Goal: Task Accomplishment & Management: Manage account settings

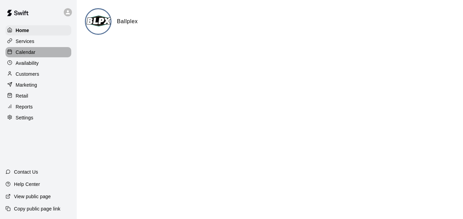
click at [49, 51] on div "Calendar" at bounding box center [38, 52] width 66 height 10
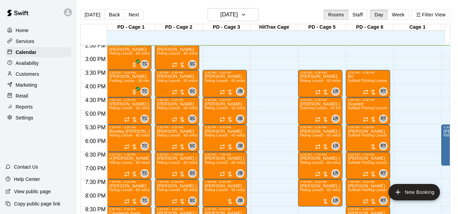
scroll to position [0, 9]
click at [129, 13] on button "Next" at bounding box center [133, 15] width 19 height 10
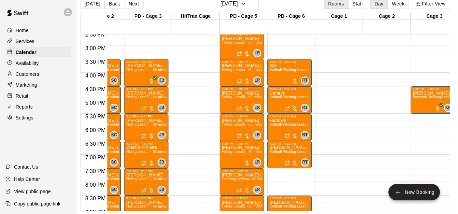
scroll to position [0, 0]
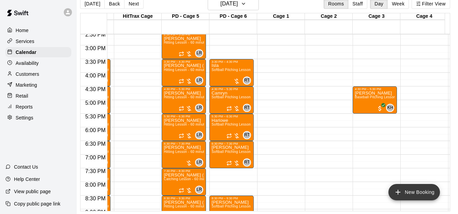
click at [428, 194] on button "New Booking" at bounding box center [413, 192] width 51 height 16
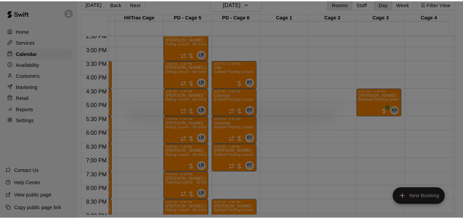
scroll to position [11, 3]
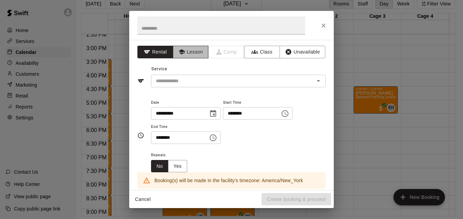
click at [189, 55] on button "Lesson" at bounding box center [191, 52] width 36 height 13
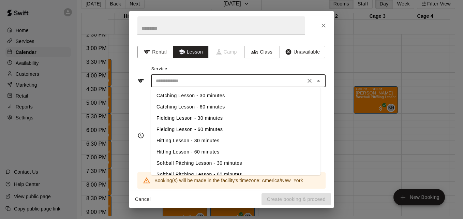
click at [205, 81] on input "text" at bounding box center [228, 81] width 150 height 9
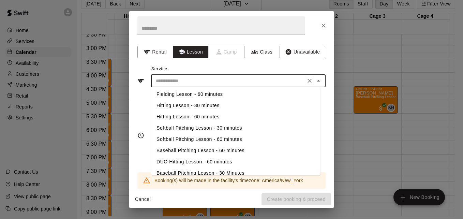
scroll to position [42, 0]
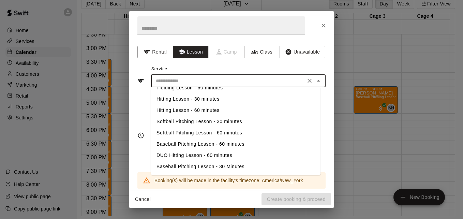
click at [241, 147] on li "Baseball Pitching Lesson - 60 minutes" at bounding box center [235, 143] width 169 height 11
type input "**********"
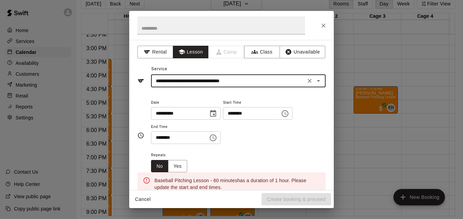
click at [237, 112] on input "********" at bounding box center [249, 113] width 52 height 13
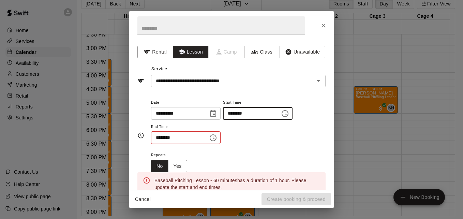
type input "********"
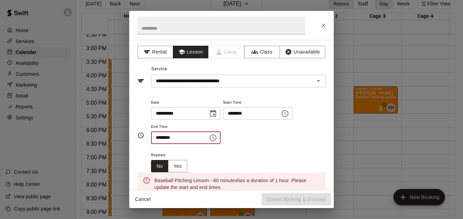
click at [160, 138] on input "********" at bounding box center [177, 137] width 52 height 13
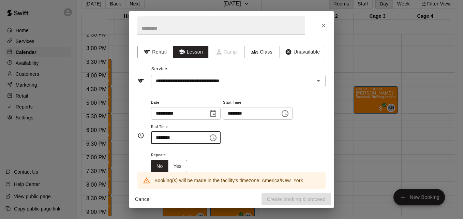
type input "********"
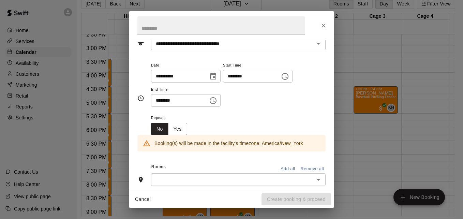
scroll to position [41, 0]
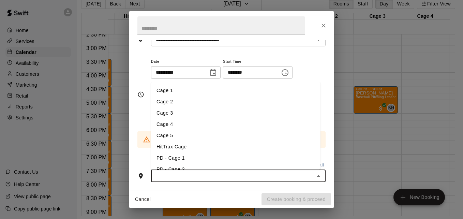
click at [255, 176] on input "text" at bounding box center [232, 175] width 159 height 9
click at [231, 114] on li "Cage 3" at bounding box center [235, 112] width 169 height 11
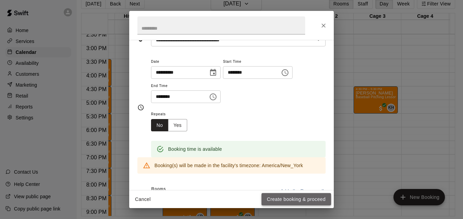
click at [295, 197] on button "Create booking & proceed" at bounding box center [296, 199] width 70 height 13
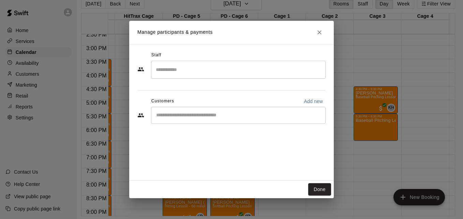
click at [191, 71] on input "Search staff" at bounding box center [238, 70] width 168 height 12
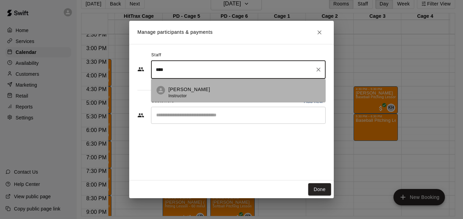
click at [216, 86] on div "Kyle Huckaby Instructor" at bounding box center [244, 92] width 152 height 13
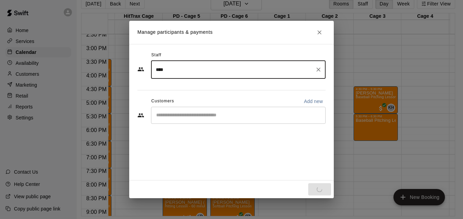
type input "****"
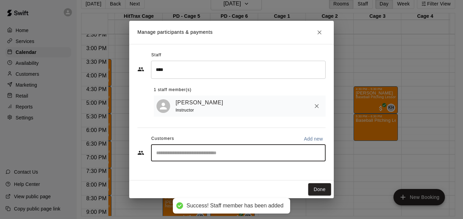
click at [208, 111] on div "Staff **** ​ 1 staff member(s) Kyle Huckaby Instructor Customers Add new ​" at bounding box center [231, 109] width 188 height 118
type input "******"
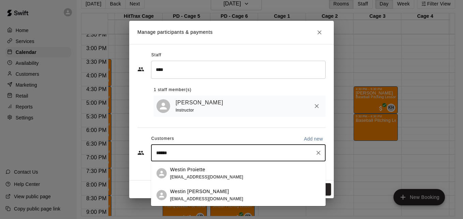
click at [227, 172] on div "Westin Proiette jproiette81@gmail.com" at bounding box center [245, 173] width 150 height 15
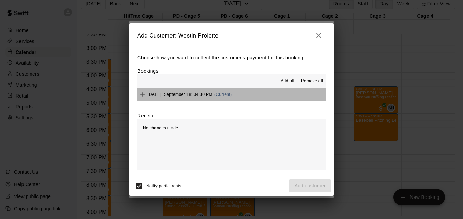
click at [259, 93] on button "Thursday, September 18: 04:30 PM (Current)" at bounding box center [231, 94] width 188 height 13
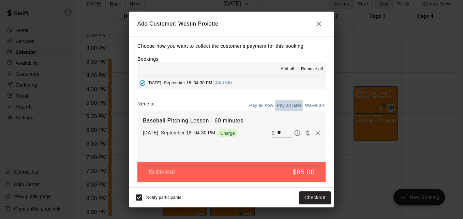
click at [290, 104] on button "Pay all later" at bounding box center [289, 105] width 28 height 11
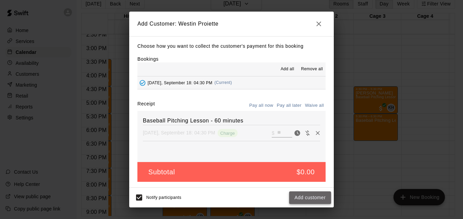
click at [313, 204] on button "Add customer" at bounding box center [310, 197] width 42 height 13
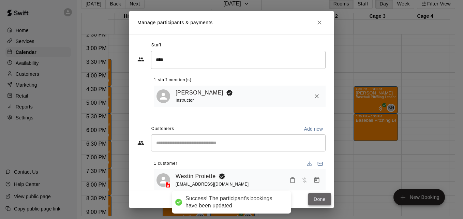
click at [323, 197] on button "Done" at bounding box center [319, 199] width 23 height 13
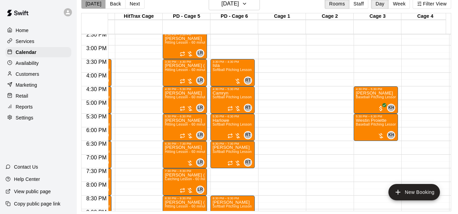
click at [94, 2] on button "[DATE]" at bounding box center [93, 4] width 25 height 10
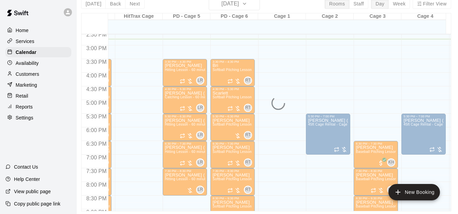
click at [436, 6] on div "Today Back Next Wednesday Sep 17 Rooms Staff Day Week Filter View PD - Cage 1 1…" at bounding box center [266, 104] width 370 height 214
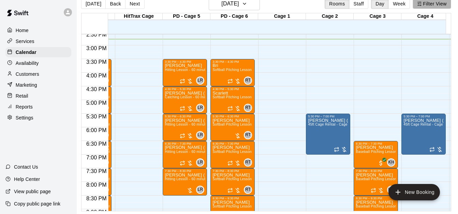
click at [436, 6] on button "Filter View" at bounding box center [431, 4] width 38 height 10
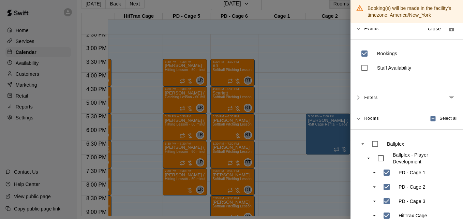
scroll to position [0, 0]
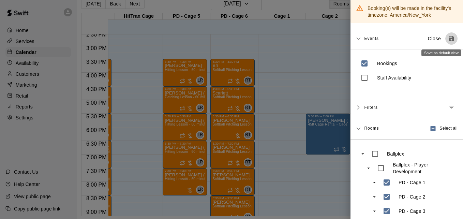
click at [449, 40] on icon "Save as default view" at bounding box center [451, 38] width 5 height 5
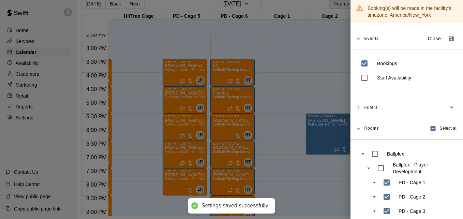
click at [299, 168] on div at bounding box center [231, 109] width 463 height 219
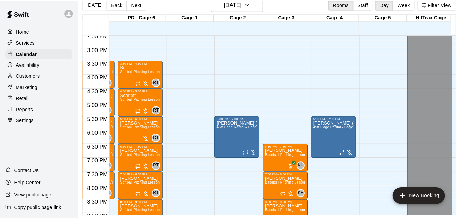
scroll to position [0, 3]
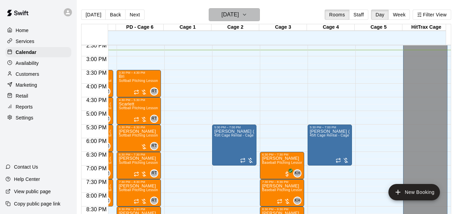
click at [247, 16] on icon "button" at bounding box center [244, 15] width 5 height 8
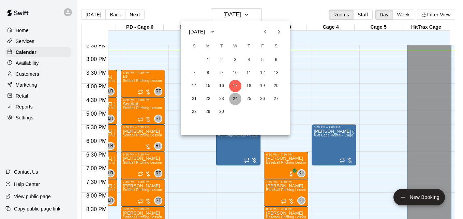
click at [233, 101] on button "24" at bounding box center [235, 99] width 12 height 12
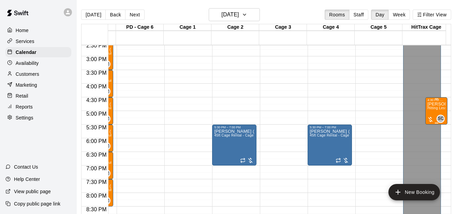
click at [435, 104] on p "[PERSON_NAME]" at bounding box center [436, 104] width 18 height 0
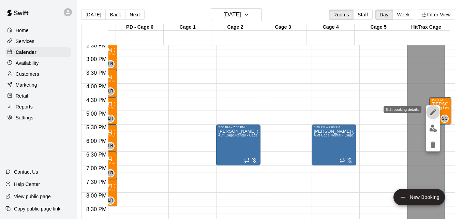
click at [433, 112] on icon "edit" at bounding box center [433, 112] width 6 height 6
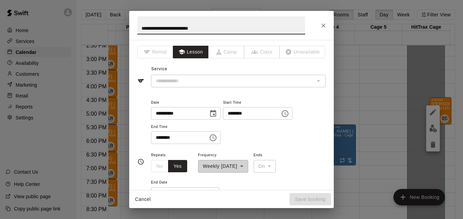
type input "**********"
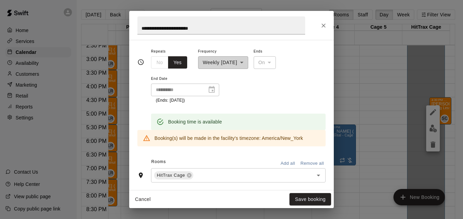
scroll to position [109, 0]
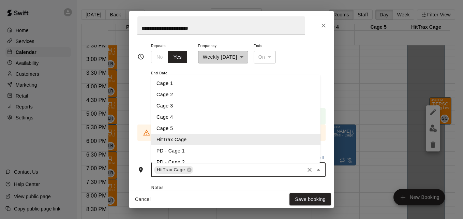
click at [217, 168] on input "text" at bounding box center [248, 169] width 109 height 9
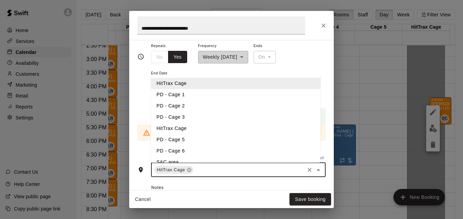
scroll to position [64, 0]
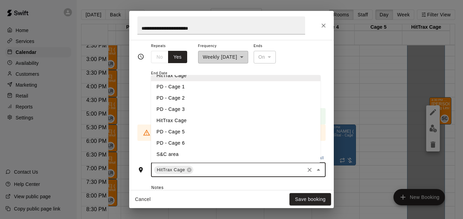
click at [210, 121] on li "HitTrax Cage" at bounding box center [235, 120] width 169 height 11
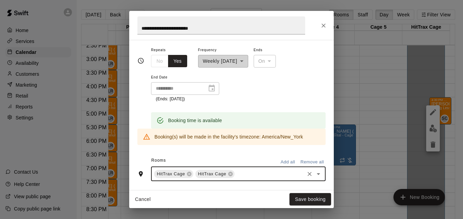
scroll to position [109, 0]
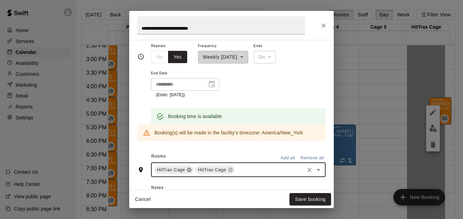
click at [189, 170] on icon at bounding box center [188, 169] width 5 height 5
click at [297, 193] on button "Save booking" at bounding box center [310, 199] width 42 height 13
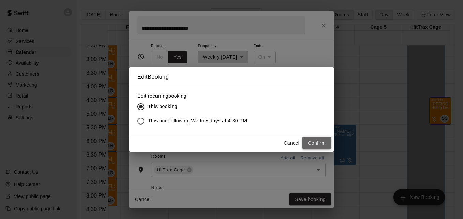
click at [306, 140] on button "Confirm" at bounding box center [316, 143] width 29 height 13
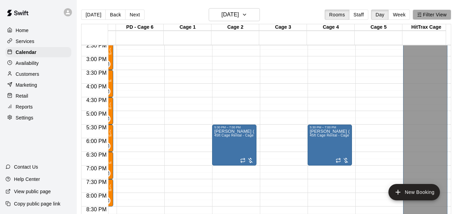
click at [441, 15] on button "Filter View" at bounding box center [431, 15] width 38 height 10
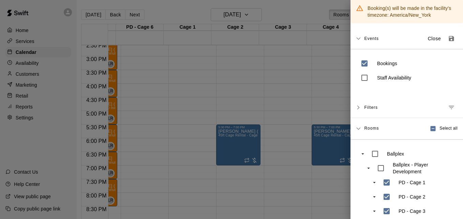
click at [297, 104] on div at bounding box center [231, 109] width 463 height 219
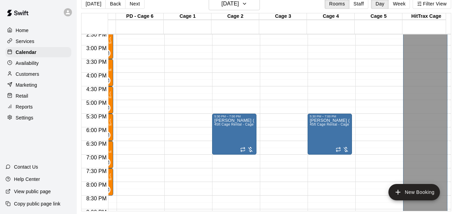
scroll to position [0, 0]
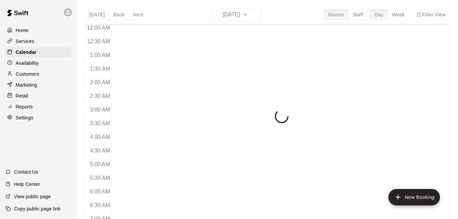
scroll to position [409, 0]
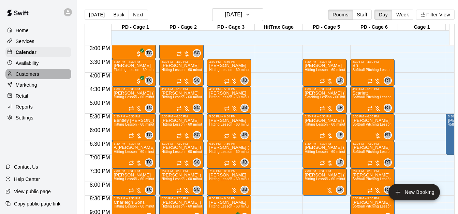
click at [56, 76] on div "Customers" at bounding box center [38, 74] width 66 height 10
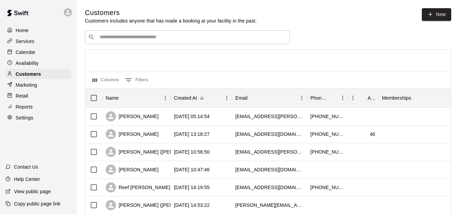
click at [122, 42] on div "​ ​" at bounding box center [187, 37] width 204 height 14
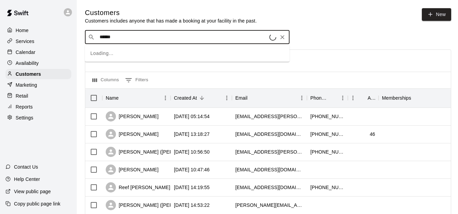
type input "*******"
click at [151, 60] on div "John (Liam) Russell jwr77p@att.net" at bounding box center [194, 56] width 180 height 15
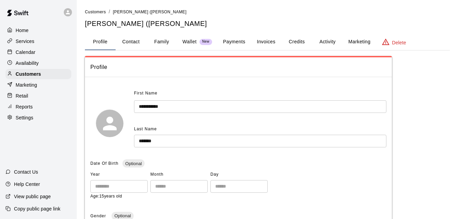
click at [324, 43] on button "Activity" at bounding box center [327, 42] width 31 height 16
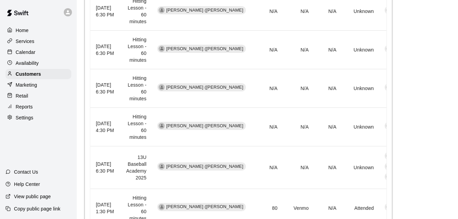
scroll to position [250, 0]
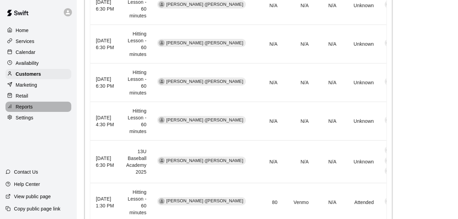
click at [48, 112] on div "Reports" at bounding box center [38, 107] width 66 height 10
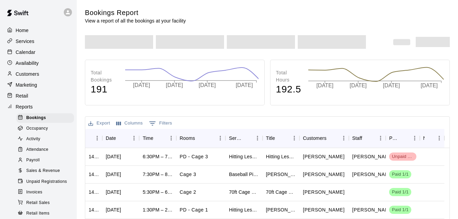
click at [55, 185] on span "Unpaid Registrations" at bounding box center [46, 181] width 41 height 7
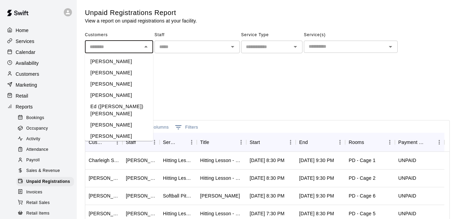
click at [116, 49] on input "text" at bounding box center [113, 47] width 53 height 9
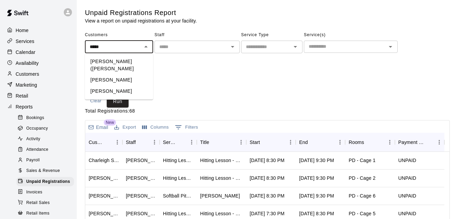
click at [127, 62] on li "[PERSON_NAME] ([PERSON_NAME]" at bounding box center [119, 65] width 68 height 18
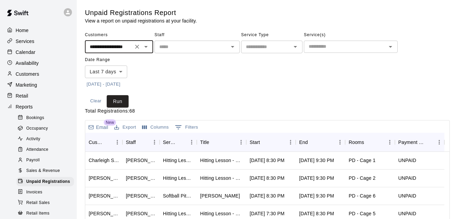
type input "**********"
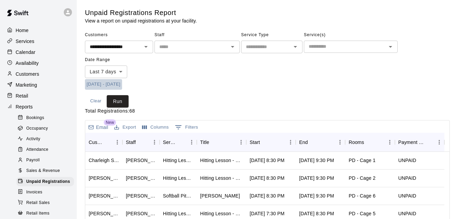
click at [114, 85] on button "[DATE] - [DATE]" at bounding box center [103, 84] width 37 height 11
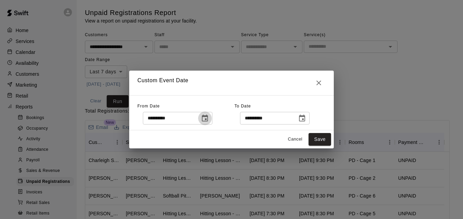
click at [209, 120] on icon "Choose date, selected date is Sep 9, 2025" at bounding box center [205, 118] width 8 height 8
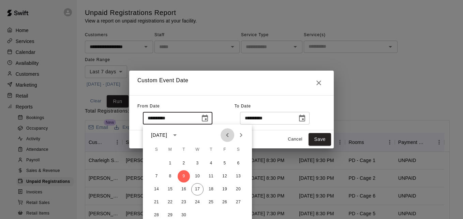
click at [226, 138] on icon "Previous month" at bounding box center [227, 135] width 8 height 8
click at [184, 163] on button "1" at bounding box center [184, 163] width 12 height 12
type input "**********"
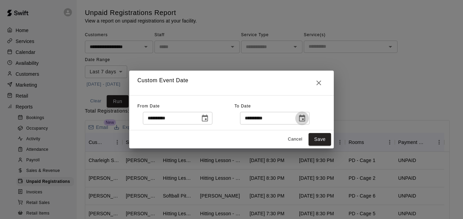
click at [305, 119] on icon "Choose date, selected date is Sep 17, 2025" at bounding box center [302, 117] width 6 height 7
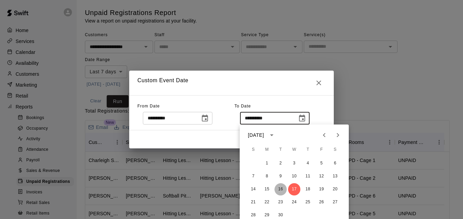
click at [277, 191] on button "16" at bounding box center [280, 189] width 12 height 12
type input "**********"
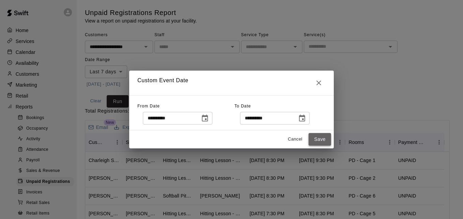
click at [314, 141] on button "Save" at bounding box center [319, 139] width 22 height 13
type input "******"
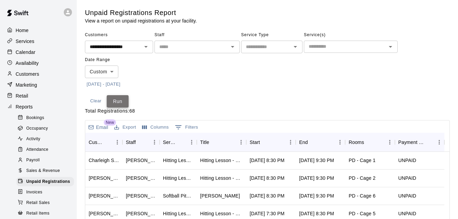
click at [120, 104] on button "Run" at bounding box center [118, 101] width 22 height 13
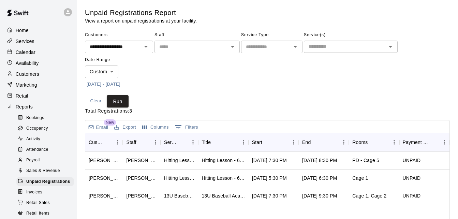
click at [35, 56] on p "Calendar" at bounding box center [26, 52] width 20 height 7
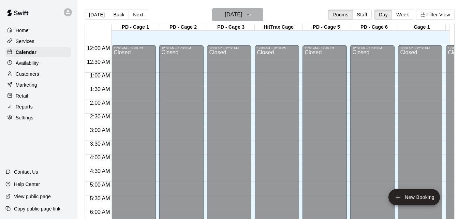
click at [250, 17] on icon "button" at bounding box center [247, 15] width 5 height 8
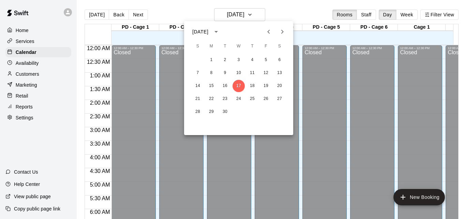
scroll to position [410, 0]
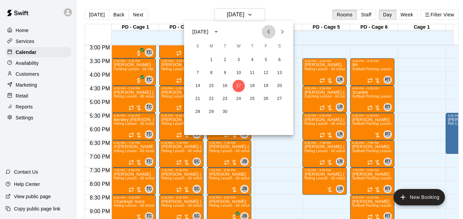
click at [266, 34] on icon "Previous month" at bounding box center [268, 32] width 8 height 8
click at [212, 111] on button "25" at bounding box center [211, 112] width 12 height 12
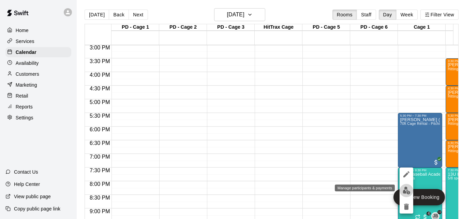
click at [405, 190] on img "edit" at bounding box center [406, 190] width 8 height 8
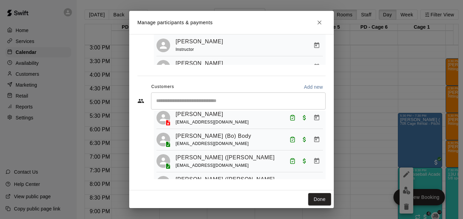
scroll to position [64, 0]
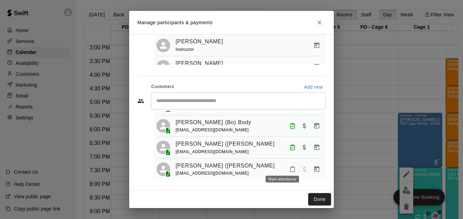
click at [290, 167] on icon "Mark attendance" at bounding box center [292, 169] width 4 height 5
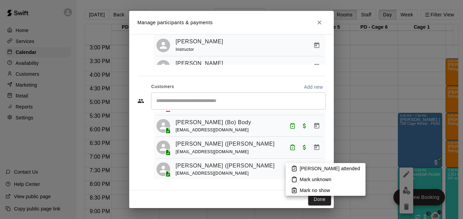
click at [298, 169] on li "[PERSON_NAME] attended" at bounding box center [326, 168] width 80 height 11
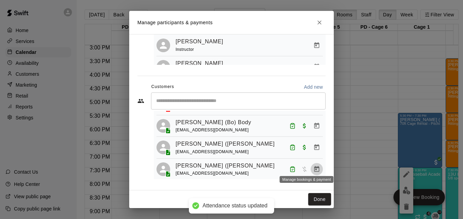
click at [314, 166] on icon "Manage bookings & payment" at bounding box center [316, 169] width 5 height 6
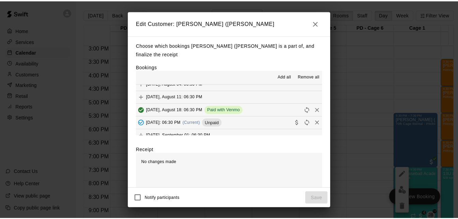
scroll to position [123, 0]
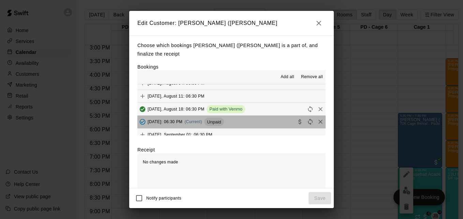
click at [268, 116] on button "Monday, August 25: 06:30 PM (Current) Unpaid" at bounding box center [231, 122] width 188 height 13
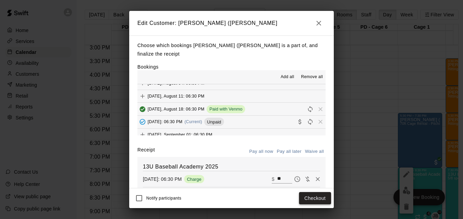
click at [312, 200] on button "Checkout" at bounding box center [315, 198] width 32 height 13
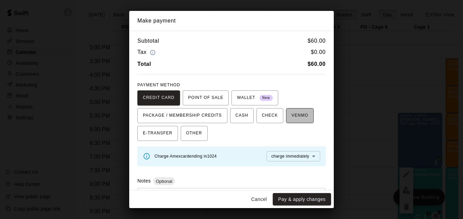
click at [293, 119] on span "VENMO" at bounding box center [299, 115] width 17 height 11
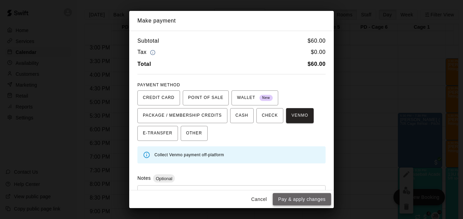
click at [310, 200] on button "Pay & apply changes" at bounding box center [302, 199] width 58 height 13
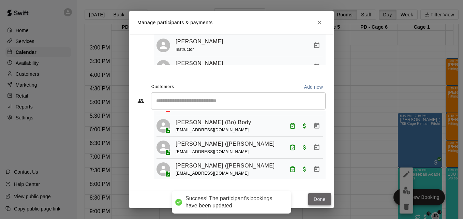
click at [314, 200] on button "Done" at bounding box center [319, 199] width 23 height 13
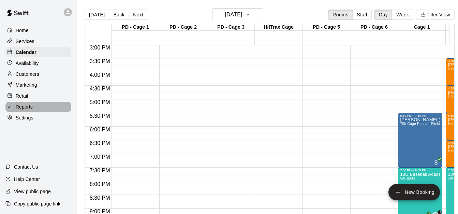
click at [48, 109] on div "Reports" at bounding box center [38, 107] width 66 height 10
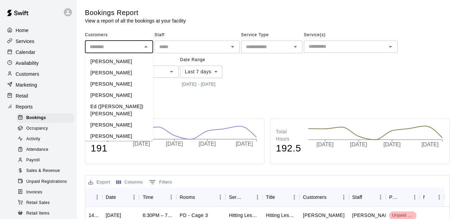
click at [122, 49] on input "text" at bounding box center [113, 47] width 53 height 9
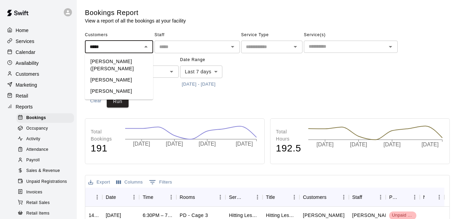
click at [134, 61] on li "[PERSON_NAME] ([PERSON_NAME]" at bounding box center [119, 65] width 68 height 18
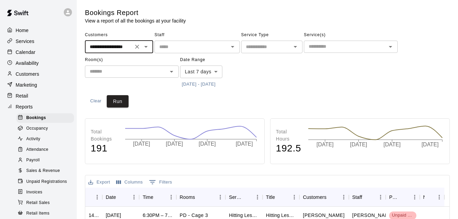
type input "**********"
click at [196, 87] on button "[DATE] - [DATE]" at bounding box center [198, 84] width 37 height 11
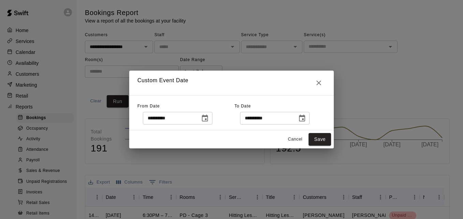
click at [208, 121] on icon "Choose date, selected date is Sep 9, 2025" at bounding box center [205, 117] width 6 height 7
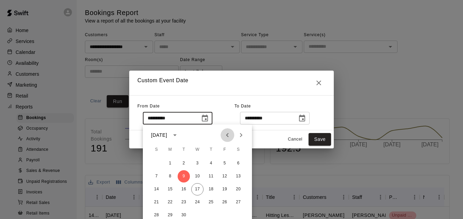
click at [225, 136] on icon "Previous month" at bounding box center [227, 135] width 8 height 8
click at [224, 162] on button "1" at bounding box center [224, 163] width 12 height 12
type input "**********"
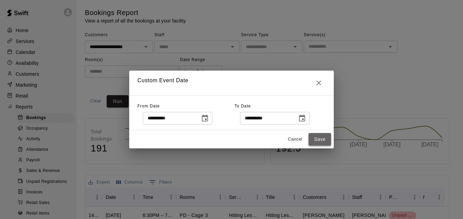
click at [315, 140] on button "Save" at bounding box center [319, 139] width 22 height 13
type input "******"
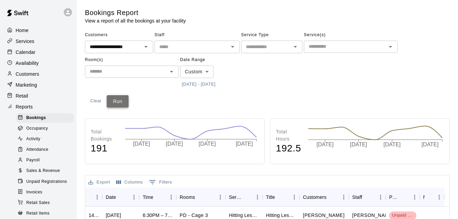
click at [117, 98] on button "Run" at bounding box center [118, 101] width 22 height 13
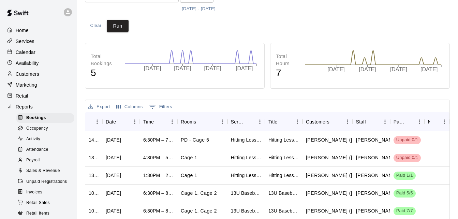
scroll to position [82, 0]
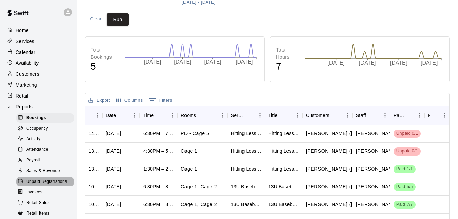
click at [58, 185] on span "Unpaid Registrations" at bounding box center [46, 181] width 41 height 7
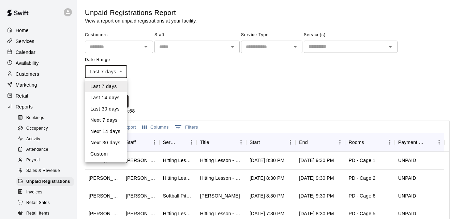
click at [120, 67] on body "Home Services Calendar Availability Customers Marketing Retail Reports Bookings…" at bounding box center [231, 180] width 463 height 361
click at [114, 106] on li "Last 30 days" at bounding box center [106, 108] width 42 height 11
type input "*****"
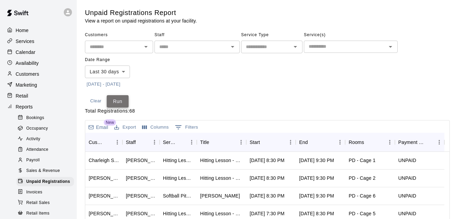
click at [125, 102] on button "Run" at bounding box center [118, 101] width 22 height 13
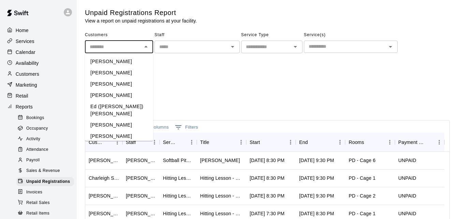
click at [121, 48] on input "text" at bounding box center [113, 47] width 53 height 9
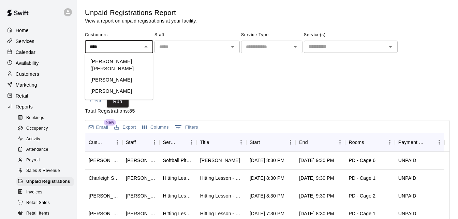
click at [131, 62] on li "[PERSON_NAME] ([PERSON_NAME]" at bounding box center [119, 65] width 68 height 18
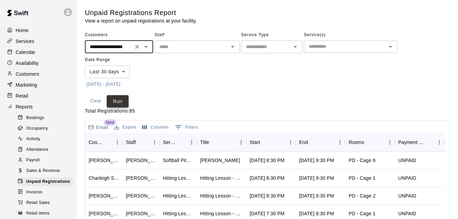
type input "**********"
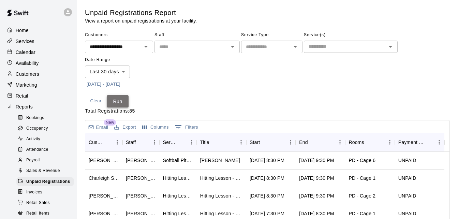
click at [120, 101] on button "Run" at bounding box center [118, 101] width 22 height 13
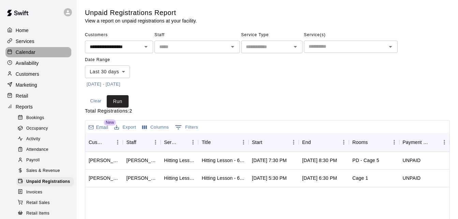
click at [42, 53] on div "Calendar" at bounding box center [38, 52] width 66 height 10
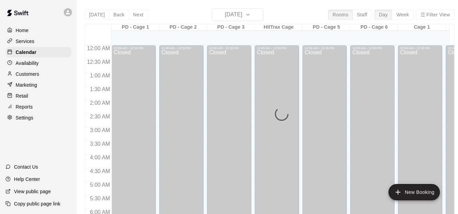
drag, startPoint x: 42, startPoint y: 53, endPoint x: 227, endPoint y: 13, distance: 189.4
click at [227, 13] on div "Today Back Next Wednesday Sep 17 Rooms Staff Day Week Filter View PD - Cage 1 1…" at bounding box center [270, 115] width 370 height 214
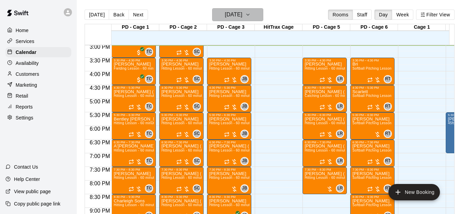
click at [242, 12] on h6 "[DATE]" at bounding box center [233, 15] width 17 height 10
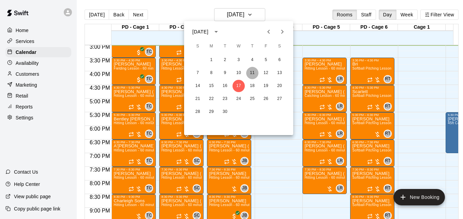
click at [251, 74] on button "11" at bounding box center [252, 73] width 12 height 12
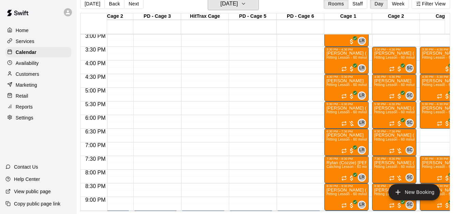
scroll to position [0, 0]
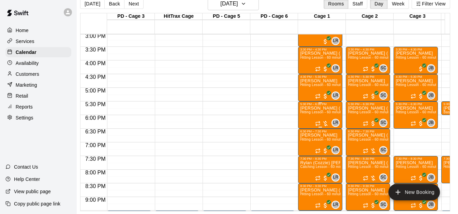
click at [318, 110] on span "Hitting Lesson - 60 minutes" at bounding box center [322, 112] width 44 height 4
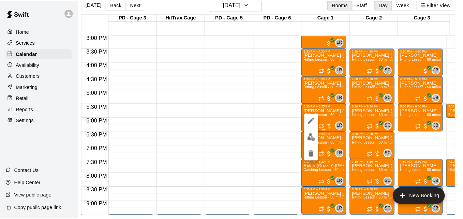
scroll to position [11, 3]
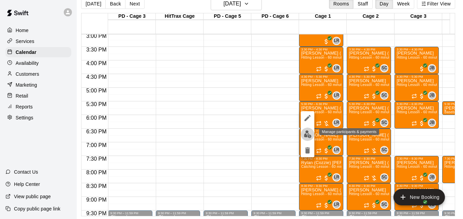
click at [305, 135] on img "edit" at bounding box center [308, 134] width 8 height 8
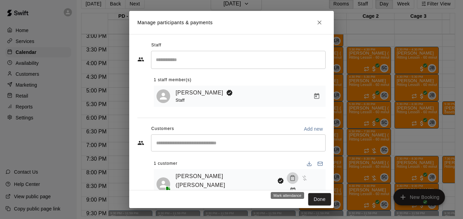
click at [289, 181] on icon "Mark attendance" at bounding box center [292, 178] width 6 height 6
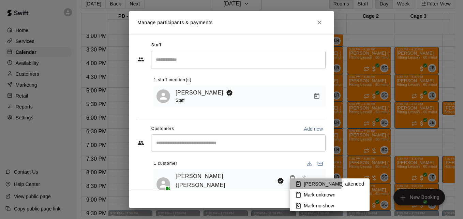
click at [311, 183] on p "[PERSON_NAME] attended" at bounding box center [334, 183] width 60 height 7
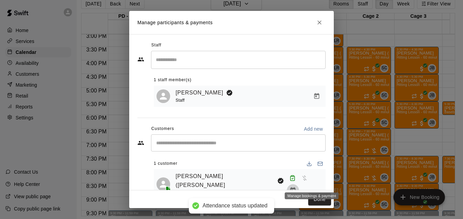
click at [296, 187] on icon "Manage bookings & payment" at bounding box center [292, 190] width 7 height 7
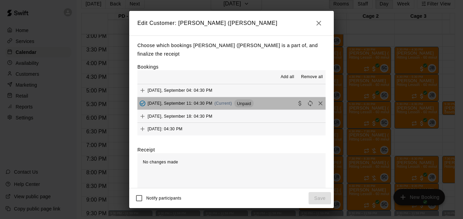
click at [270, 97] on button "Thursday, September 11: 04:30 PM (Current) Unpaid" at bounding box center [231, 103] width 188 height 13
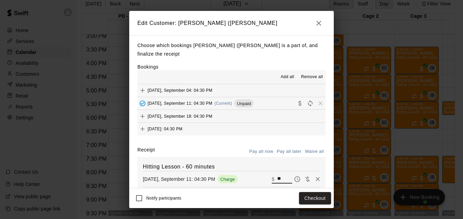
click at [277, 174] on input "**" at bounding box center [284, 178] width 15 height 9
type input "**"
click at [314, 199] on button "Checkout" at bounding box center [315, 198] width 32 height 13
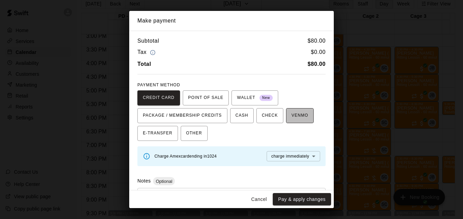
click at [297, 117] on span "VENMO" at bounding box center [299, 115] width 17 height 11
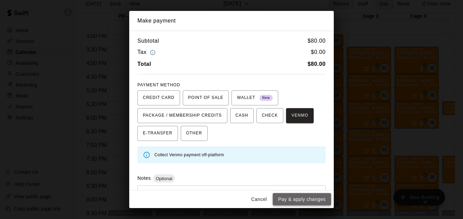
click at [311, 201] on button "Pay & apply changes" at bounding box center [302, 199] width 58 height 13
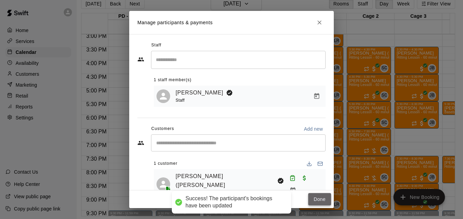
click at [314, 200] on button "Done" at bounding box center [319, 199] width 23 height 13
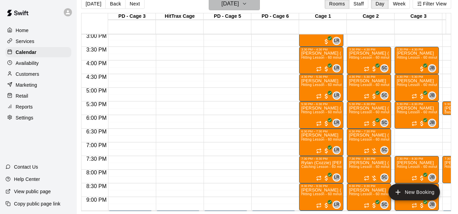
click at [247, 2] on icon "button" at bounding box center [244, 4] width 5 height 8
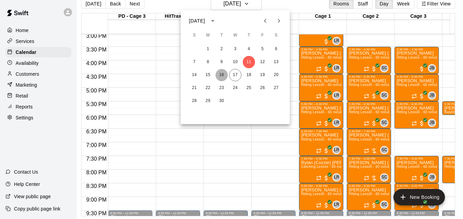
click at [219, 77] on button "16" at bounding box center [221, 75] width 12 height 12
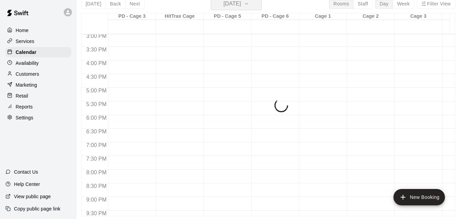
scroll to position [8, 3]
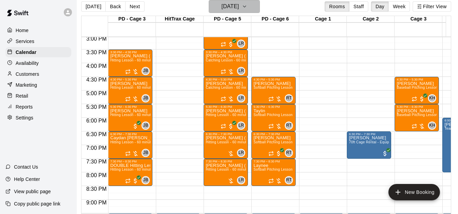
click at [247, 10] on icon "button" at bounding box center [244, 6] width 5 height 8
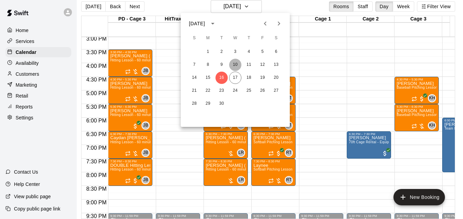
click at [235, 65] on button "10" at bounding box center [235, 65] width 12 height 12
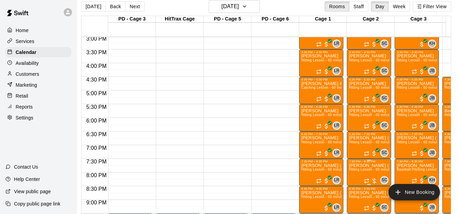
click at [364, 171] on span "Hitting Lesson - 60 minutes" at bounding box center [371, 169] width 44 height 4
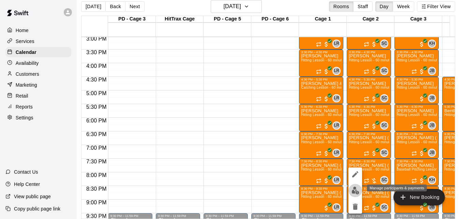
click at [353, 190] on img "edit" at bounding box center [355, 190] width 8 height 8
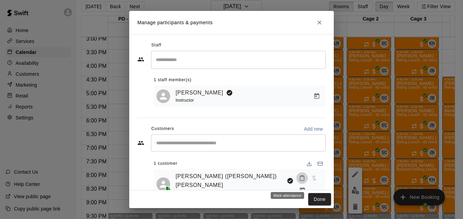
click at [299, 180] on icon "Mark attendance" at bounding box center [302, 178] width 6 height 6
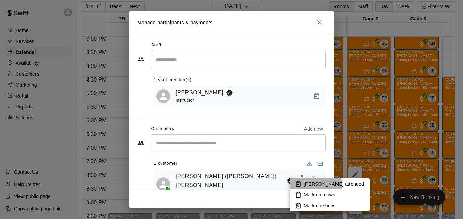
click at [311, 185] on p "[PERSON_NAME] attended" at bounding box center [334, 183] width 60 height 7
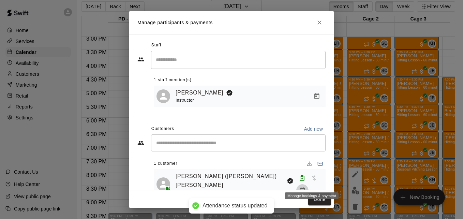
click at [306, 187] on icon "Manage bookings & payment" at bounding box center [302, 190] width 7 height 7
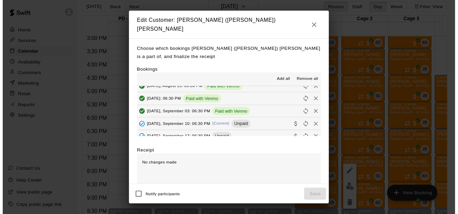
scroll to position [123, 0]
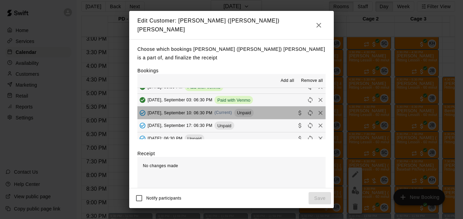
click at [271, 106] on button "Wednesday, September 10: 06:30 PM (Current) Unpaid" at bounding box center [231, 112] width 188 height 13
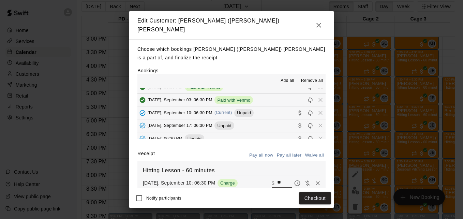
click at [277, 179] on input "**" at bounding box center [284, 183] width 15 height 9
type input "*"
type input "**"
click at [321, 198] on button "Checkout" at bounding box center [315, 198] width 32 height 13
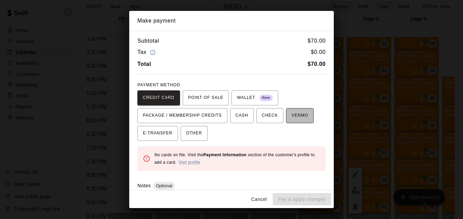
click at [298, 115] on span "VENMO" at bounding box center [299, 115] width 17 height 11
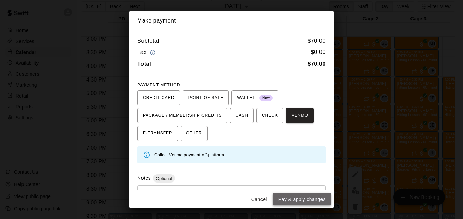
click at [309, 197] on button "Pay & apply changes" at bounding box center [302, 199] width 58 height 13
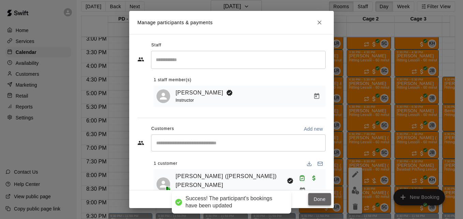
click at [313, 200] on button "Done" at bounding box center [319, 199] width 23 height 13
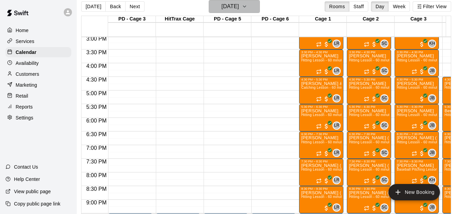
click at [230, 6] on h6 "Wednesday Sep 10" at bounding box center [229, 7] width 17 height 10
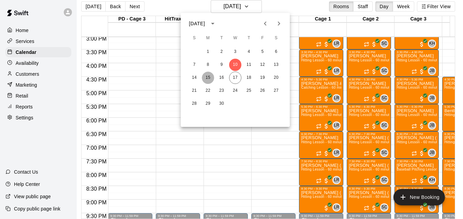
click at [210, 79] on button "15" at bounding box center [208, 78] width 12 height 12
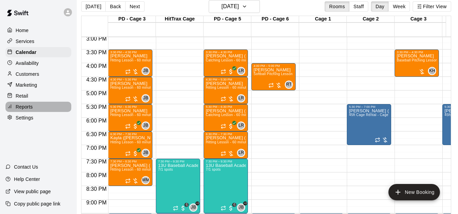
click at [51, 109] on div "Reports" at bounding box center [38, 107] width 66 height 10
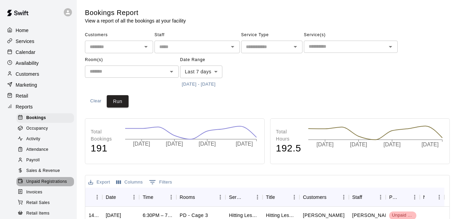
click at [56, 183] on div "Unpaid Registrations" at bounding box center [45, 182] width 58 height 10
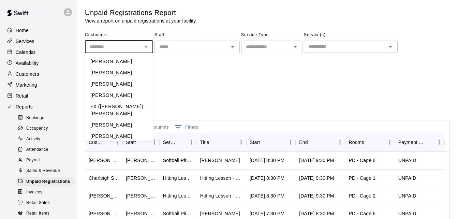
click at [115, 48] on input "text" at bounding box center [113, 47] width 53 height 9
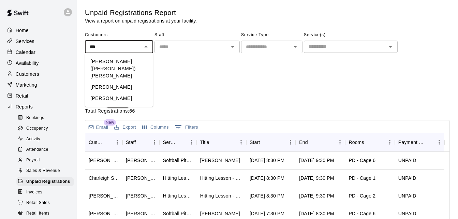
click at [132, 81] on li "Kaemon Evon" at bounding box center [119, 86] width 68 height 11
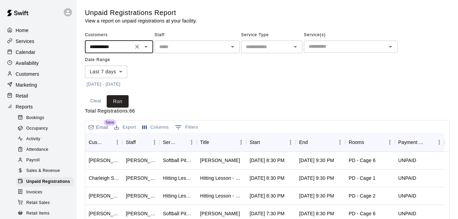
type input "**********"
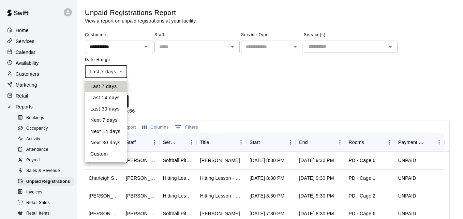
click at [118, 74] on body "**********" at bounding box center [231, 180] width 463 height 361
click at [113, 113] on li "Last 30 days" at bounding box center [106, 108] width 42 height 11
type input "*****"
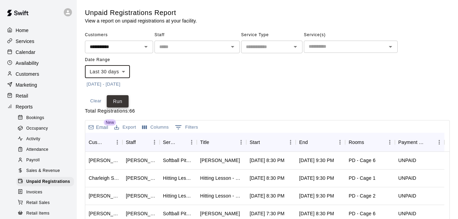
click at [121, 100] on button "Run" at bounding box center [118, 101] width 22 height 13
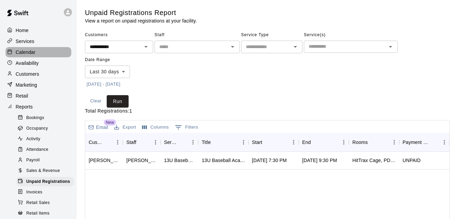
click at [47, 53] on div "Calendar" at bounding box center [38, 52] width 66 height 10
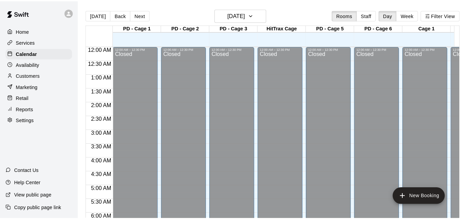
scroll to position [413, 0]
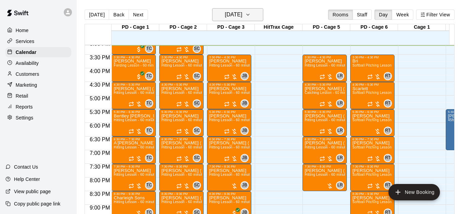
click at [229, 19] on h6 "[DATE]" at bounding box center [233, 15] width 17 height 10
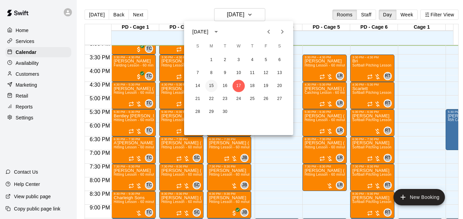
click at [212, 86] on button "15" at bounding box center [211, 86] width 12 height 12
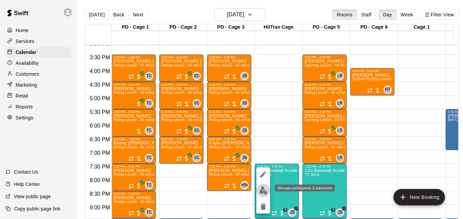
click at [266, 187] on img "edit" at bounding box center [263, 190] width 8 height 8
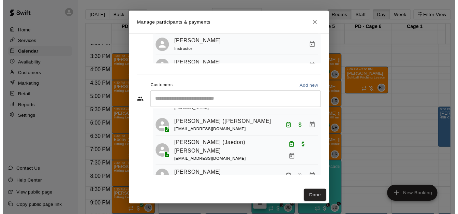
scroll to position [109, 0]
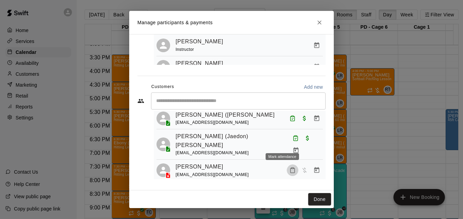
click at [290, 168] on icon "Mark attendance" at bounding box center [292, 170] width 4 height 5
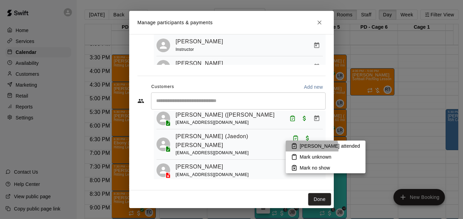
click at [311, 148] on p "[PERSON_NAME] attended" at bounding box center [330, 145] width 60 height 7
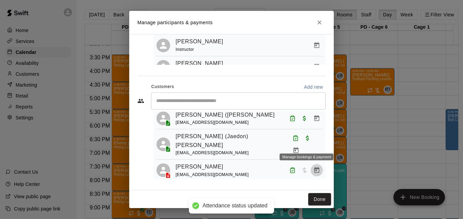
click at [314, 167] on icon "Manage bookings & payment" at bounding box center [316, 170] width 5 height 6
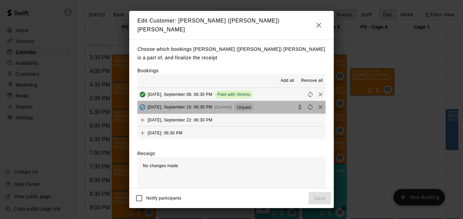
click at [273, 104] on button "Monday, September 15: 06:30 PM (Current) Unpaid" at bounding box center [231, 107] width 188 height 13
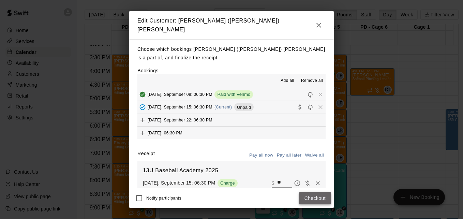
click at [311, 198] on button "Checkout" at bounding box center [315, 198] width 32 height 13
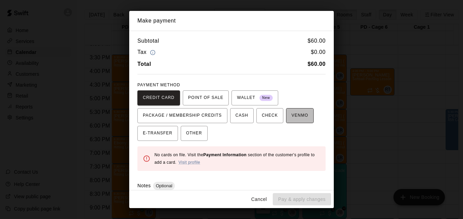
click at [294, 114] on span "VENMO" at bounding box center [299, 115] width 17 height 11
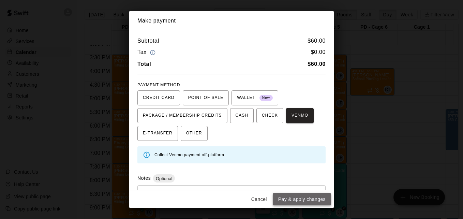
click at [308, 201] on button "Pay & apply changes" at bounding box center [302, 199] width 58 height 13
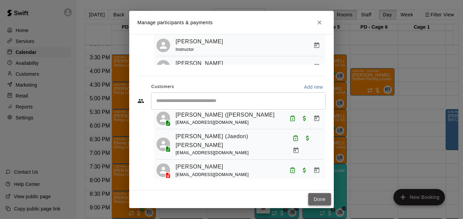
click at [321, 199] on button "Done" at bounding box center [319, 199] width 23 height 13
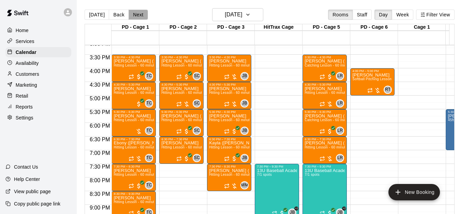
click at [137, 14] on button "Next" at bounding box center [137, 15] width 19 height 10
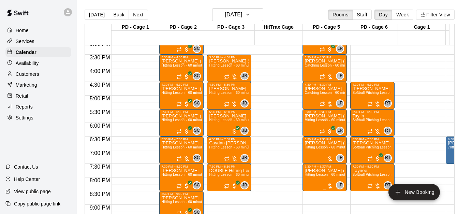
click at [319, 176] on span "Hitting Lesson - 60 minutes" at bounding box center [326, 174] width 44 height 4
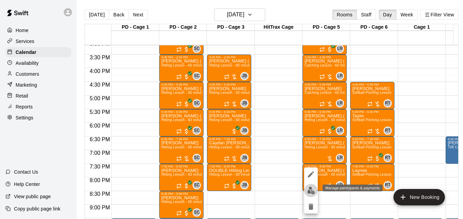
click at [311, 191] on img "edit" at bounding box center [311, 190] width 8 height 8
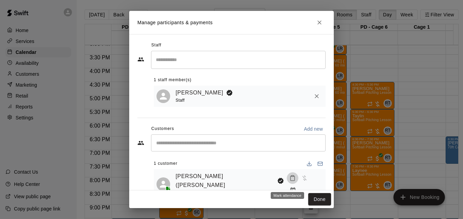
click at [291, 177] on rect "Mark attendance" at bounding box center [292, 175] width 2 height 1
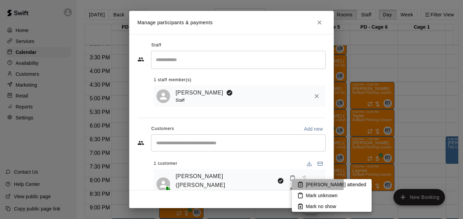
click at [312, 184] on p "[PERSON_NAME] attended" at bounding box center [336, 184] width 60 height 7
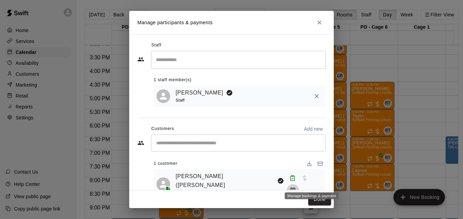
click at [295, 187] on icon "Manage bookings & payment" at bounding box center [292, 190] width 5 height 6
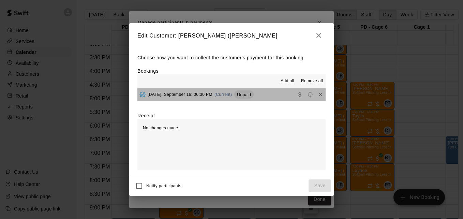
click at [269, 101] on button "Tuesday, September 16: 06:30 PM (Current) Unpaid" at bounding box center [231, 94] width 188 height 13
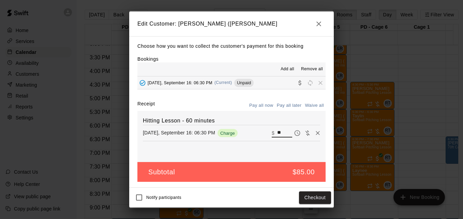
click at [277, 133] on input "**" at bounding box center [284, 132] width 15 height 9
type input "**"
click at [311, 196] on button "Checkout" at bounding box center [315, 197] width 32 height 13
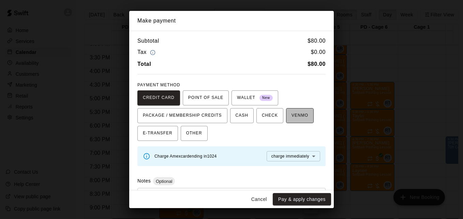
click at [293, 112] on span "VENMO" at bounding box center [299, 115] width 17 height 11
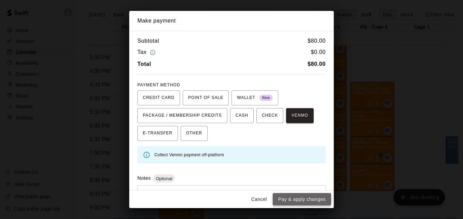
click at [308, 202] on button "Pay & apply changes" at bounding box center [302, 199] width 58 height 13
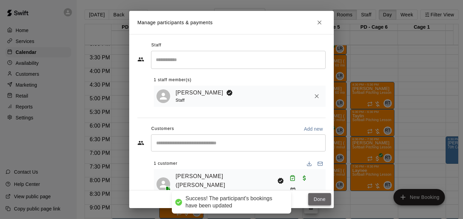
click at [316, 200] on button "Done" at bounding box center [319, 199] width 23 height 13
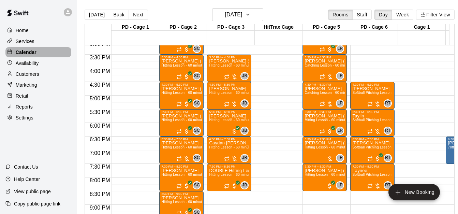
click at [48, 54] on div "Calendar" at bounding box center [38, 52] width 66 height 10
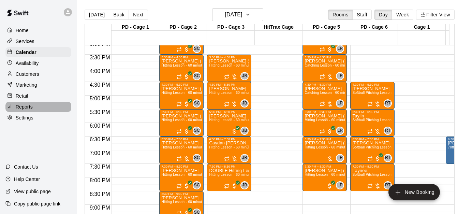
click at [41, 110] on div "Reports" at bounding box center [38, 107] width 66 height 10
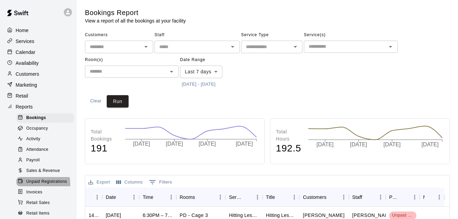
click at [42, 185] on span "Unpaid Registrations" at bounding box center [46, 181] width 41 height 7
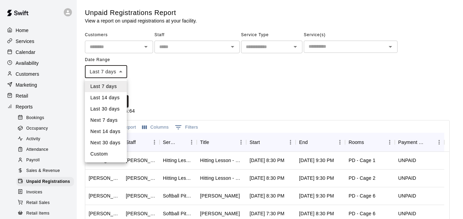
click at [120, 73] on body "Home Services Calendar Availability Customers Marketing Retail Reports Bookings…" at bounding box center [231, 180] width 463 height 361
click at [117, 109] on li "Last 30 days" at bounding box center [106, 108] width 42 height 11
type input "*****"
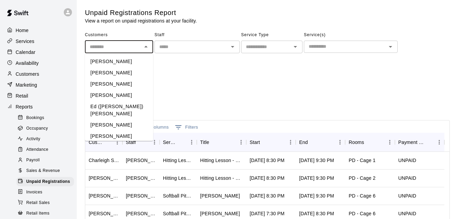
click at [127, 45] on input "text" at bounding box center [113, 47] width 53 height 9
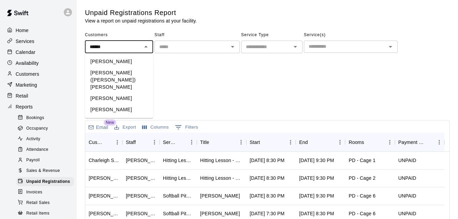
click at [133, 65] on li "Brianna Acosta" at bounding box center [119, 61] width 68 height 11
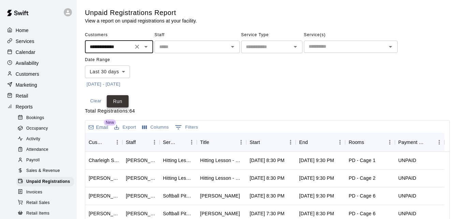
type input "**********"
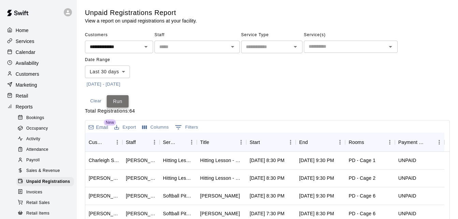
click at [120, 96] on button "Run" at bounding box center [118, 101] width 22 height 13
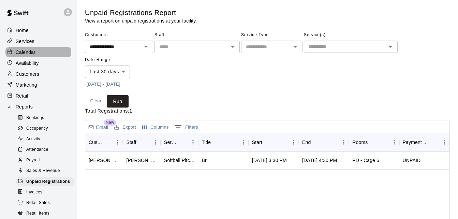
click at [44, 53] on div "Calendar" at bounding box center [38, 52] width 66 height 10
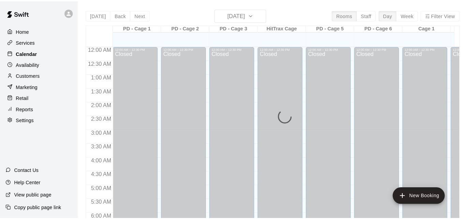
scroll to position [417, 0]
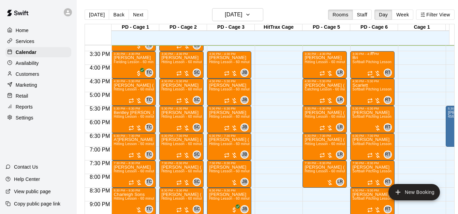
click at [372, 66] on div "Bri Softball Pitching Lesson - 60 minutes" at bounding box center [372, 163] width 40 height 214
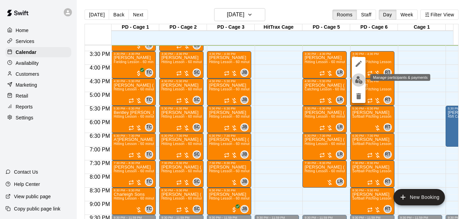
click at [357, 81] on img "edit" at bounding box center [359, 80] width 8 height 8
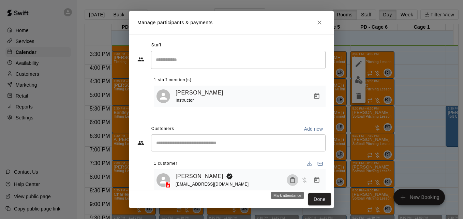
click at [289, 183] on icon "Mark attendance" at bounding box center [292, 180] width 6 height 6
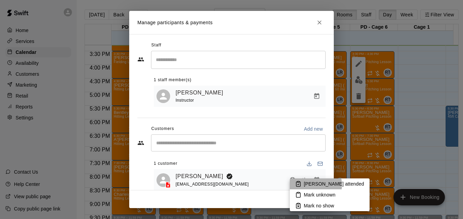
click at [309, 185] on p "[PERSON_NAME] attended" at bounding box center [334, 183] width 60 height 7
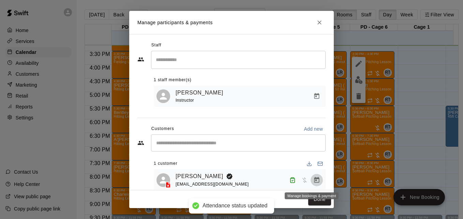
click at [313, 182] on icon "Manage bookings & payment" at bounding box center [316, 180] width 7 height 7
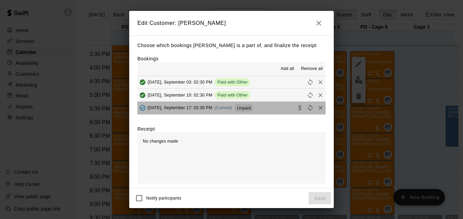
click at [270, 109] on button "Wednesday, September 17: 02:30 PM (Current) Unpaid" at bounding box center [231, 108] width 188 height 13
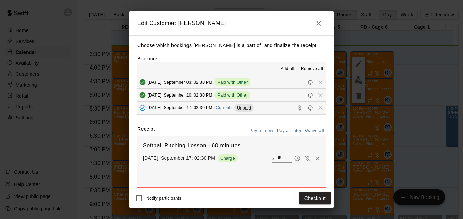
click at [277, 159] on input "**" at bounding box center [284, 158] width 15 height 9
type input "*"
type input "**"
click at [319, 197] on button "Checkout" at bounding box center [315, 198] width 32 height 13
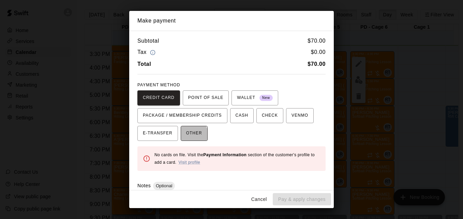
click at [190, 134] on span "OTHER" at bounding box center [194, 133] width 16 height 11
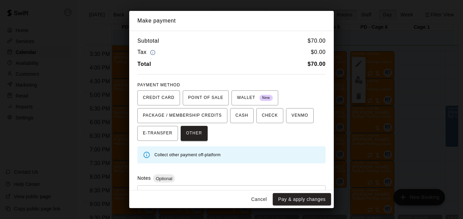
click at [215, 184] on div "Notes Optional * ​" at bounding box center [231, 195] width 188 height 43
click at [218, 187] on div "* ​" at bounding box center [231, 201] width 188 height 32
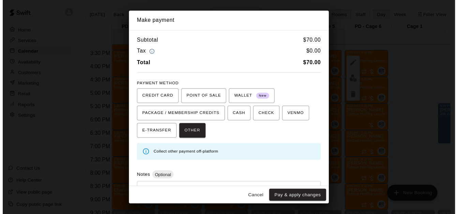
scroll to position [32, 0]
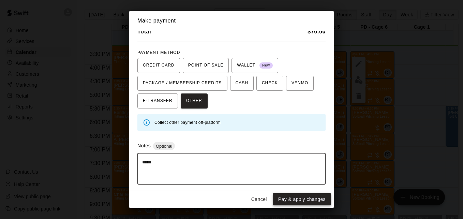
type textarea "*****"
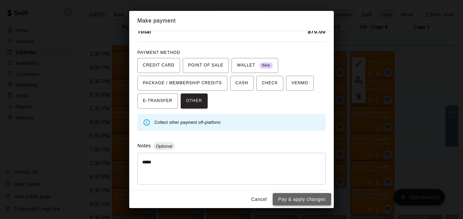
click at [290, 200] on button "Pay & apply changes" at bounding box center [302, 199] width 58 height 13
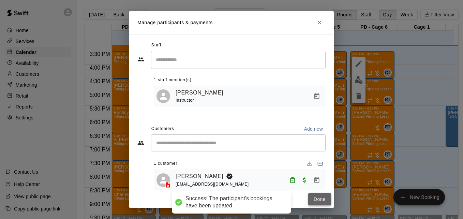
click at [321, 198] on button "Done" at bounding box center [319, 199] width 23 height 13
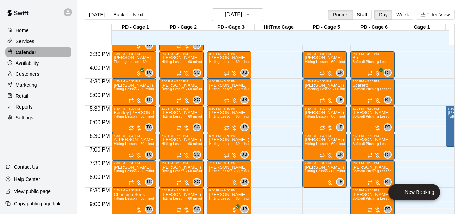
click at [48, 53] on div "Calendar" at bounding box center [38, 52] width 66 height 10
click at [41, 52] on div "Calendar" at bounding box center [38, 52] width 66 height 10
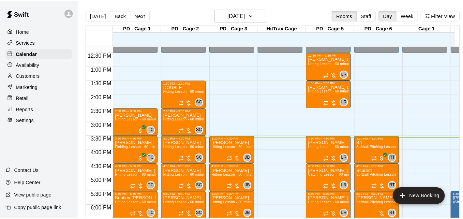
scroll to position [321, 0]
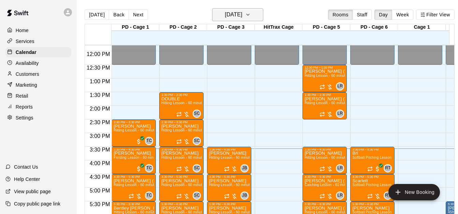
click at [259, 15] on button "[DATE]" at bounding box center [237, 14] width 51 height 13
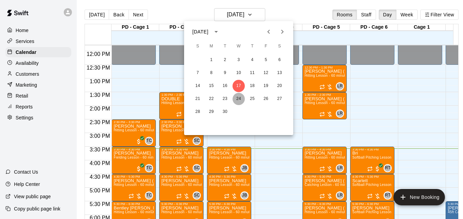
click at [236, 101] on button "24" at bounding box center [238, 99] width 12 height 12
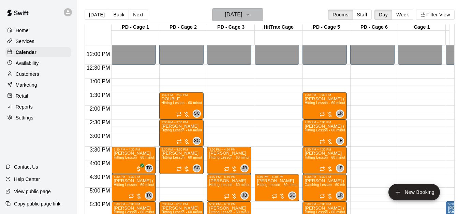
click at [250, 16] on icon "button" at bounding box center [247, 15] width 5 height 8
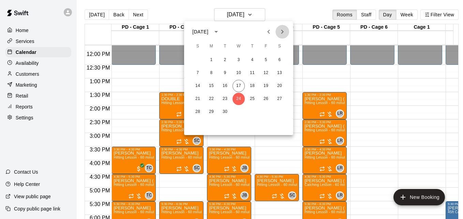
click at [283, 30] on icon "Next month" at bounding box center [282, 32] width 8 height 8
click at [223, 73] on button "7" at bounding box center [225, 73] width 12 height 12
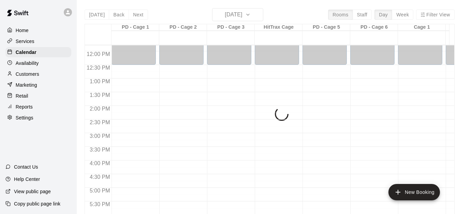
click at [251, 16] on div "Today Back Next Tuesday Oct 07 Rooms Staff Day Week Filter View PD - Cage 1 07 …" at bounding box center [270, 115] width 370 height 214
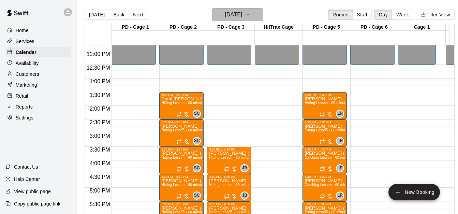
click at [250, 16] on icon "button" at bounding box center [247, 15] width 5 height 8
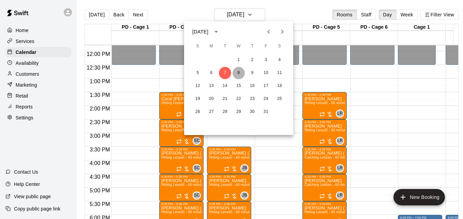
click at [239, 76] on button "8" at bounding box center [238, 73] width 12 height 12
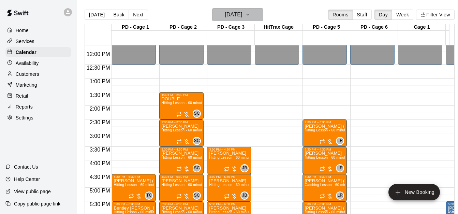
click at [250, 14] on icon "button" at bounding box center [247, 15] width 5 height 8
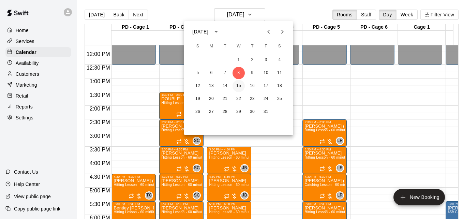
click at [241, 83] on button "15" at bounding box center [238, 86] width 12 height 12
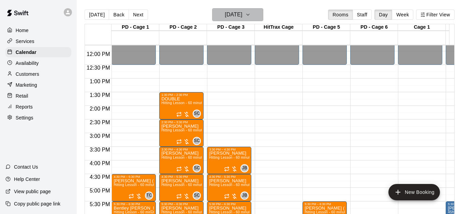
click at [242, 14] on h6 "Wednesday Oct 15" at bounding box center [233, 15] width 17 height 10
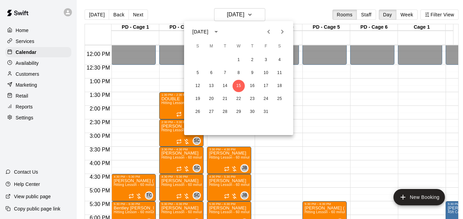
click at [96, 15] on div at bounding box center [231, 109] width 463 height 219
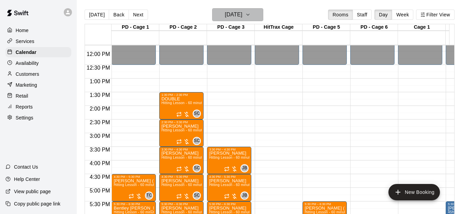
click at [231, 18] on h6 "Wednesday Oct 15" at bounding box center [233, 15] width 17 height 10
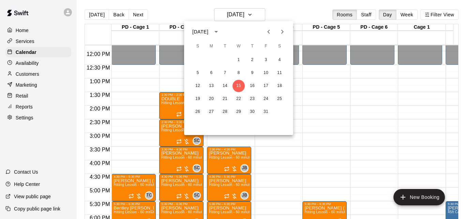
click at [269, 31] on icon "Previous month" at bounding box center [268, 32] width 8 height 8
click at [266, 33] on icon "Previous month" at bounding box center [268, 32] width 8 height 8
click at [280, 32] on icon "Next month" at bounding box center [282, 32] width 8 height 8
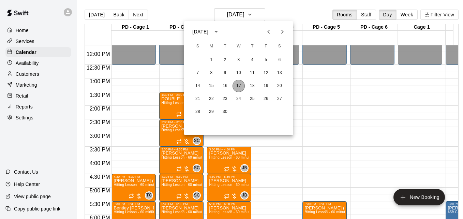
click at [239, 88] on button "17" at bounding box center [238, 86] width 12 height 12
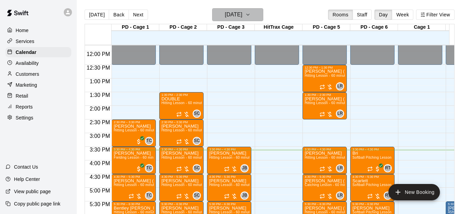
click at [250, 17] on icon "button" at bounding box center [247, 15] width 5 height 8
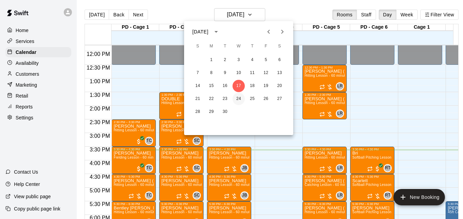
click at [239, 98] on button "24" at bounding box center [238, 99] width 12 height 12
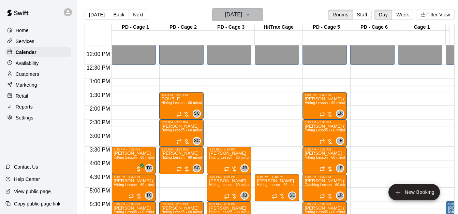
click at [250, 15] on icon "button" at bounding box center [247, 15] width 5 height 8
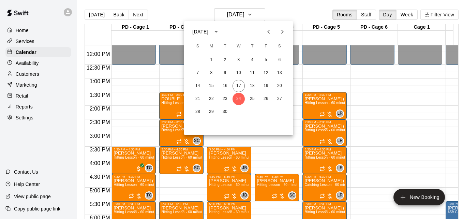
click at [140, 128] on div at bounding box center [231, 109] width 463 height 219
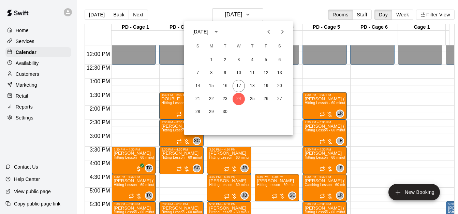
click at [140, 128] on div "September 2025 S M T W T F S 1 2 3 4 5 6 7 8 9 10 11 12 13 14 15 16 17 18 19 20…" at bounding box center [229, 107] width 458 height 214
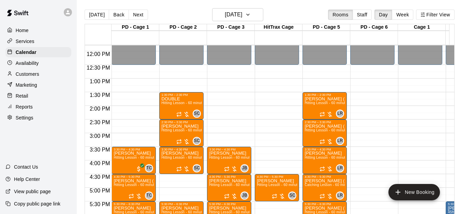
click at [140, 128] on div "12:00 AM – 12:30 PM Closed 3:30 PM – 4:30 PM Koa Niswander Hitting Lesson - 60 …" at bounding box center [133, 51] width 44 height 654
click at [140, 128] on body "Home Services Calendar Availability Customers Marketing Retail Reports Settings…" at bounding box center [229, 112] width 458 height 225
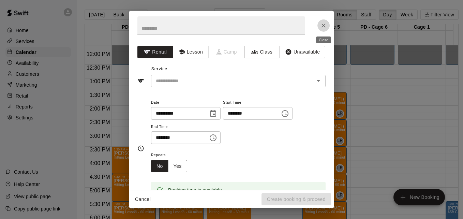
click at [324, 21] on button "Close" at bounding box center [323, 25] width 12 height 12
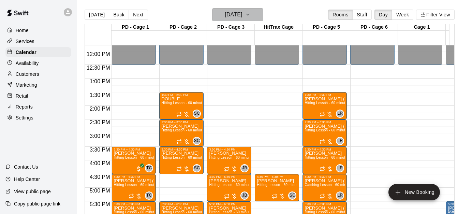
click at [263, 20] on button "Wednesday Sep 24" at bounding box center [237, 14] width 51 height 13
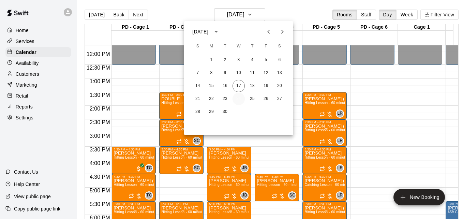
click at [240, 98] on button "24" at bounding box center [238, 99] width 12 height 12
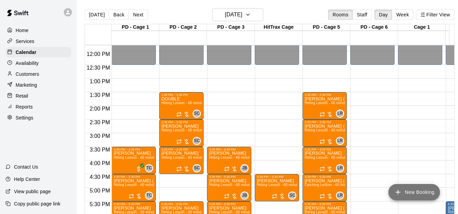
click at [415, 191] on button "New Booking" at bounding box center [413, 192] width 51 height 16
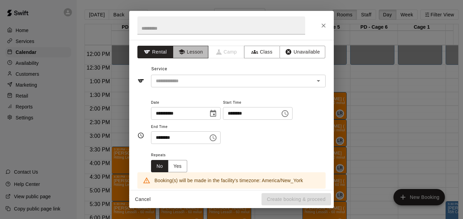
click at [185, 53] on button "Lesson" at bounding box center [191, 52] width 36 height 13
click at [198, 84] on input "text" at bounding box center [228, 81] width 150 height 9
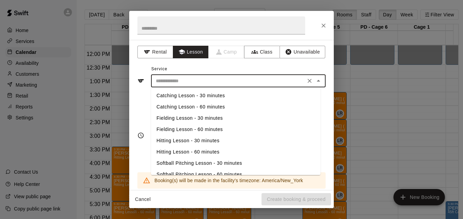
click at [238, 151] on li "Hitting Lesson - 60 minutes" at bounding box center [235, 151] width 169 height 11
type input "**********"
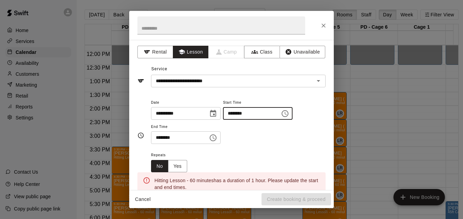
click at [237, 113] on input "********" at bounding box center [249, 113] width 52 height 13
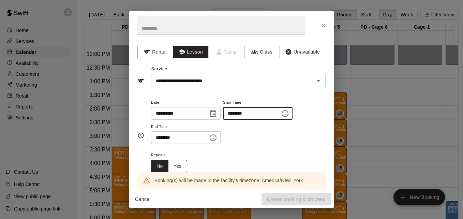
type input "********"
click at [179, 168] on button "Yes" at bounding box center [177, 166] width 19 height 13
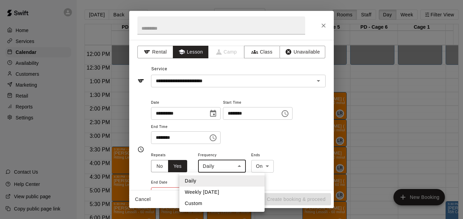
click at [242, 170] on body "Home Services Calendar Availability Customers Marketing Retail Reports Settings…" at bounding box center [231, 115] width 463 height 230
click at [244, 189] on li "Weekly on Wednesday" at bounding box center [221, 191] width 85 height 11
type input "******"
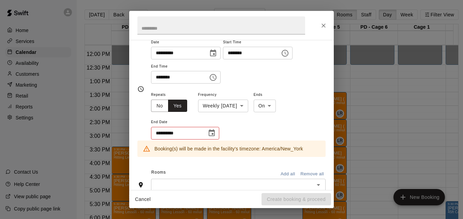
scroll to position [68, 0]
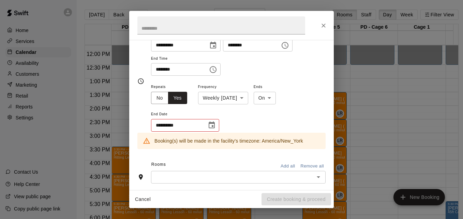
click at [211, 123] on icon "Choose date" at bounding box center [212, 124] width 6 height 7
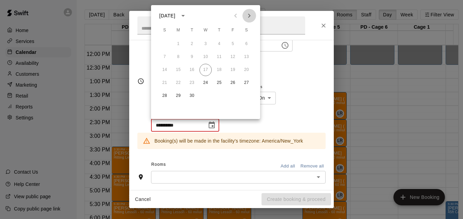
click at [247, 14] on icon "Next month" at bounding box center [249, 16] width 8 height 8
click at [250, 15] on icon "Next month" at bounding box center [249, 16] width 8 height 8
click at [203, 72] on button "12" at bounding box center [205, 70] width 12 height 12
type input "**********"
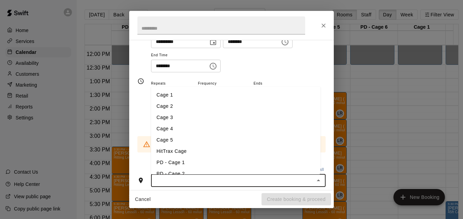
click at [228, 179] on input "text" at bounding box center [232, 180] width 159 height 9
click at [221, 162] on li "PD - Cage 1" at bounding box center [235, 162] width 169 height 11
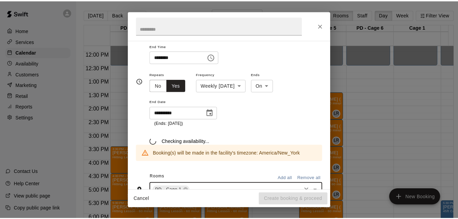
scroll to position [85, 0]
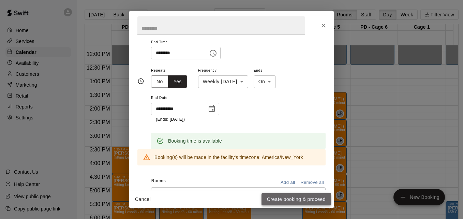
click at [271, 200] on button "Create booking & proceed" at bounding box center [296, 199] width 70 height 13
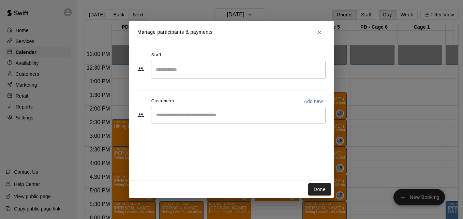
click at [225, 70] on input "Search staff" at bounding box center [238, 70] width 168 height 12
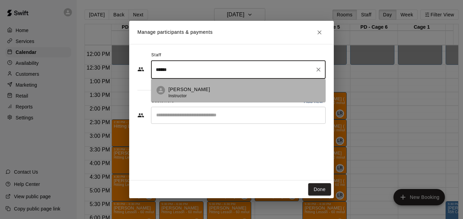
click at [237, 96] on div "Tristen Carranza Instructor" at bounding box center [244, 92] width 152 height 13
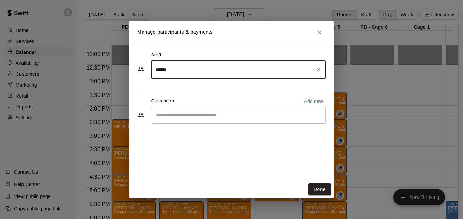
type input "******"
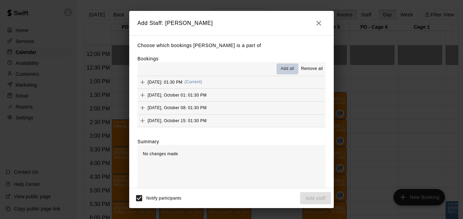
click at [280, 68] on span "Add all" at bounding box center [287, 68] width 14 height 7
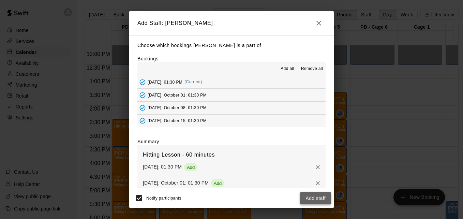
click at [316, 196] on button "Add staff" at bounding box center [315, 198] width 31 height 13
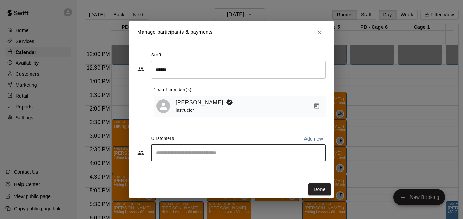
click at [220, 155] on input "Start typing to search customers..." at bounding box center [238, 152] width 168 height 7
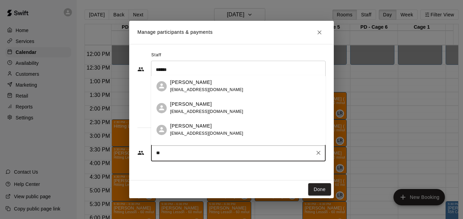
type input "*"
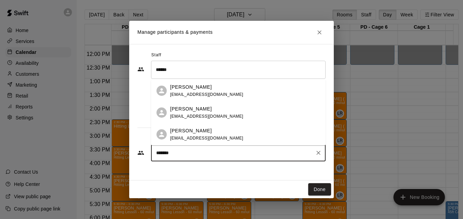
type input "********"
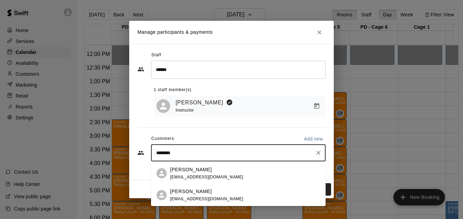
click at [236, 173] on div "James Dinneen christijoy02@yahoo.com" at bounding box center [245, 173] width 150 height 15
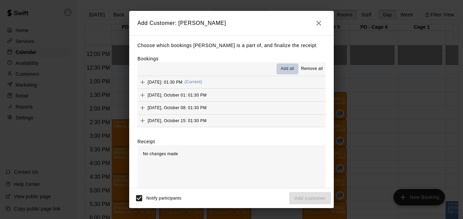
click at [282, 71] on span "Add all" at bounding box center [287, 68] width 14 height 7
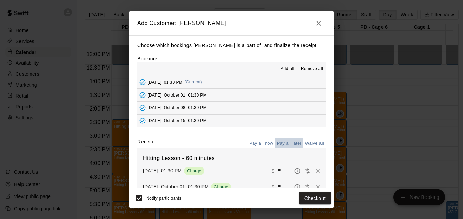
click at [282, 144] on button "Pay all later" at bounding box center [289, 143] width 28 height 11
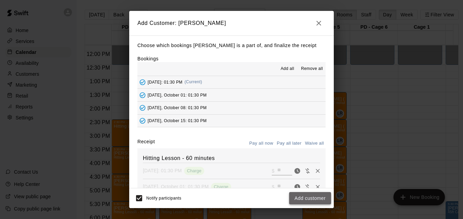
click at [306, 199] on button "Add customer" at bounding box center [310, 198] width 42 height 13
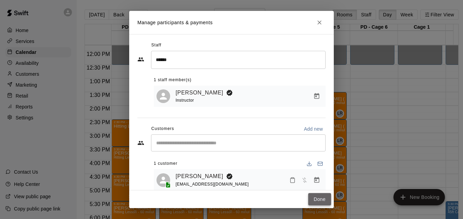
click at [324, 200] on button "Done" at bounding box center [319, 199] width 23 height 13
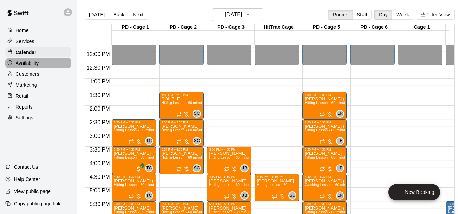
click at [42, 61] on div "Availability" at bounding box center [38, 63] width 66 height 10
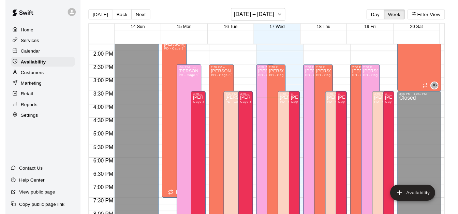
scroll to position [361, 0]
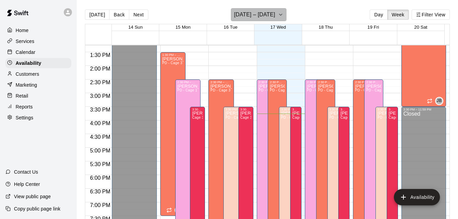
click at [267, 13] on h6 "September 14 – 20" at bounding box center [254, 15] width 41 height 10
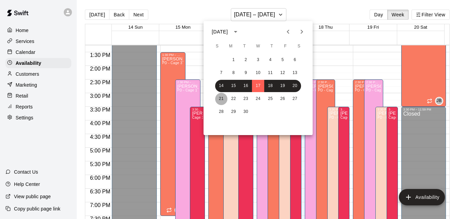
click at [219, 98] on button "21" at bounding box center [221, 99] width 12 height 12
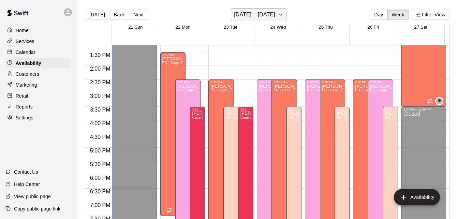
click at [275, 15] on h6 "September 21 – 27" at bounding box center [254, 15] width 41 height 10
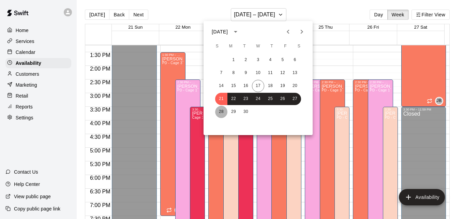
click at [220, 109] on button "28" at bounding box center [221, 112] width 12 height 12
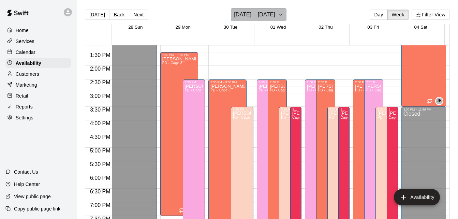
click at [286, 11] on button "September 28 – October 04" at bounding box center [259, 14] width 56 height 13
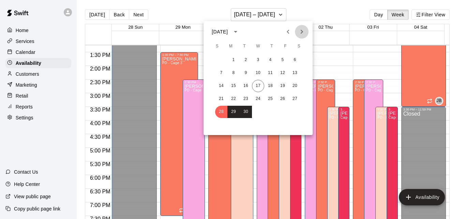
click at [300, 34] on icon "Next month" at bounding box center [301, 32] width 8 height 8
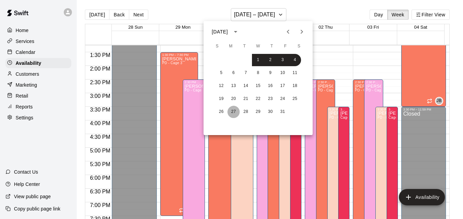
click at [234, 111] on button "27" at bounding box center [233, 112] width 12 height 12
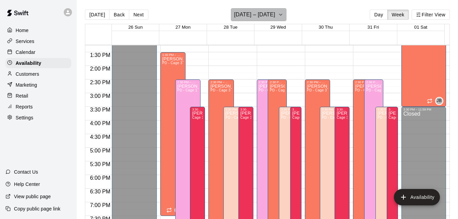
click at [275, 14] on h6 "October 26 – November 01" at bounding box center [254, 15] width 41 height 10
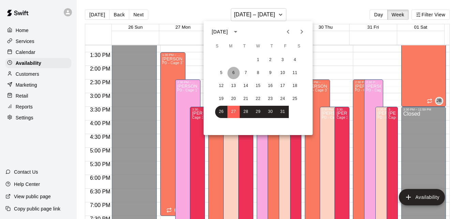
click at [232, 72] on button "6" at bounding box center [233, 73] width 12 height 12
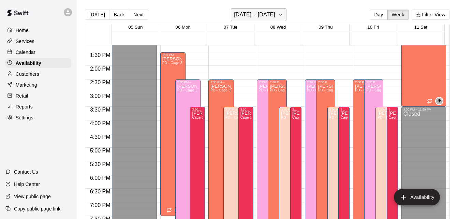
click at [278, 15] on icon "button" at bounding box center [280, 15] width 5 height 8
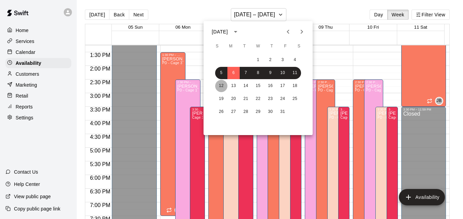
click at [219, 86] on button "12" at bounding box center [221, 86] width 12 height 12
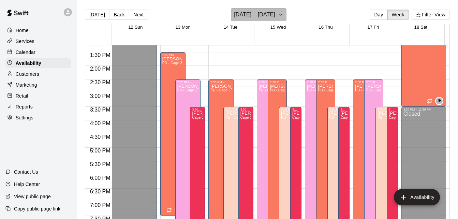
click at [275, 16] on button "October 12 – 18" at bounding box center [259, 14] width 56 height 13
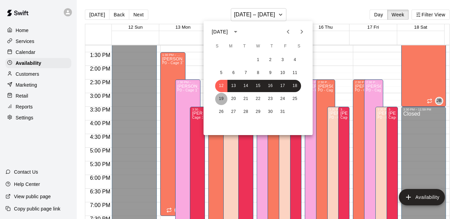
click at [222, 98] on button "19" at bounding box center [221, 99] width 12 height 12
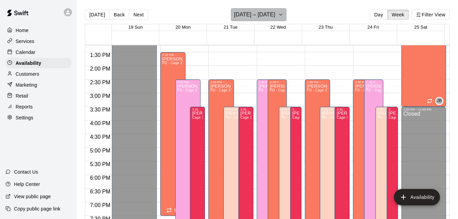
click at [269, 14] on h6 "October 19 – 25" at bounding box center [254, 15] width 41 height 10
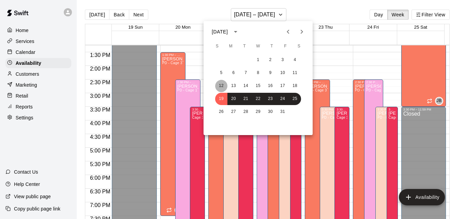
click at [220, 84] on button "12" at bounding box center [221, 86] width 12 height 12
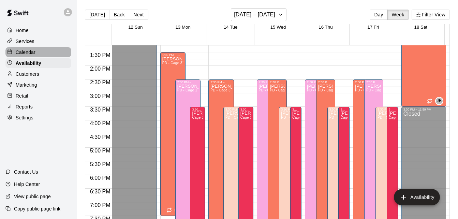
click at [39, 52] on div "Calendar" at bounding box center [38, 52] width 66 height 10
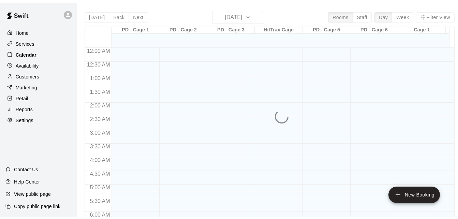
scroll to position [430, 0]
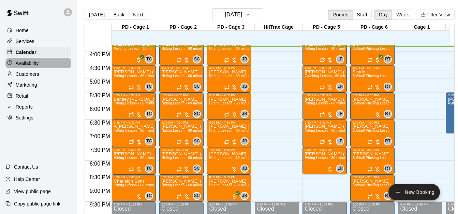
click at [43, 66] on div "Availability" at bounding box center [38, 63] width 66 height 10
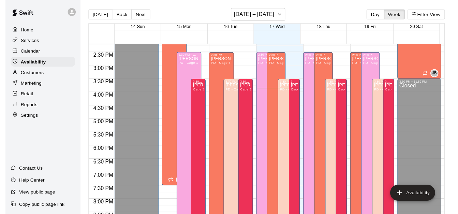
scroll to position [377, 0]
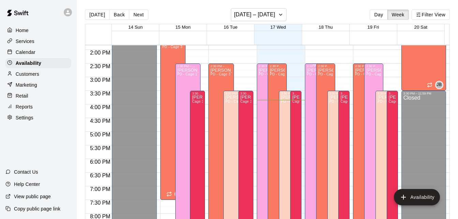
click at [307, 70] on p "[PERSON_NAME]" at bounding box center [314, 70] width 15 height 0
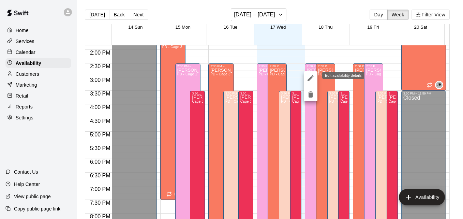
drag, startPoint x: 318, startPoint y: 81, endPoint x: 308, endPoint y: 77, distance: 10.4
click at [308, 77] on div at bounding box center [231, 109] width 463 height 219
click at [308, 77] on icon "edit" at bounding box center [310, 78] width 8 height 8
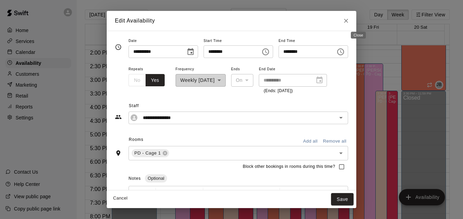
click at [349, 19] on icon "Close" at bounding box center [345, 20] width 7 height 7
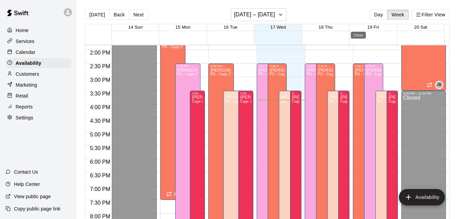
type input "**********"
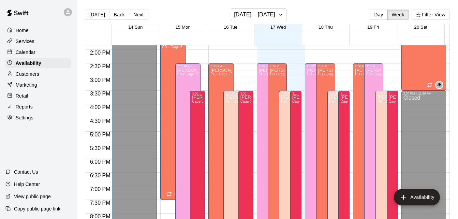
click at [308, 73] on span "PD - Cage 1" at bounding box center [317, 74] width 20 height 4
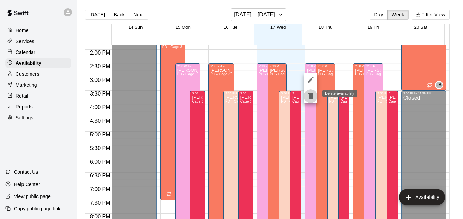
click at [309, 99] on icon "delete" at bounding box center [310, 96] width 8 height 8
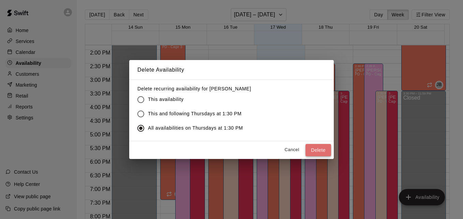
click at [313, 147] on button "Delete" at bounding box center [318, 150] width 26 height 13
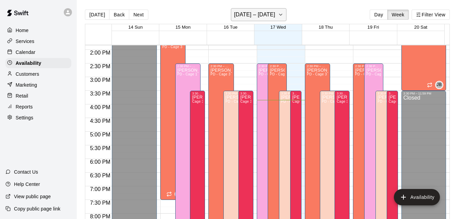
click at [281, 17] on icon "button" at bounding box center [280, 15] width 5 height 8
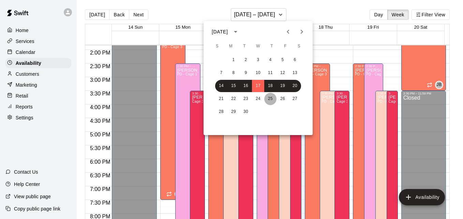
click at [272, 101] on button "25" at bounding box center [270, 99] width 12 height 12
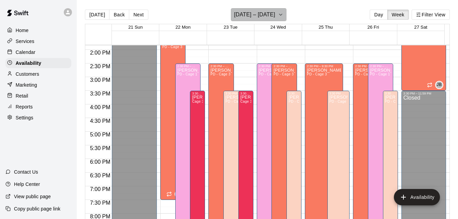
click at [282, 15] on icon "button" at bounding box center [280, 14] width 3 height 1
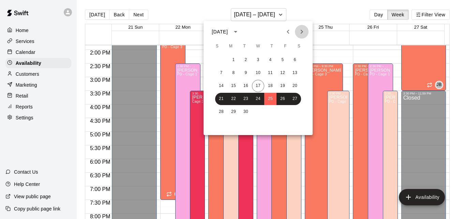
click at [301, 32] on icon "Next month" at bounding box center [301, 32] width 8 height 8
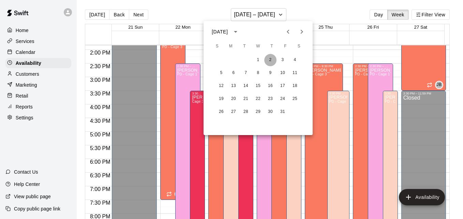
click at [270, 62] on button "2" at bounding box center [270, 60] width 12 height 12
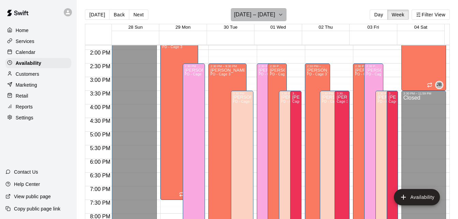
click at [286, 16] on button "September 28 – October 04" at bounding box center [259, 14] width 56 height 13
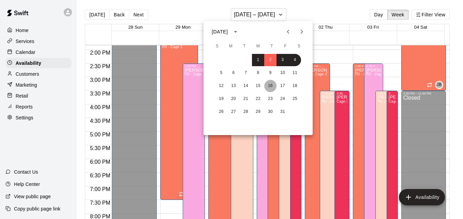
click at [270, 86] on button "16" at bounding box center [270, 86] width 12 height 12
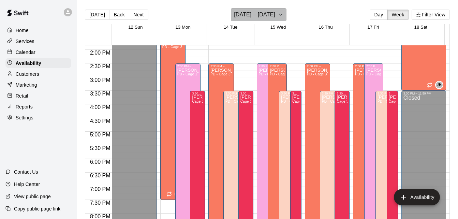
click at [279, 15] on icon "button" at bounding box center [280, 14] width 3 height 1
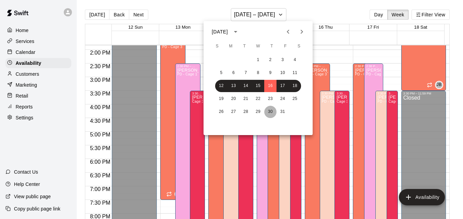
click at [271, 109] on button "30" at bounding box center [270, 112] width 12 height 12
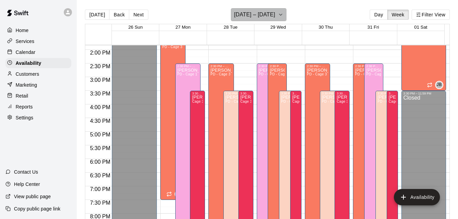
click at [275, 13] on h6 "October 26 – November 01" at bounding box center [254, 15] width 41 height 10
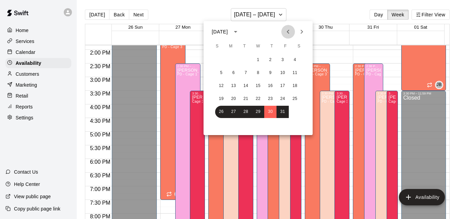
click at [287, 32] on icon "Previous month" at bounding box center [288, 32] width 2 height 4
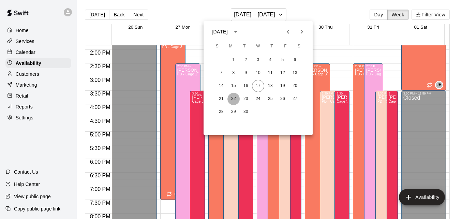
click at [233, 100] on button "22" at bounding box center [233, 99] width 12 height 12
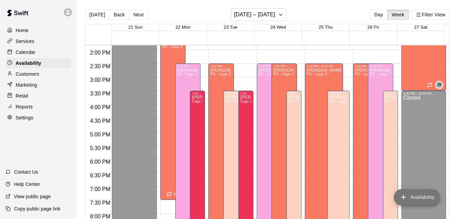
click at [412, 194] on button "Availability" at bounding box center [417, 197] width 46 height 16
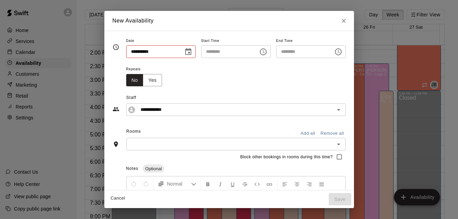
type input "**********"
type input "********"
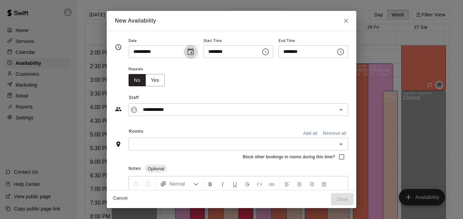
click at [187, 52] on icon "Choose date, selected date is Sep 22, 2025" at bounding box center [190, 51] width 6 height 7
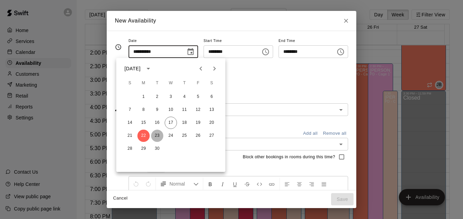
click at [153, 136] on button "23" at bounding box center [157, 135] width 12 height 12
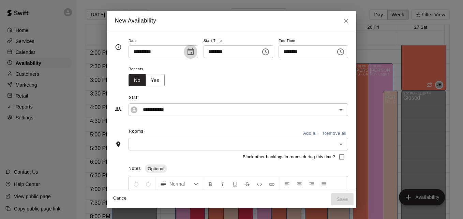
click at [186, 53] on icon "Choose date, selected date is Sep 23, 2025" at bounding box center [190, 52] width 8 height 8
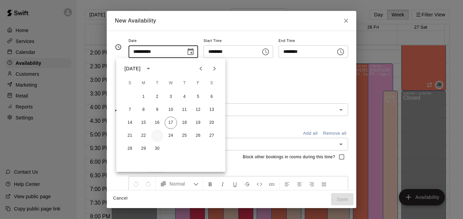
click at [155, 134] on button "23" at bounding box center [157, 135] width 12 height 12
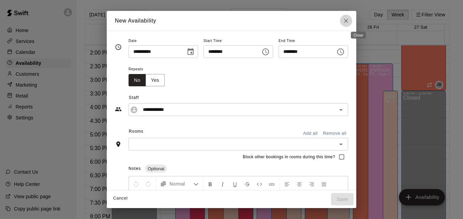
click at [349, 21] on icon "Close" at bounding box center [345, 20] width 7 height 7
type input "**********"
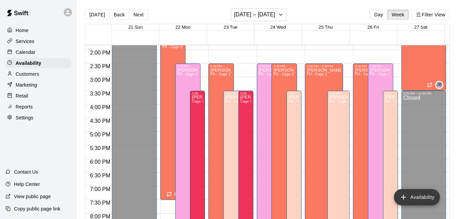
click at [423, 195] on button "Availability" at bounding box center [417, 197] width 46 height 16
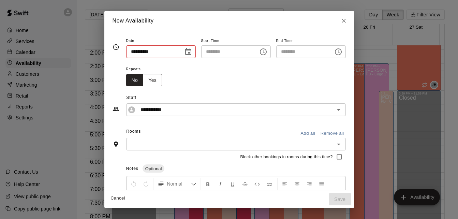
type input "**********"
type input "********"
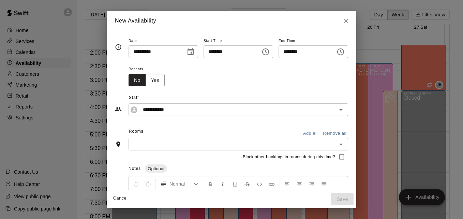
click at [186, 56] on icon "Choose date, selected date is Sep 22, 2025" at bounding box center [190, 52] width 8 height 8
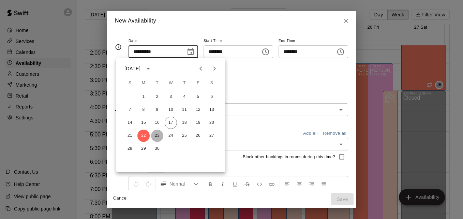
click at [157, 133] on button "23" at bounding box center [157, 135] width 12 height 12
type input "**********"
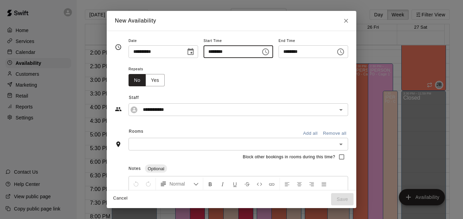
click at [206, 51] on input "********" at bounding box center [229, 51] width 52 height 13
type input "********"
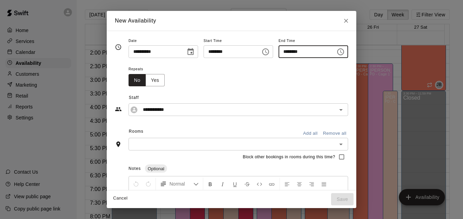
click at [288, 50] on input "********" at bounding box center [304, 51] width 52 height 13
type input "********"
click at [148, 81] on button "Yes" at bounding box center [154, 80] width 19 height 13
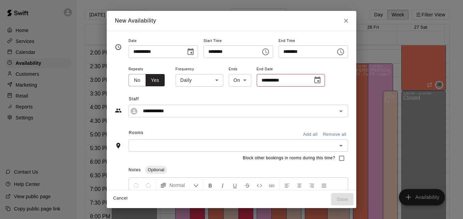
click at [208, 79] on body "Home Services Calendar Availability Customers Marketing Retail Reports Settings…" at bounding box center [231, 115] width 463 height 230
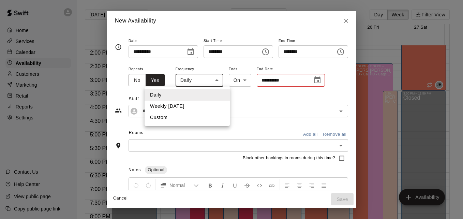
click at [198, 106] on li "Weekly on Tuesday" at bounding box center [186, 106] width 85 height 11
type input "******"
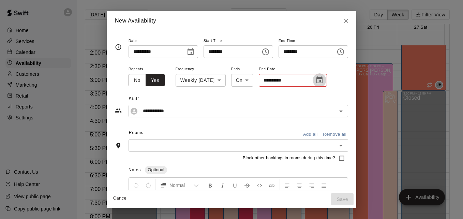
click at [315, 81] on icon "Choose date" at bounding box center [319, 80] width 8 height 8
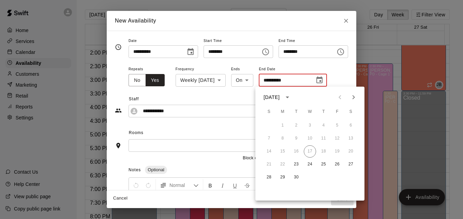
click at [352, 96] on icon "Next month" at bounding box center [353, 97] width 8 height 8
click at [296, 177] on button "30" at bounding box center [296, 177] width 12 height 12
type input "**********"
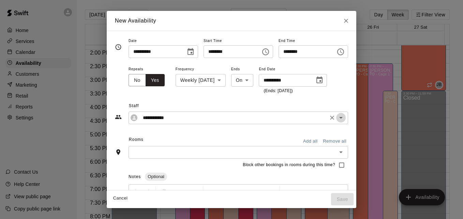
click at [342, 118] on icon "Open" at bounding box center [340, 118] width 3 height 2
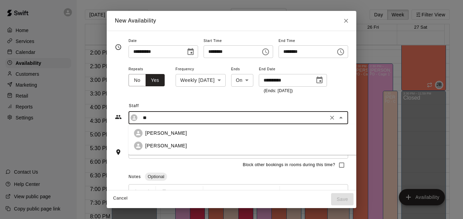
click at [183, 147] on div "[PERSON_NAME]" at bounding box center [253, 145] width 217 height 7
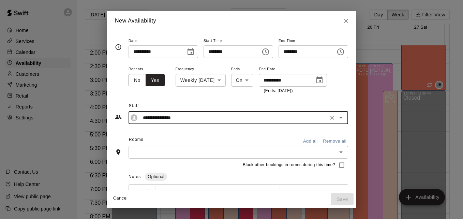
type input "**********"
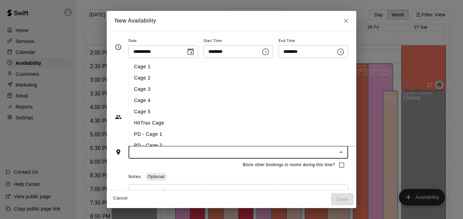
click at [182, 153] on input "text" at bounding box center [233, 152] width 204 height 9
click at [294, 135] on li "PD - Cage 1" at bounding box center [247, 133] width 239 height 11
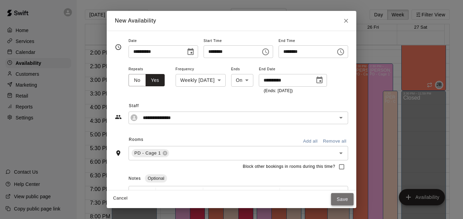
click at [353, 198] on button "Save" at bounding box center [342, 199] width 22 height 13
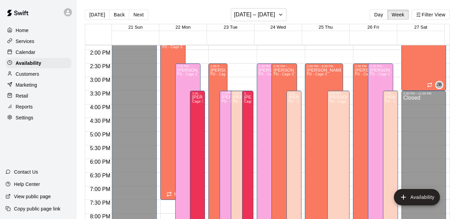
click at [221, 102] on span "PD - Cage 1" at bounding box center [231, 101] width 20 height 4
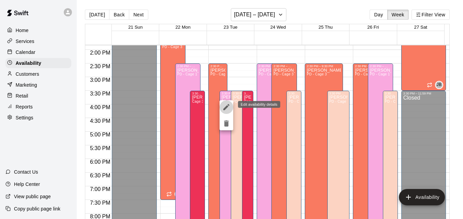
click at [226, 108] on icon "edit" at bounding box center [226, 107] width 6 height 6
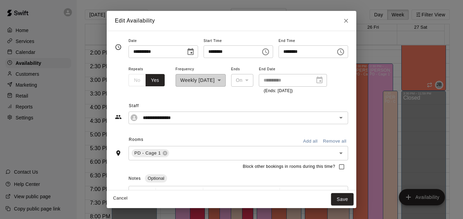
click at [208, 51] on input "********" at bounding box center [229, 51] width 52 height 13
type input "********"
click at [351, 200] on button "Save" at bounding box center [342, 199] width 22 height 13
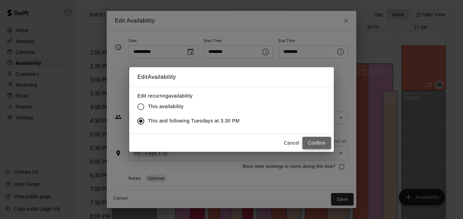
click at [312, 146] on button "Confirm" at bounding box center [316, 143] width 29 height 13
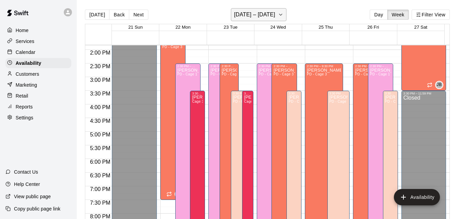
click at [283, 15] on icon "button" at bounding box center [280, 15] width 5 height 8
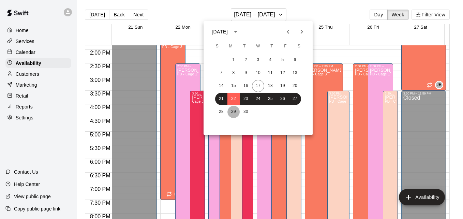
click at [231, 112] on button "29" at bounding box center [233, 112] width 12 height 12
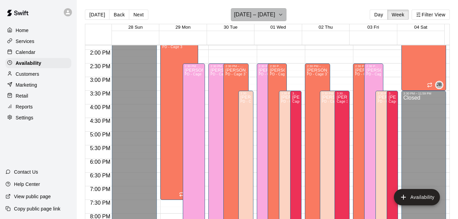
click at [275, 16] on h6 "September 28 – October 04" at bounding box center [254, 15] width 41 height 10
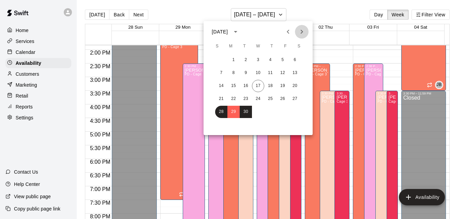
click at [302, 33] on icon "Next month" at bounding box center [301, 32] width 8 height 8
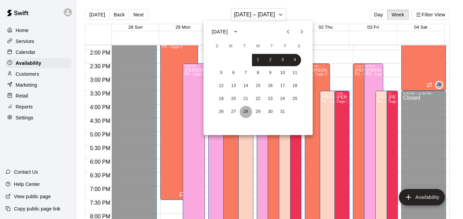
click at [244, 113] on button "28" at bounding box center [246, 112] width 12 height 12
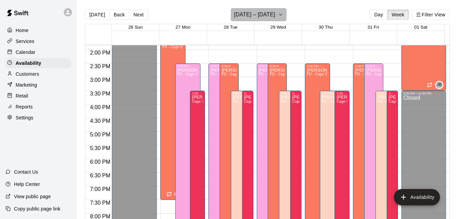
click at [286, 15] on button "October 26 – November 01" at bounding box center [259, 14] width 56 height 13
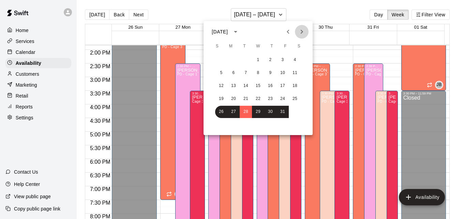
click at [303, 33] on icon "Next month" at bounding box center [301, 32] width 8 height 8
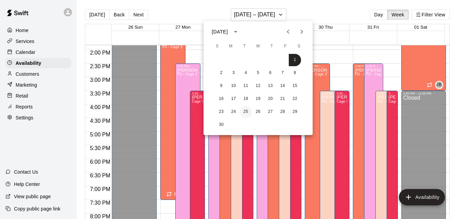
click at [245, 110] on button "25" at bounding box center [246, 112] width 12 height 12
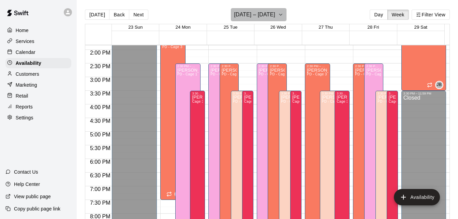
click at [277, 16] on button "November 23 – 29" at bounding box center [259, 14] width 56 height 13
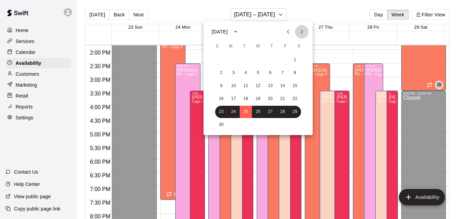
click at [301, 33] on icon "Next month" at bounding box center [302, 32] width 2 height 4
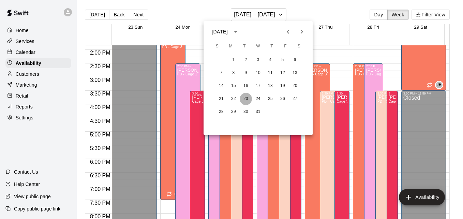
click at [245, 97] on button "23" at bounding box center [246, 99] width 12 height 12
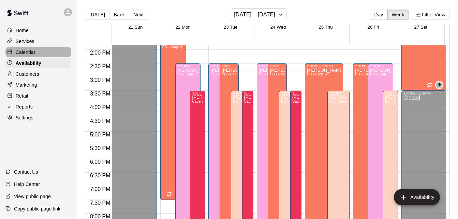
click at [52, 52] on div "Calendar" at bounding box center [38, 52] width 66 height 10
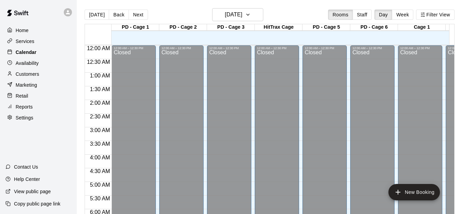
scroll to position [434, 0]
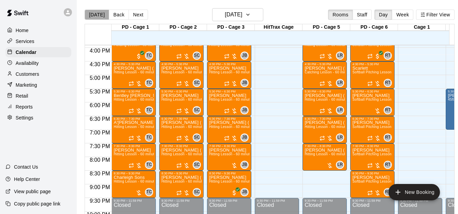
click at [99, 18] on button "[DATE]" at bounding box center [97, 15] width 25 height 10
click at [93, 16] on button "[DATE]" at bounding box center [97, 15] width 25 height 10
click at [50, 73] on div "Customers" at bounding box center [38, 74] width 66 height 10
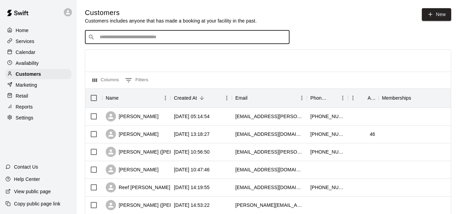
click at [130, 35] on input "Search customers by name or email" at bounding box center [191, 37] width 189 height 7
type input "*****"
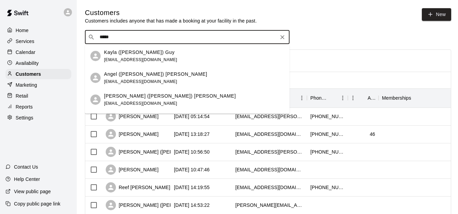
click at [167, 61] on div "Kayla (Mason) Guy mkguy72@gmail.com" at bounding box center [194, 56] width 180 height 15
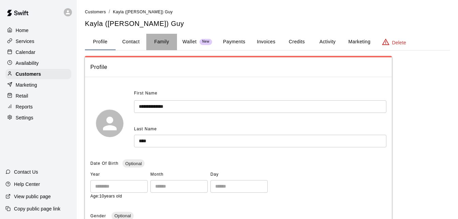
click at [164, 43] on button "Family" at bounding box center [161, 42] width 31 height 16
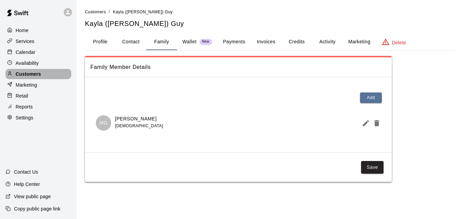
click at [54, 73] on div "Customers" at bounding box center [38, 74] width 66 height 10
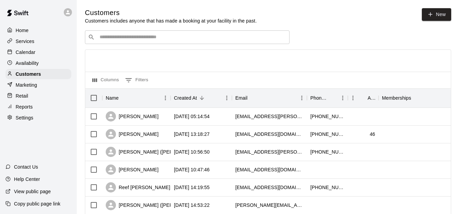
click at [111, 42] on div "​ ​" at bounding box center [187, 37] width 204 height 14
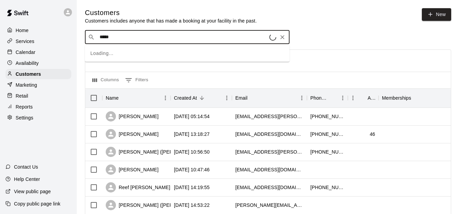
type input "******"
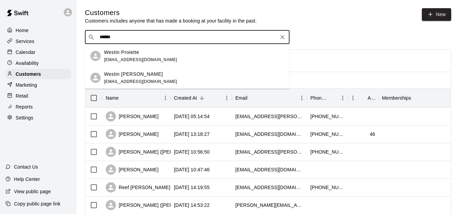
click at [162, 56] on div "Westin Proiette jproiette81@gmail.com" at bounding box center [194, 56] width 180 height 15
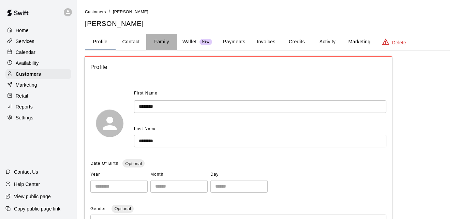
click at [162, 45] on button "Family" at bounding box center [161, 42] width 31 height 16
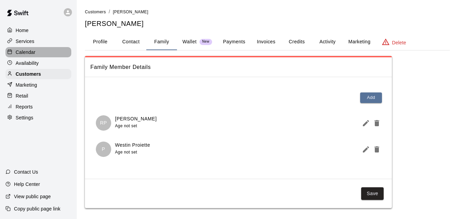
click at [40, 53] on div "Calendar" at bounding box center [38, 52] width 66 height 10
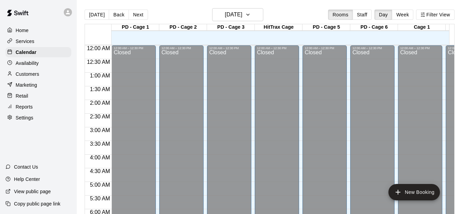
scroll to position [438, 0]
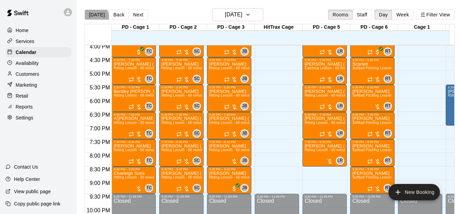
click at [92, 18] on button "[DATE]" at bounding box center [97, 15] width 25 height 10
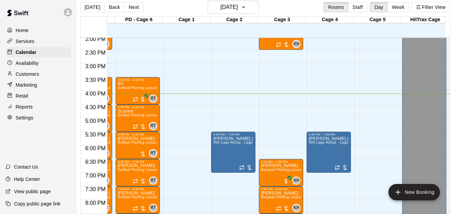
scroll to position [0, 9]
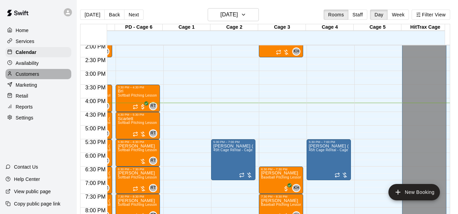
click at [48, 77] on div "Customers" at bounding box center [38, 74] width 66 height 10
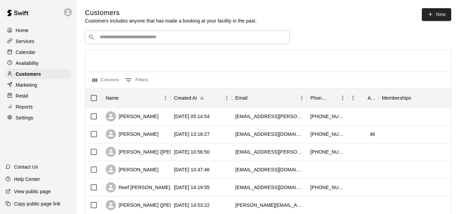
click at [99, 38] on input "Search customers by name or email" at bounding box center [191, 37] width 189 height 7
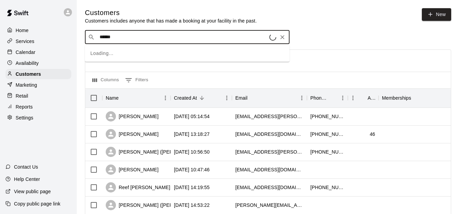
type input "*******"
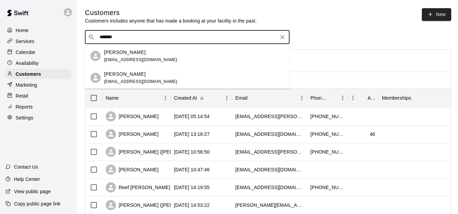
click at [165, 80] on div "Domenic Marcello dmarcello13@gmail.com" at bounding box center [194, 78] width 180 height 15
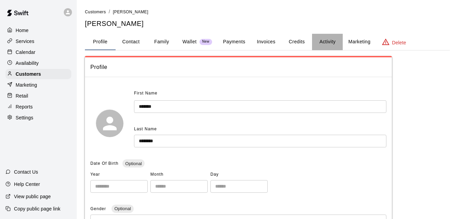
click at [333, 42] on button "Activity" at bounding box center [327, 42] width 31 height 16
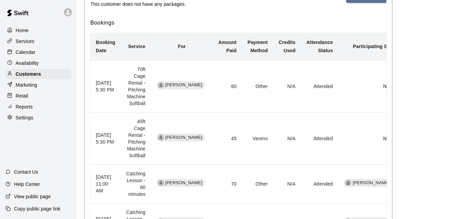
scroll to position [129, 0]
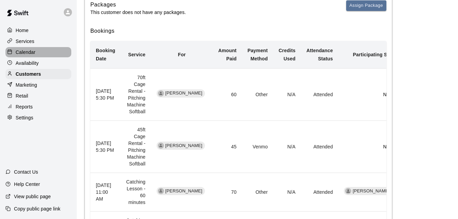
click at [51, 55] on div "Calendar" at bounding box center [38, 52] width 66 height 10
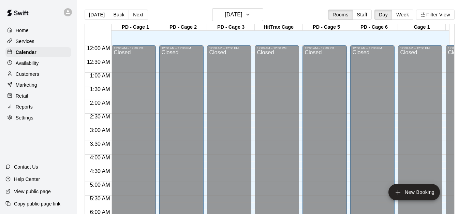
scroll to position [443, 0]
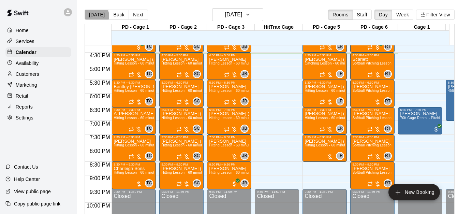
click at [96, 15] on button "[DATE]" at bounding box center [97, 15] width 25 height 10
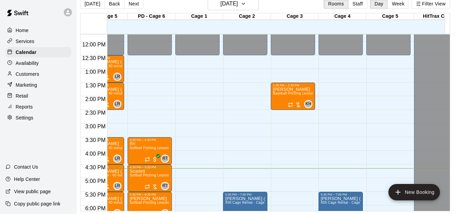
scroll to position [3, 9]
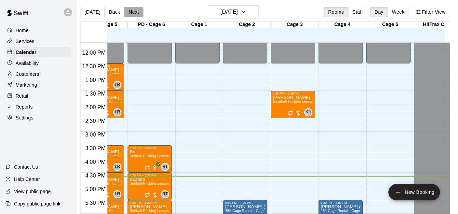
click at [124, 14] on button "Next" at bounding box center [133, 12] width 19 height 10
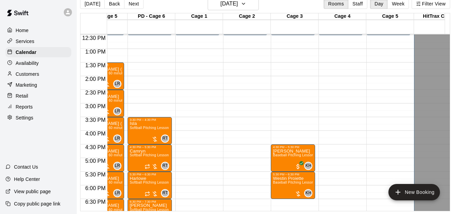
scroll to position [347, 218]
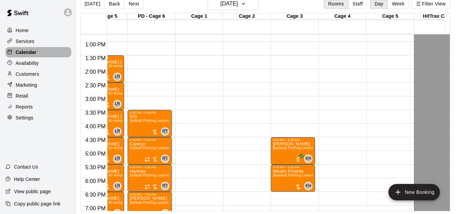
click at [46, 50] on div "Calendar" at bounding box center [38, 52] width 66 height 10
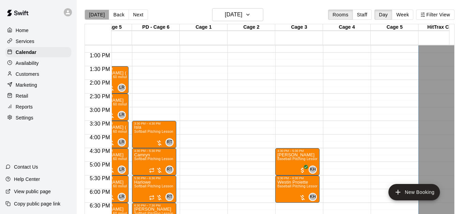
click at [99, 13] on button "[DATE]" at bounding box center [97, 15] width 25 height 10
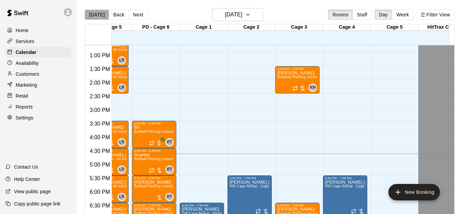
click at [96, 14] on button "[DATE]" at bounding box center [97, 15] width 25 height 10
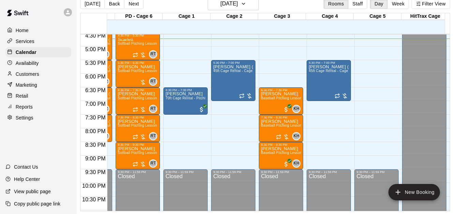
scroll to position [438, 231]
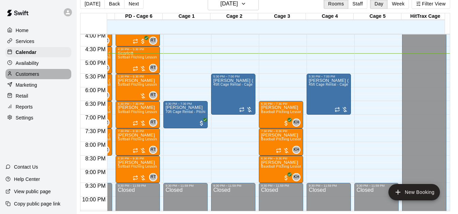
click at [36, 76] on p "Customers" at bounding box center [28, 74] width 24 height 7
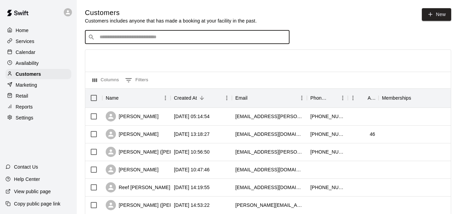
click at [117, 40] on input "Search customers by name or email" at bounding box center [191, 37] width 189 height 7
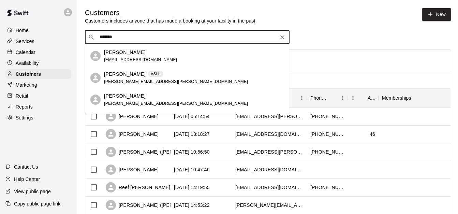
type input "*******"
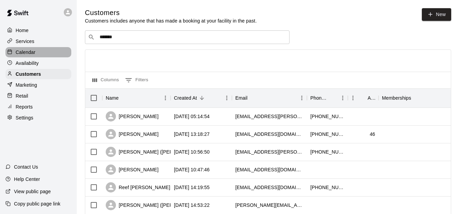
click at [50, 49] on div "Calendar" at bounding box center [38, 52] width 66 height 10
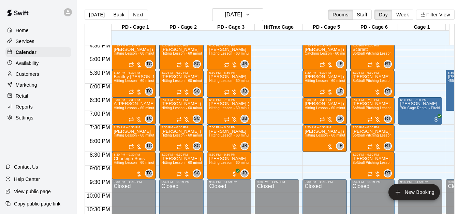
scroll to position [0, 9]
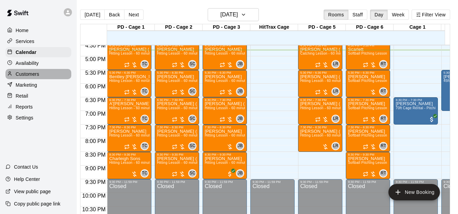
click at [43, 76] on div "Customers" at bounding box center [38, 74] width 66 height 10
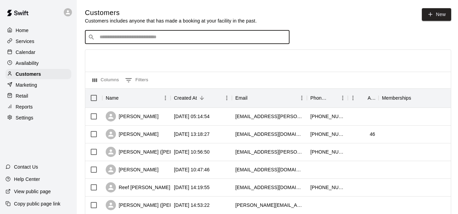
click at [115, 39] on input "Search customers by name or email" at bounding box center [191, 37] width 189 height 7
type input "*"
type input "*****"
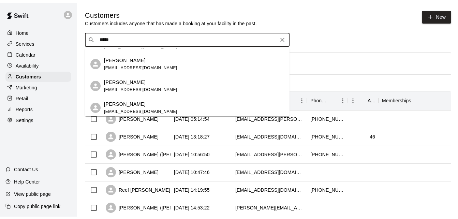
scroll to position [39, 0]
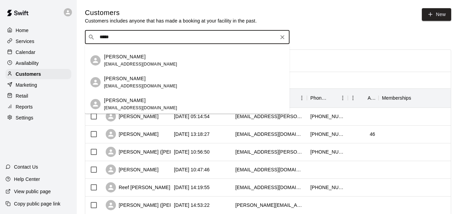
click at [178, 84] on div "Logan Dinneen christijoy02@yahoo.com" at bounding box center [194, 82] width 180 height 15
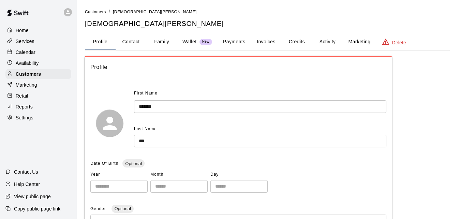
click at [324, 40] on button "Activity" at bounding box center [327, 42] width 31 height 16
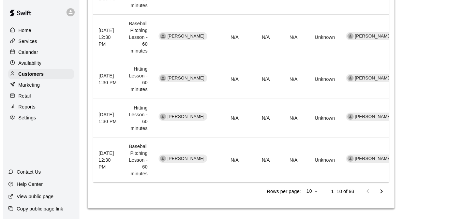
scroll to position [422, 0]
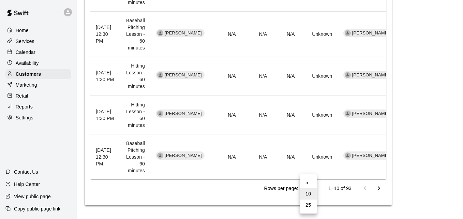
click at [310, 206] on li "25" at bounding box center [308, 204] width 17 height 11
type input "**"
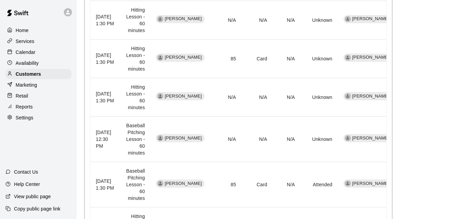
scroll to position [755, 0]
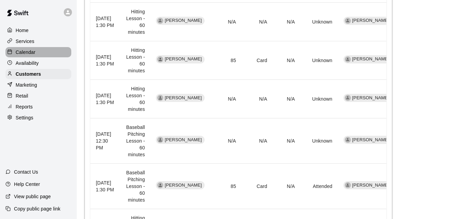
click at [53, 49] on div "Calendar" at bounding box center [38, 52] width 66 height 10
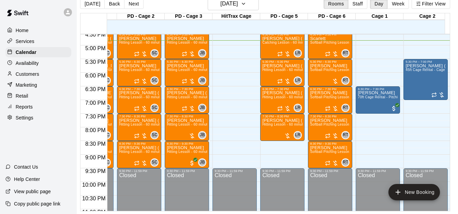
scroll to position [0, 46]
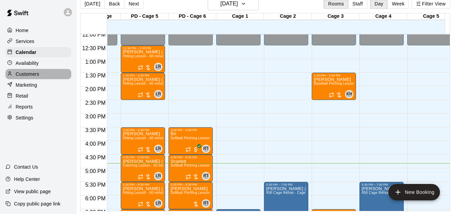
click at [46, 72] on div "Customers" at bounding box center [38, 74] width 66 height 10
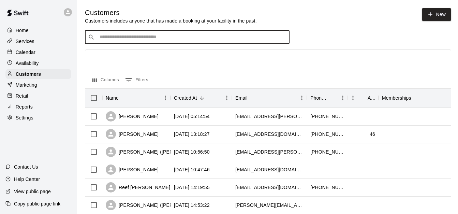
click at [136, 37] on input "Search customers by name or email" at bounding box center [191, 37] width 189 height 7
type input "*****"
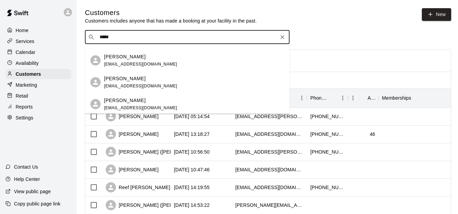
click at [194, 86] on div "Logan Dinneen christijoy02@yahoo.com" at bounding box center [194, 82] width 180 height 15
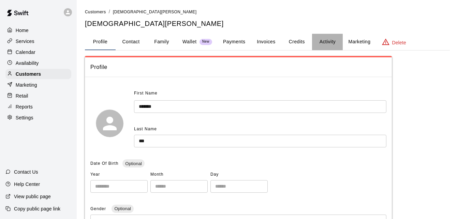
click at [322, 41] on button "Activity" at bounding box center [327, 42] width 31 height 16
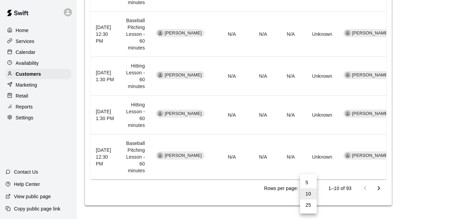
click at [312, 203] on li "25" at bounding box center [308, 204] width 17 height 11
type input "**"
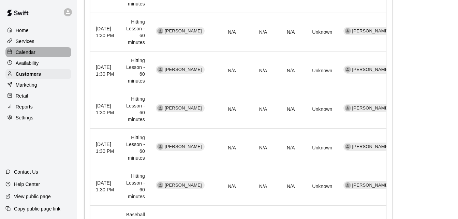
click at [44, 53] on div "Calendar" at bounding box center [38, 52] width 66 height 10
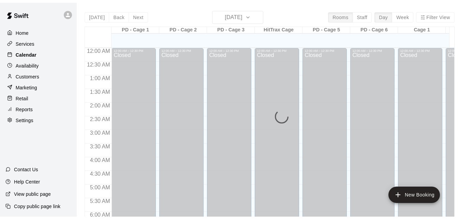
scroll to position [453, 0]
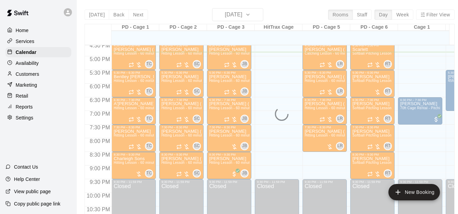
click at [51, 75] on div "Customers" at bounding box center [38, 74] width 66 height 10
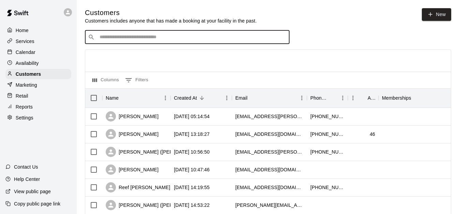
click at [113, 38] on input "Search customers by name or email" at bounding box center [191, 37] width 189 height 7
type input "*******"
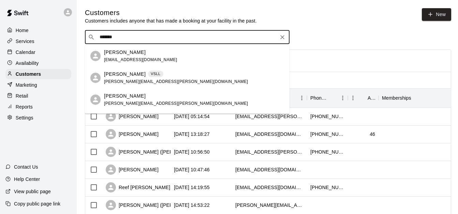
click at [186, 78] on div "Todd Gilbert VSLL todd.d.gilbert@gmail.com" at bounding box center [194, 78] width 180 height 15
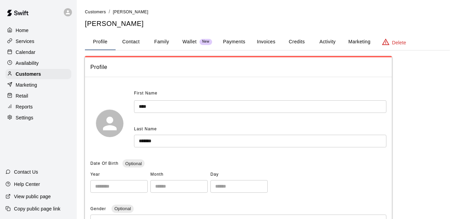
click at [324, 41] on button "Activity" at bounding box center [327, 42] width 31 height 16
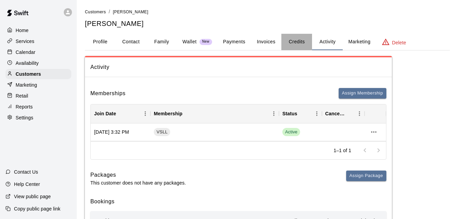
click at [290, 42] on button "Credits" at bounding box center [296, 42] width 31 height 16
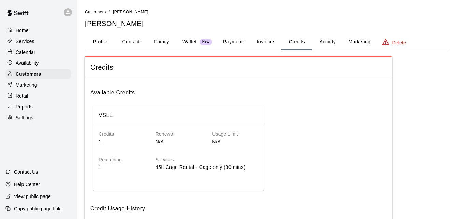
click at [236, 41] on button "Payments" at bounding box center [233, 42] width 33 height 16
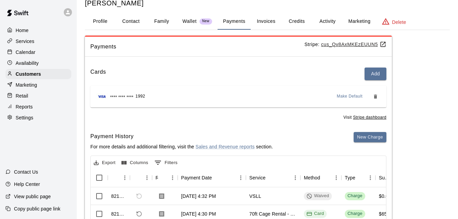
scroll to position [14, 0]
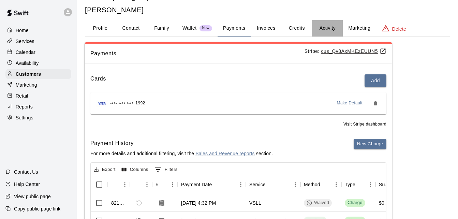
click at [328, 28] on button "Activity" at bounding box center [327, 28] width 31 height 16
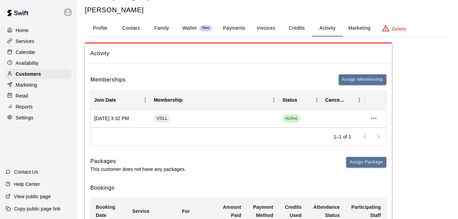
click at [40, 39] on div "Services" at bounding box center [38, 41] width 66 height 10
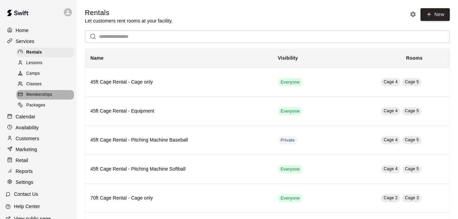
click at [49, 95] on span "Memberships" at bounding box center [39, 94] width 26 height 7
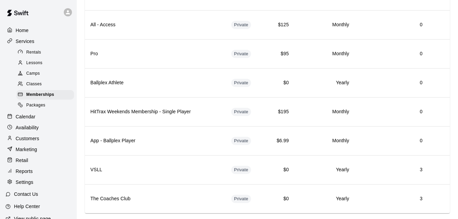
scroll to position [95, 0]
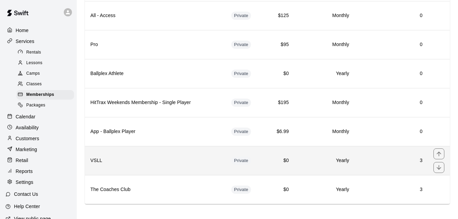
click at [178, 160] on h6 "VSLL" at bounding box center [155, 160] width 130 height 7
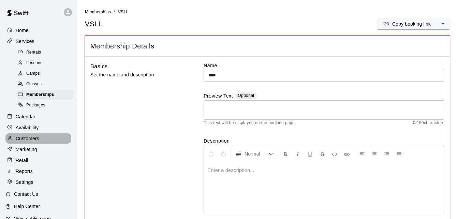
click at [40, 143] on div "Customers" at bounding box center [38, 138] width 66 height 10
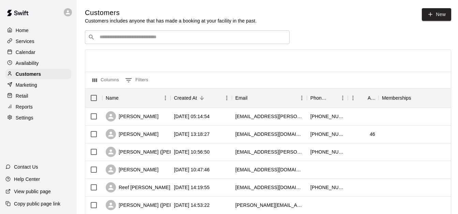
click at [151, 42] on div "​ ​" at bounding box center [187, 37] width 204 height 14
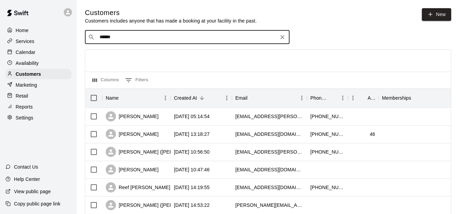
type input "*******"
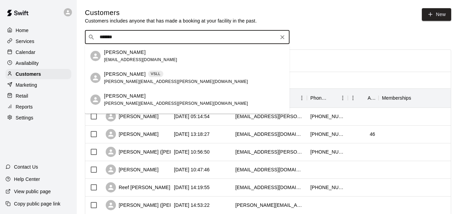
click at [177, 76] on div "Todd Gilbert VSLL todd.d.gilbert@gmail.com" at bounding box center [194, 78] width 180 height 15
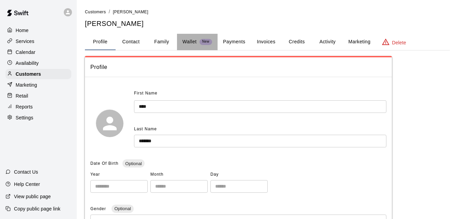
click at [192, 39] on p "Wallet" at bounding box center [189, 41] width 14 height 7
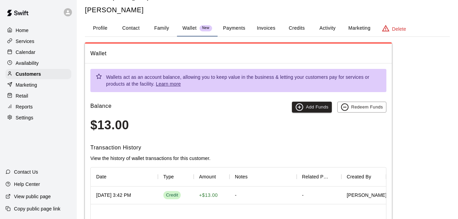
scroll to position [27, 0]
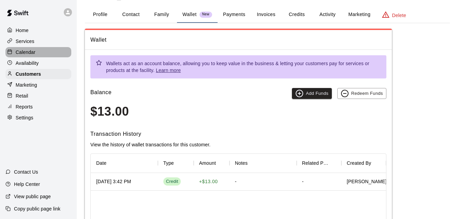
click at [46, 54] on div "Calendar" at bounding box center [38, 52] width 66 height 10
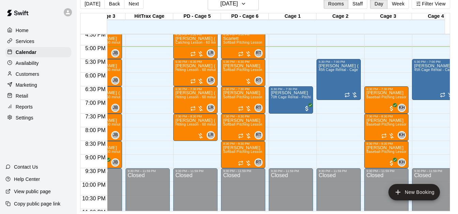
scroll to position [0, 137]
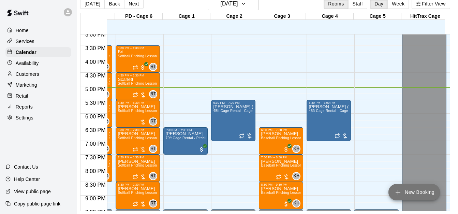
click at [414, 190] on button "New Booking" at bounding box center [413, 192] width 51 height 16
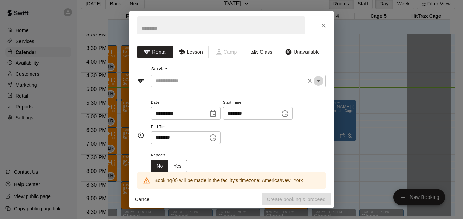
click at [314, 82] on icon "Open" at bounding box center [318, 81] width 8 height 8
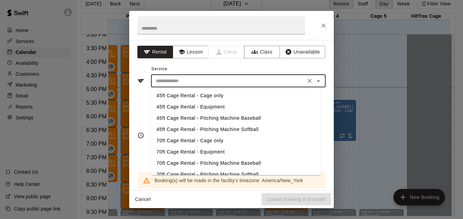
click at [246, 117] on li "45ft Cage Rental - Pitching Machine Baseball" at bounding box center [235, 117] width 169 height 11
type input "**********"
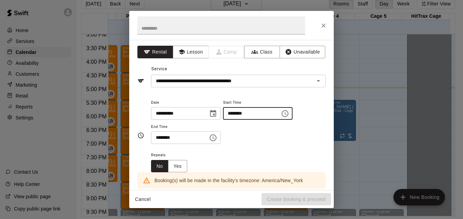
click at [238, 115] on input "********" at bounding box center [249, 113] width 52 height 13
type input "********"
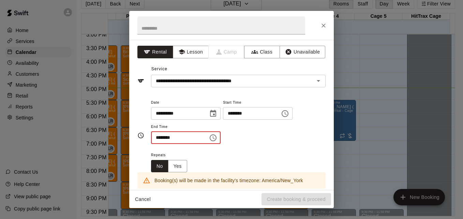
click at [160, 138] on input "********" at bounding box center [177, 137] width 52 height 13
click at [316, 81] on icon "Open" at bounding box center [318, 81] width 8 height 8
type input "********"
click at [367, 141] on div "**********" at bounding box center [231, 109] width 463 height 219
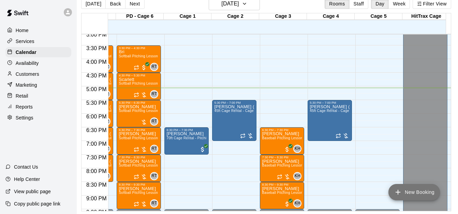
click at [404, 188] on button "New Booking" at bounding box center [413, 192] width 51 height 16
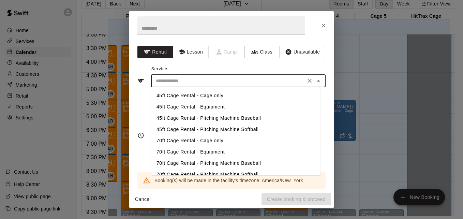
click at [214, 83] on input "text" at bounding box center [228, 81] width 150 height 9
click at [242, 117] on li "45ft Cage Rental - Pitching Machine Baseball" at bounding box center [235, 117] width 169 height 11
type input "**********"
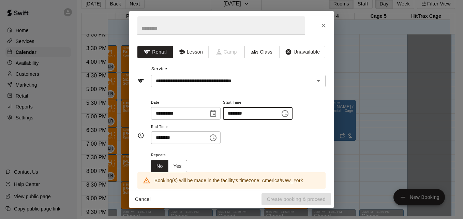
click at [242, 115] on input "********" at bounding box center [249, 113] width 52 height 13
type input "********"
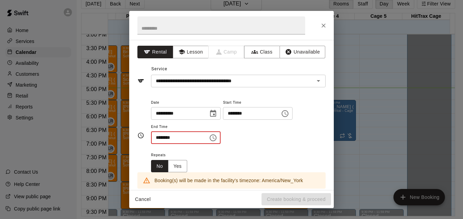
click at [158, 136] on input "********" at bounding box center [177, 137] width 52 height 13
type input "********"
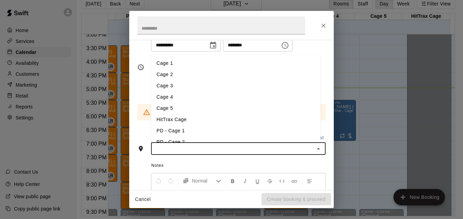
click at [257, 149] on input "text" at bounding box center [232, 148] width 159 height 9
click at [211, 105] on li "Cage 5" at bounding box center [235, 108] width 169 height 11
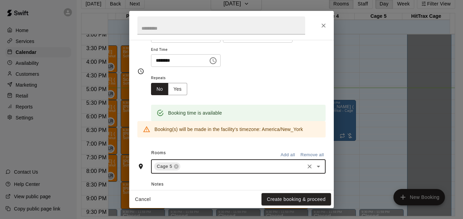
scroll to position [81, 0]
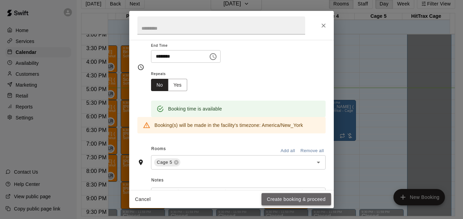
click at [311, 200] on button "Create booking & proceed" at bounding box center [296, 199] width 70 height 13
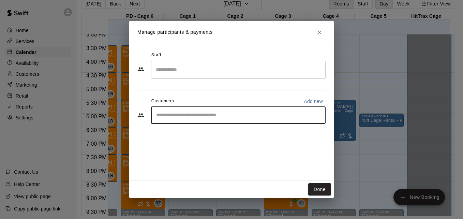
click at [199, 117] on input "Start typing to search customers..." at bounding box center [238, 115] width 168 height 7
type input "******"
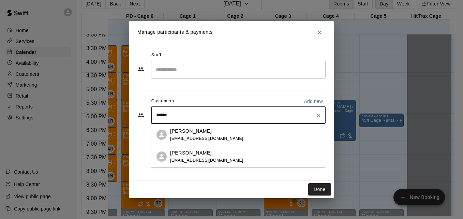
click at [234, 134] on div "Kariane Cerato kariane.cerato@gmail.com" at bounding box center [245, 134] width 150 height 15
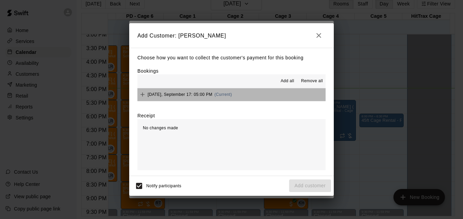
click at [250, 97] on button "Wednesday, September 17: 05:00 PM (Current)" at bounding box center [231, 94] width 188 height 13
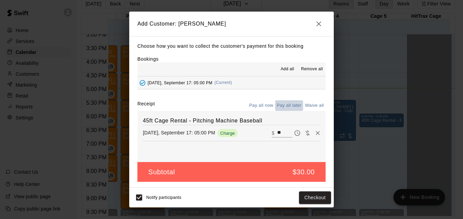
click at [288, 104] on button "Pay all later" at bounding box center [289, 105] width 28 height 11
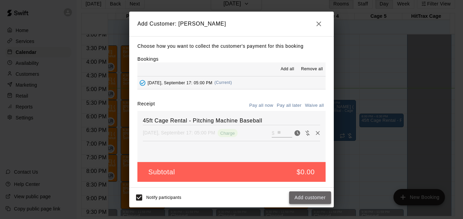
click at [315, 198] on button "Add customer" at bounding box center [310, 197] width 42 height 13
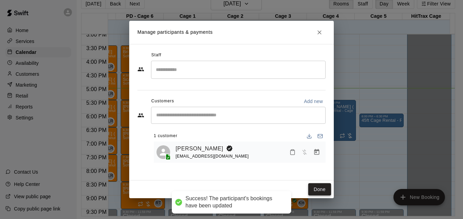
click at [316, 189] on button "Done" at bounding box center [319, 189] width 23 height 13
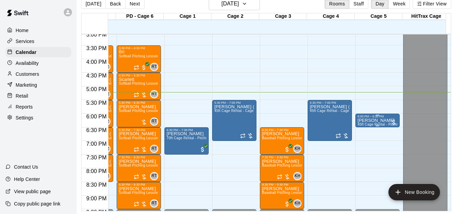
click at [379, 120] on p "[PERSON_NAME]" at bounding box center [377, 120] width 40 height 0
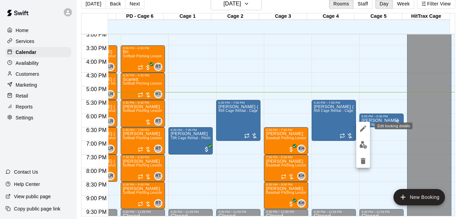
click at [361, 128] on icon "edit" at bounding box center [363, 128] width 8 height 8
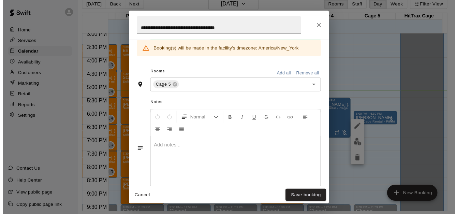
scroll to position [154, 0]
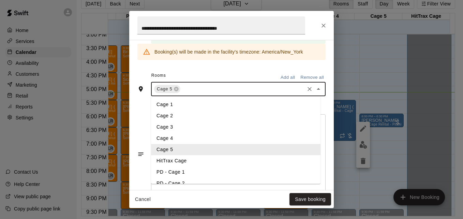
click at [221, 90] on input "text" at bounding box center [242, 89] width 122 height 9
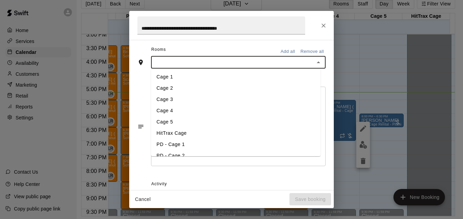
click at [189, 76] on li "Cage 1" at bounding box center [235, 76] width 169 height 11
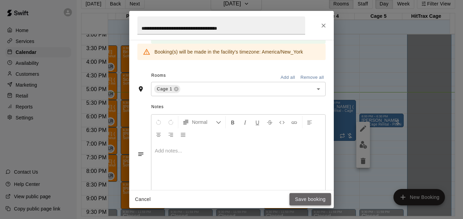
click at [304, 199] on button "Save booking" at bounding box center [310, 199] width 42 height 13
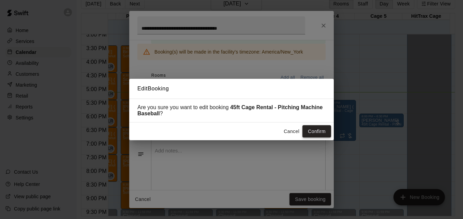
click at [316, 131] on button "Confirm" at bounding box center [316, 131] width 29 height 13
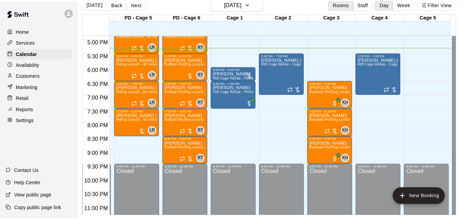
scroll to position [466, 186]
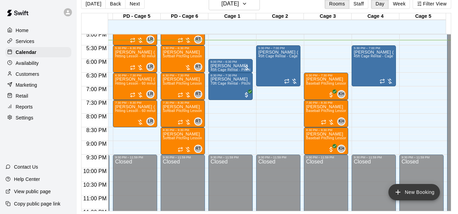
click at [411, 192] on button "New Booking" at bounding box center [413, 192] width 51 height 16
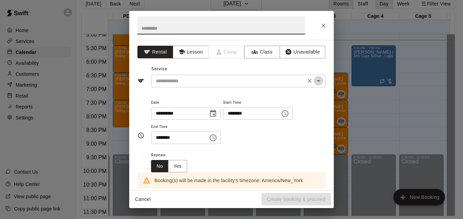
click at [314, 82] on icon "Open" at bounding box center [318, 81] width 8 height 8
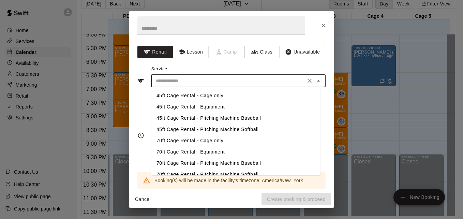
click at [226, 97] on li "45ft Cage Rental - Cage only" at bounding box center [235, 95] width 169 height 11
type input "**********"
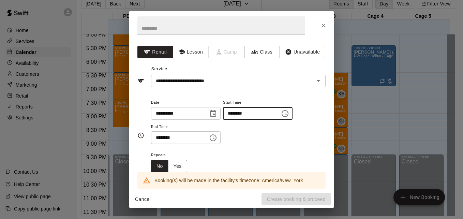
click at [239, 113] on input "********" at bounding box center [249, 113] width 52 height 13
type input "********"
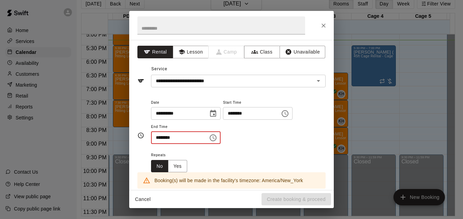
click at [159, 138] on input "********" at bounding box center [177, 137] width 52 height 13
type input "********"
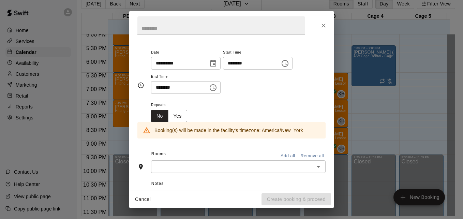
scroll to position [55, 0]
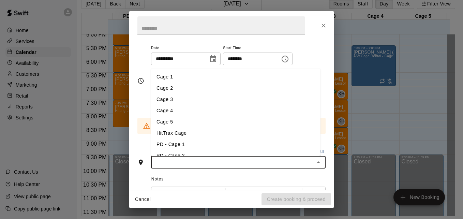
click at [279, 160] on input "text" at bounding box center [232, 162] width 159 height 9
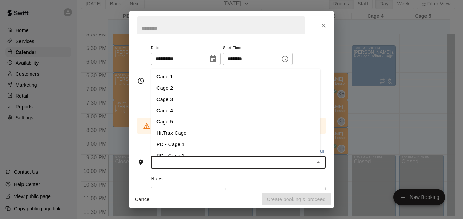
click at [185, 114] on li "Cage 4" at bounding box center [235, 110] width 169 height 11
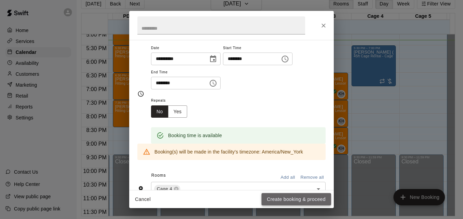
click at [294, 200] on button "Create booking & proceed" at bounding box center [296, 199] width 70 height 13
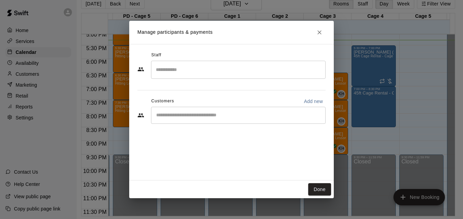
click at [211, 111] on div "​" at bounding box center [238, 115] width 174 height 17
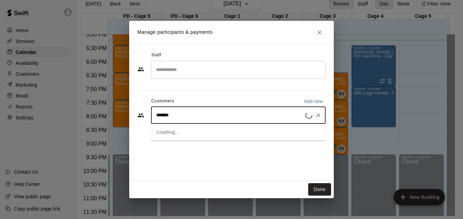
type input "********"
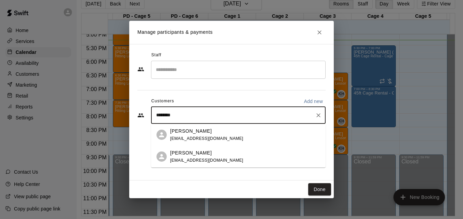
click at [240, 135] on div "Domenic Marcello dmarcello13@gmail.com" at bounding box center [245, 134] width 150 height 15
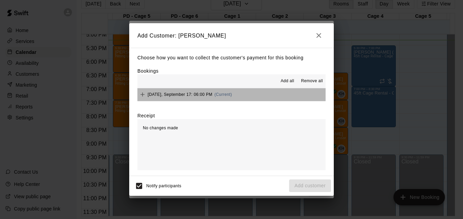
click at [252, 90] on button "Wednesday, September 17: 06:00 PM (Current)" at bounding box center [231, 94] width 188 height 13
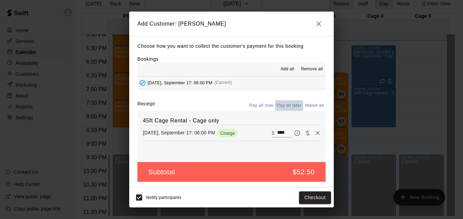
click at [285, 104] on button "Pay all later" at bounding box center [289, 105] width 28 height 11
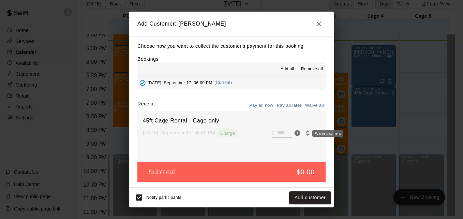
click at [313, 132] on div "Waive payment" at bounding box center [327, 133] width 31 height 7
click at [268, 104] on button "Pay all now" at bounding box center [261, 105] width 28 height 11
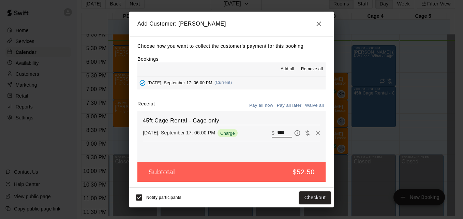
click at [283, 134] on input "****" at bounding box center [284, 132] width 15 height 9
type input "*"
type input "**"
click at [286, 105] on button "Pay all later" at bounding box center [289, 105] width 28 height 11
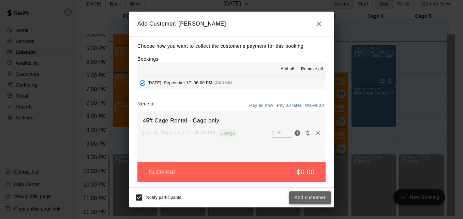
click at [305, 195] on button "Add customer" at bounding box center [310, 197] width 42 height 13
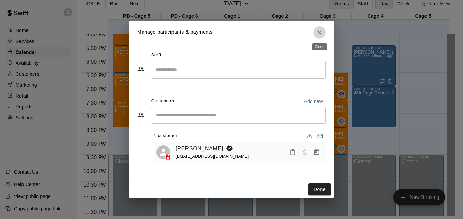
click at [319, 35] on icon "Close" at bounding box center [319, 32] width 7 height 7
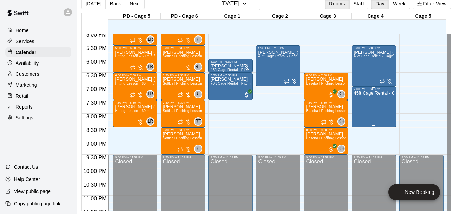
click at [369, 106] on div "45ft Cage Rental - Cage only" at bounding box center [373, 198] width 40 height 214
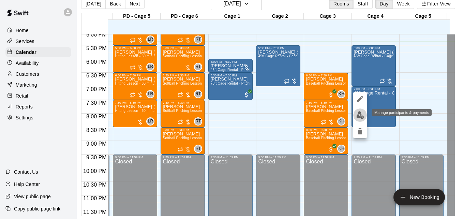
click at [360, 115] on img "edit" at bounding box center [360, 115] width 8 height 8
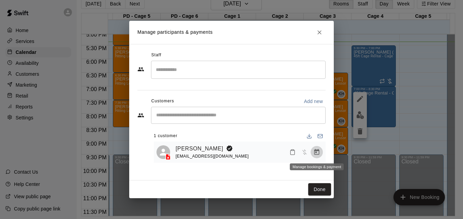
click at [316, 152] on icon "Manage bookings & payment" at bounding box center [316, 152] width 5 height 6
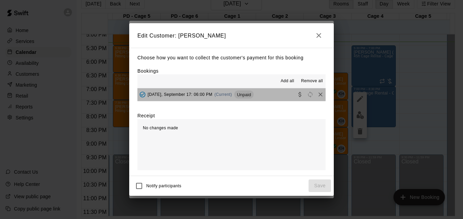
click at [273, 97] on button "[DATE], September 17: 06:00 PM (Current) Unpaid" at bounding box center [231, 94] width 188 height 13
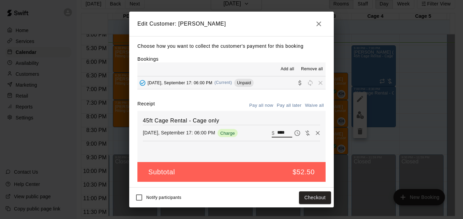
click at [282, 132] on input "****" at bounding box center [284, 132] width 15 height 9
click at [293, 104] on button "Pay all later" at bounding box center [289, 105] width 28 height 11
click at [323, 199] on button "Save" at bounding box center [319, 197] width 22 height 13
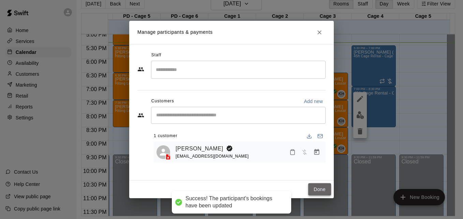
click at [325, 190] on button "Done" at bounding box center [319, 189] width 23 height 13
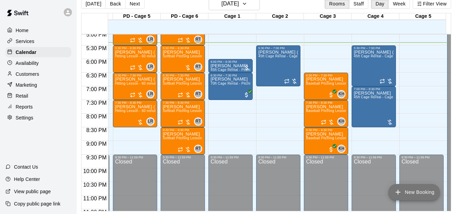
click at [413, 190] on button "New Booking" at bounding box center [413, 192] width 51 height 16
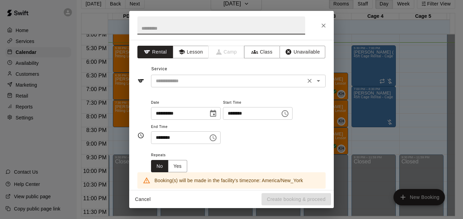
click at [201, 80] on input "text" at bounding box center [228, 81] width 150 height 9
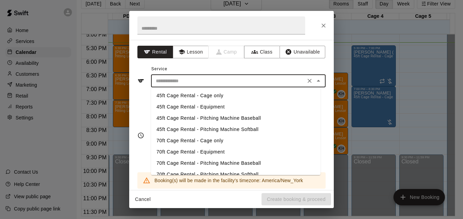
click at [234, 129] on li "45ft Cage Rental - Pitching Machine Softball" at bounding box center [235, 129] width 169 height 11
type input "**********"
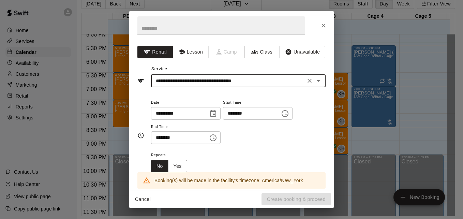
click at [236, 114] on input "********" at bounding box center [249, 113] width 52 height 13
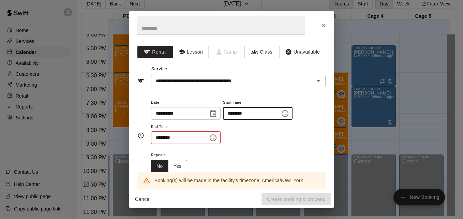
type input "********"
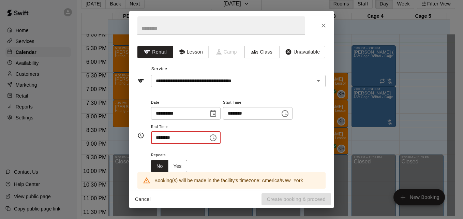
click at [159, 138] on input "********" at bounding box center [177, 137] width 52 height 13
type input "********"
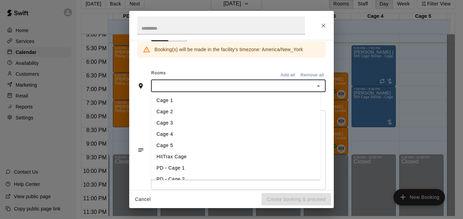
click at [177, 83] on input "text" at bounding box center [232, 85] width 159 height 9
click at [195, 146] on li "Cage 5" at bounding box center [235, 145] width 169 height 11
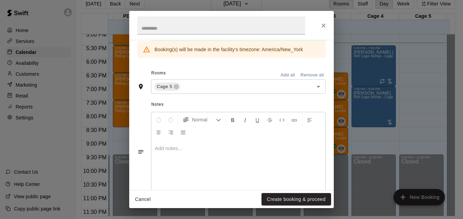
scroll to position [169, 0]
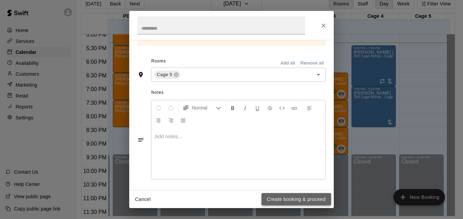
click at [293, 202] on button "Create booking & proceed" at bounding box center [296, 199] width 70 height 13
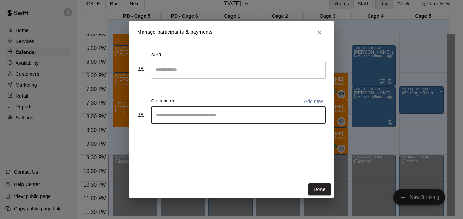
click at [188, 114] on input "Start typing to search customers..." at bounding box center [238, 115] width 168 height 7
type input "********"
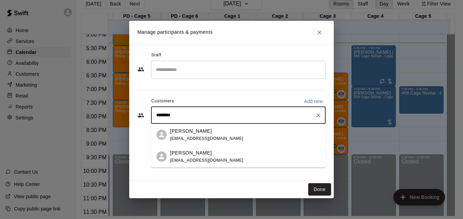
click at [233, 136] on div "Domenic Marcello dmarcello13@gmail.com" at bounding box center [245, 134] width 150 height 15
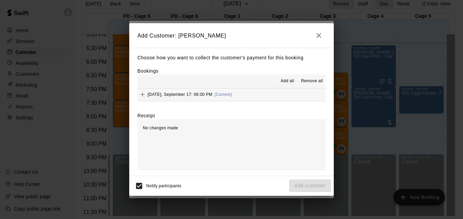
click at [246, 94] on button "Wednesday, September 17: 06:00 PM (Current)" at bounding box center [231, 94] width 188 height 13
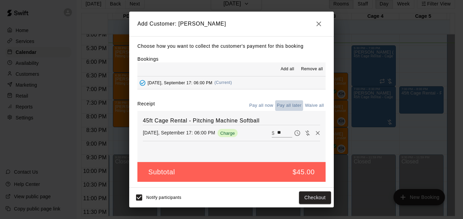
click at [288, 106] on button "Pay all later" at bounding box center [289, 105] width 28 height 11
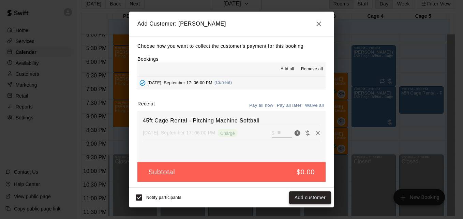
click at [312, 200] on button "Add customer" at bounding box center [310, 197] width 42 height 13
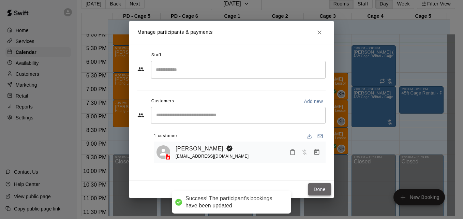
click at [317, 189] on button "Done" at bounding box center [319, 189] width 23 height 13
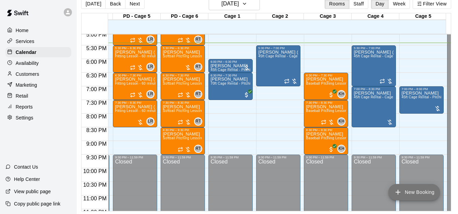
click at [414, 190] on button "New Booking" at bounding box center [413, 192] width 51 height 16
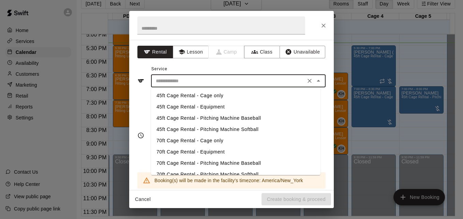
click at [208, 80] on input "text" at bounding box center [228, 81] width 150 height 9
click at [213, 95] on li "45ft Cage Rental - Cage only" at bounding box center [235, 95] width 169 height 11
type input "**********"
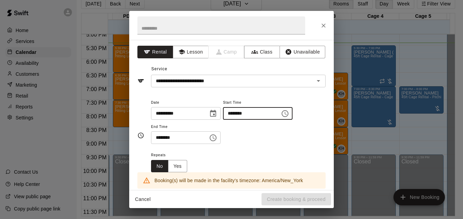
click at [238, 112] on input "********" at bounding box center [249, 113] width 52 height 13
type input "********"
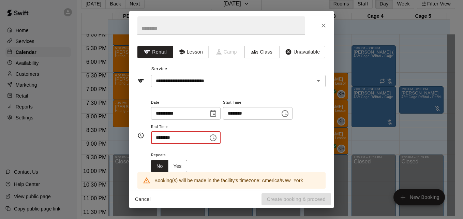
click at [161, 137] on input "********" at bounding box center [177, 137] width 52 height 13
type input "********"
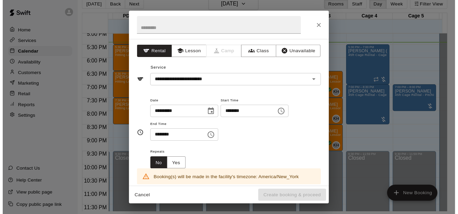
scroll to position [131, 0]
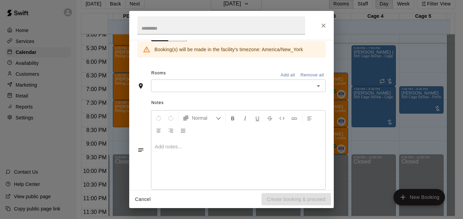
click at [237, 90] on div "​" at bounding box center [238, 85] width 174 height 13
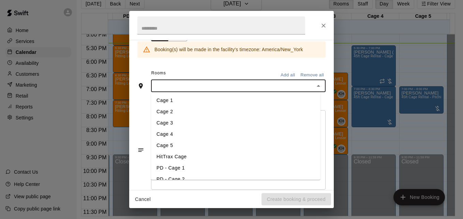
click at [186, 146] on li "Cage 5" at bounding box center [235, 145] width 169 height 11
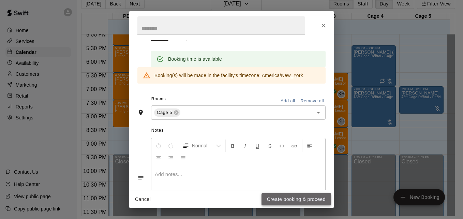
click at [299, 200] on button "Create booking & proceed" at bounding box center [296, 199] width 70 height 13
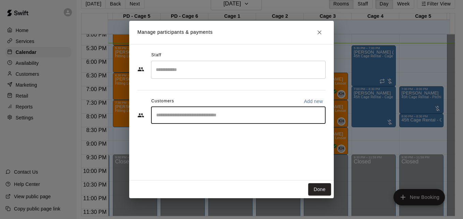
click at [204, 114] on input "Start typing to search customers..." at bounding box center [238, 115] width 168 height 7
type input "*******"
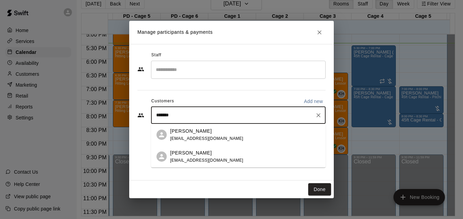
click at [233, 157] on div "Domenic Marcello dmarcello13@gmail.com" at bounding box center [245, 156] width 150 height 15
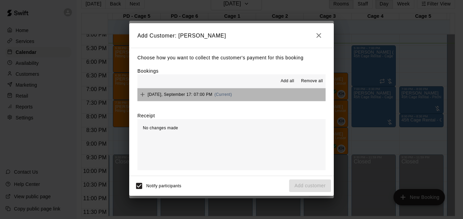
click at [252, 93] on button "Wednesday, September 17: 07:00 PM (Current)" at bounding box center [231, 94] width 188 height 13
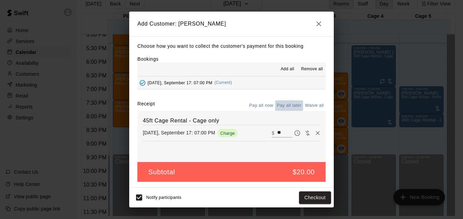
click at [290, 104] on button "Pay all later" at bounding box center [289, 105] width 28 height 11
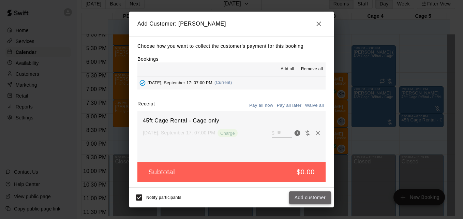
click at [311, 198] on button "Add customer" at bounding box center [310, 197] width 42 height 13
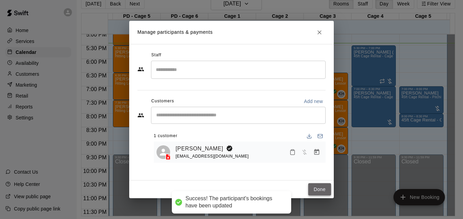
click at [317, 189] on button "Done" at bounding box center [319, 189] width 23 height 13
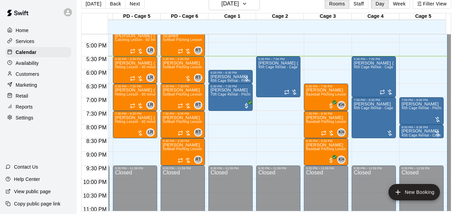
scroll to position [453, 186]
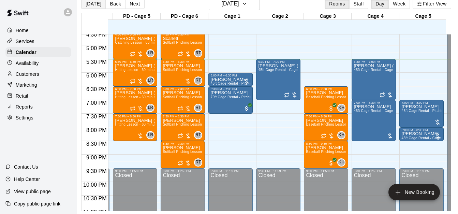
click at [89, 4] on button "[DATE]" at bounding box center [93, 4] width 25 height 10
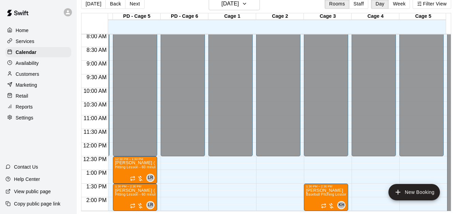
scroll to position [0, 186]
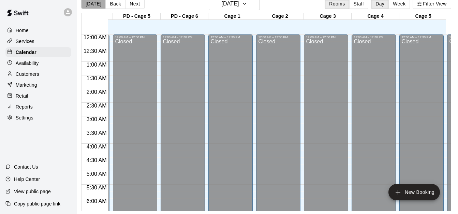
click at [95, 1] on button "[DATE]" at bounding box center [93, 4] width 25 height 10
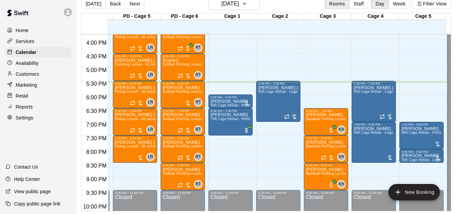
scroll to position [441, 186]
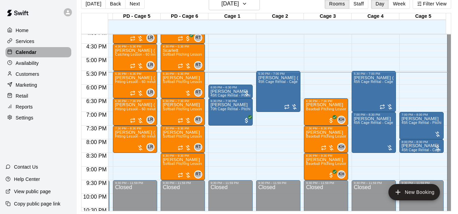
click at [51, 50] on div "Calendar" at bounding box center [38, 52] width 66 height 10
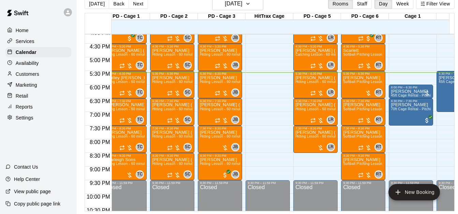
scroll to position [441, 9]
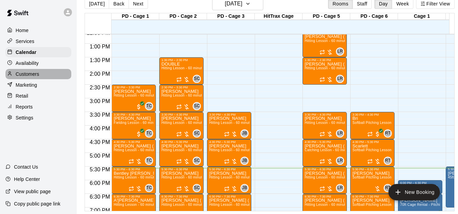
click at [47, 77] on div "Customers" at bounding box center [38, 74] width 66 height 10
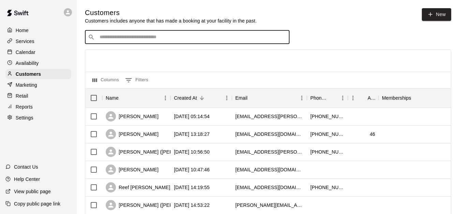
click at [137, 41] on input "Search customers by name or email" at bounding box center [191, 37] width 189 height 7
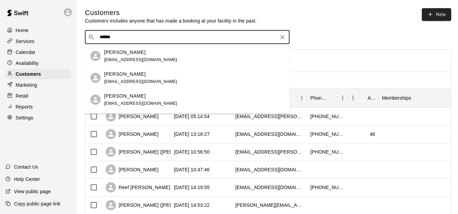
type input "*******"
click at [136, 78] on div "James Dinneen christijoy02@yahoo.com" at bounding box center [140, 78] width 73 height 15
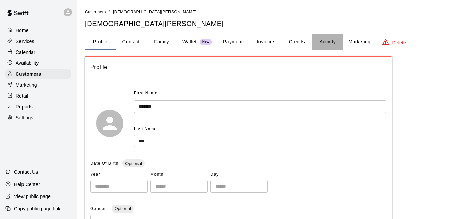
click at [327, 42] on button "Activity" at bounding box center [327, 42] width 31 height 16
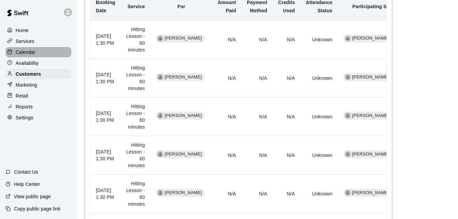
click at [40, 51] on div "Calendar" at bounding box center [38, 52] width 66 height 10
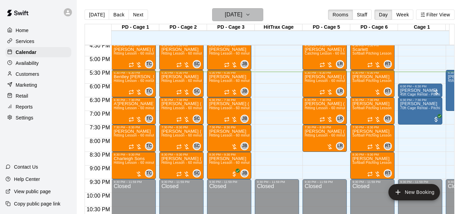
click at [263, 14] on button "[DATE]" at bounding box center [237, 14] width 51 height 13
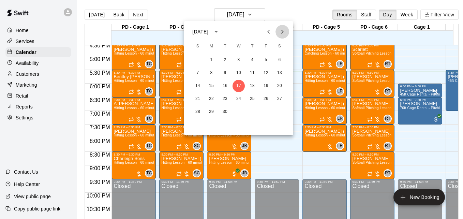
click at [281, 35] on icon "Next month" at bounding box center [282, 32] width 8 height 8
click at [238, 85] on button "15" at bounding box center [238, 86] width 12 height 12
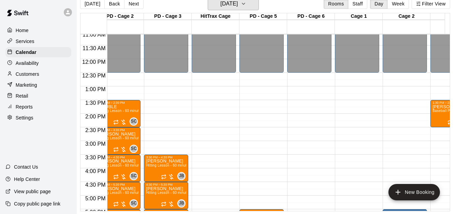
scroll to position [0, 69]
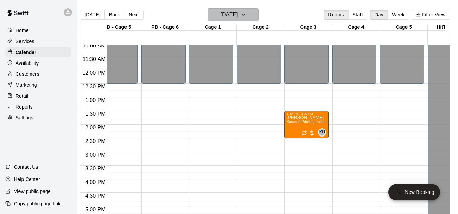
click at [258, 15] on button "Wednesday Oct 15" at bounding box center [233, 14] width 51 height 13
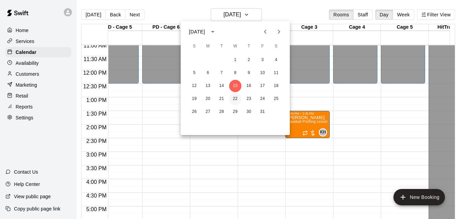
click at [235, 98] on button "22" at bounding box center [235, 99] width 12 height 12
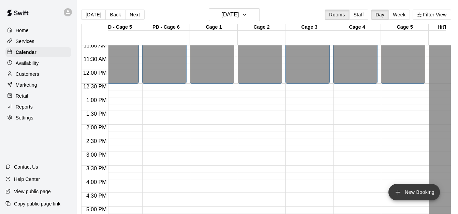
click at [419, 191] on button "New Booking" at bounding box center [413, 192] width 51 height 16
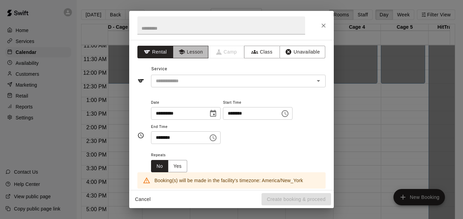
click at [193, 55] on button "Lesson" at bounding box center [191, 52] width 36 height 13
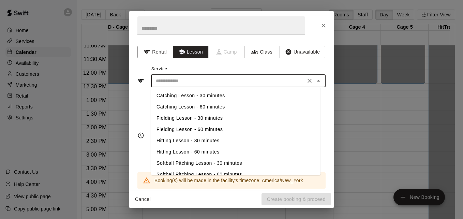
click at [217, 83] on input "text" at bounding box center [228, 81] width 150 height 9
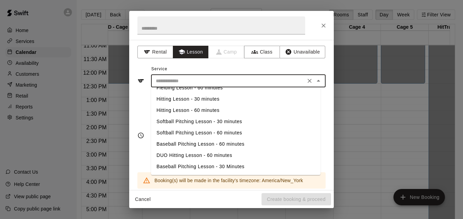
click at [193, 141] on li "Baseball Pitching Lesson - 60 minutes" at bounding box center [235, 143] width 169 height 11
type input "**********"
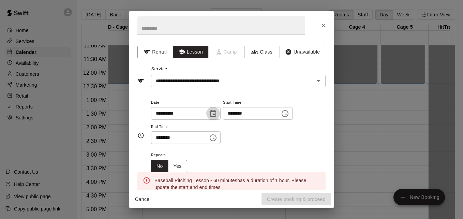
click at [216, 112] on icon "Choose date, selected date is Oct 22, 2025" at bounding box center [213, 113] width 6 height 7
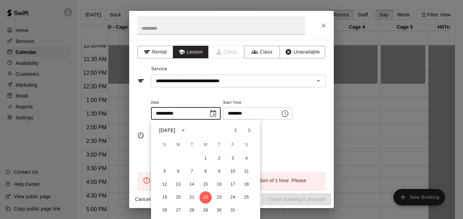
click at [273, 134] on div "**********" at bounding box center [238, 121] width 174 height 46
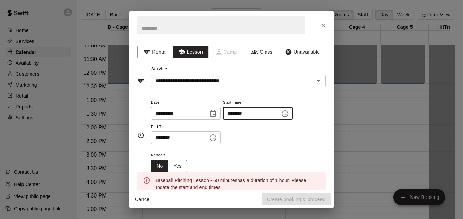
click at [238, 113] on input "********" at bounding box center [249, 113] width 52 height 13
type input "********"
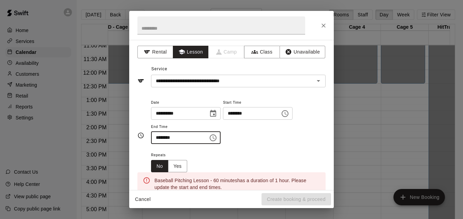
click at [159, 138] on input "********" at bounding box center [177, 137] width 52 height 13
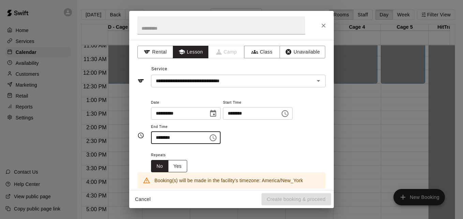
type input "********"
click at [180, 166] on button "Yes" at bounding box center [177, 166] width 19 height 13
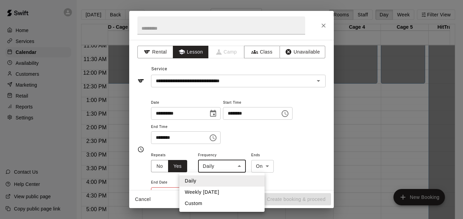
click at [239, 166] on body "Home Services Calendar Availability Customers Marketing Retail Reports Settings…" at bounding box center [228, 115] width 463 height 230
click at [239, 192] on li "Weekly on Wednesday" at bounding box center [221, 191] width 85 height 11
type input "******"
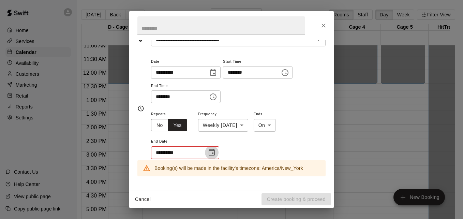
click at [211, 152] on icon "Choose date" at bounding box center [212, 152] width 8 height 8
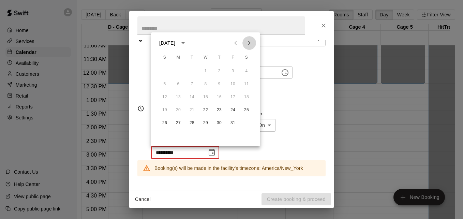
click at [248, 43] on icon "Next month" at bounding box center [249, 43] width 8 height 8
click at [209, 97] on button "12" at bounding box center [205, 97] width 12 height 12
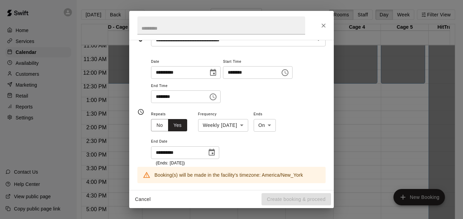
type input "**********"
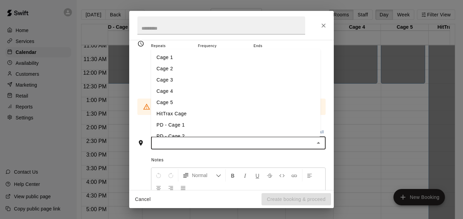
click at [250, 144] on input "text" at bounding box center [232, 143] width 159 height 9
click at [198, 101] on li "Cage 5" at bounding box center [235, 102] width 169 height 11
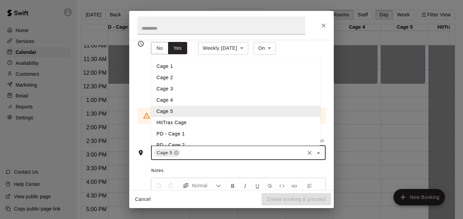
click at [201, 156] on input "text" at bounding box center [242, 152] width 122 height 9
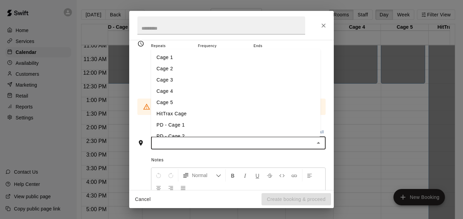
click at [202, 82] on li "Cage 3" at bounding box center [235, 79] width 169 height 11
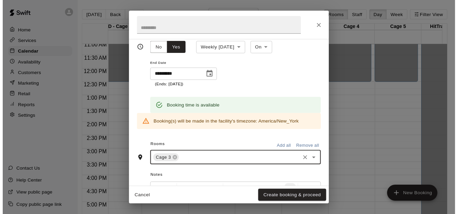
scroll to position [122, 0]
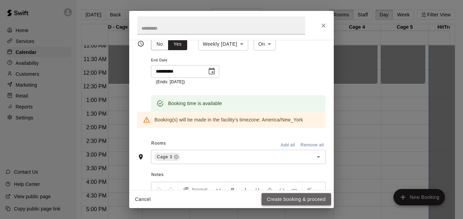
click at [289, 199] on button "Create booking & proceed" at bounding box center [296, 199] width 70 height 13
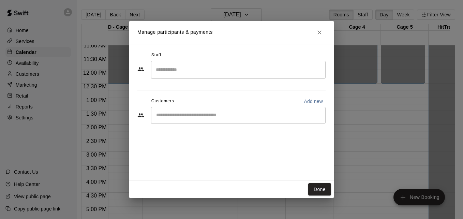
click at [208, 72] on input "Search staff" at bounding box center [238, 70] width 168 height 12
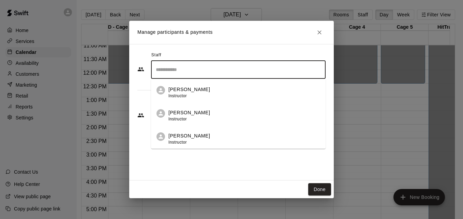
click at [225, 93] on div "Kyle Huckaby Instructor" at bounding box center [244, 92] width 152 height 13
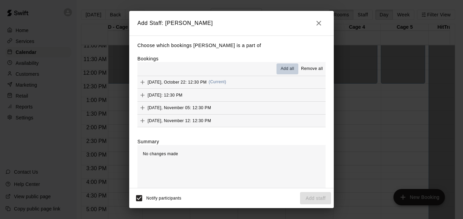
click at [285, 72] on span "Add all" at bounding box center [287, 68] width 14 height 7
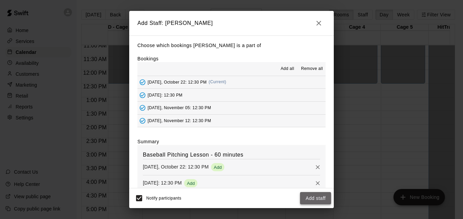
click at [313, 201] on button "Add staff" at bounding box center [315, 198] width 31 height 13
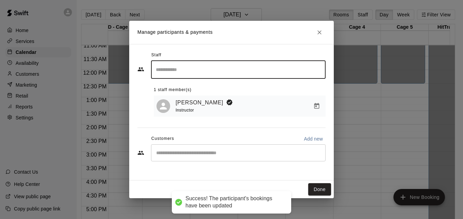
click at [207, 155] on input "Start typing to search customers..." at bounding box center [238, 152] width 168 height 7
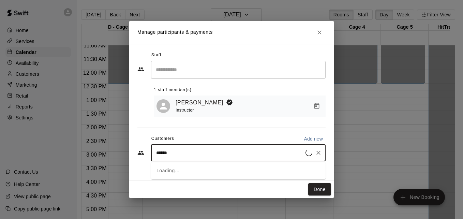
type input "*******"
click at [225, 171] on div "Logan Dinneen christijoy02@yahoo.com" at bounding box center [245, 173] width 150 height 15
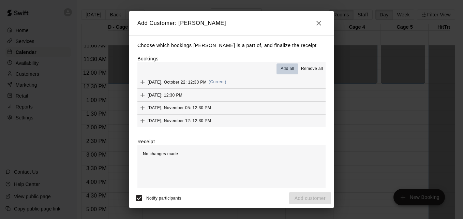
click at [281, 66] on span "Add all" at bounding box center [287, 68] width 14 height 7
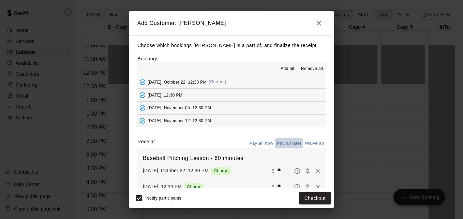
click at [282, 144] on button "Pay all later" at bounding box center [289, 143] width 28 height 11
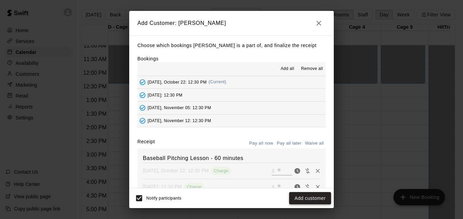
click at [314, 200] on button "Add customer" at bounding box center [310, 198] width 42 height 13
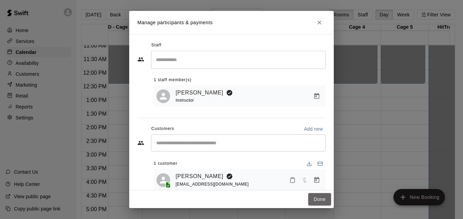
click at [314, 200] on button "Done" at bounding box center [319, 199] width 23 height 13
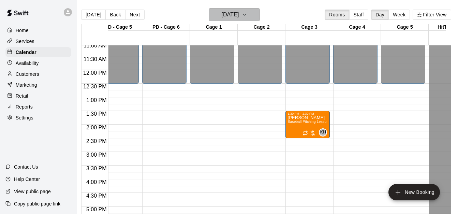
click at [258, 19] on button "Wednesday Oct 22" at bounding box center [234, 14] width 51 height 13
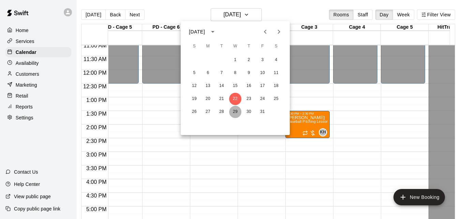
click at [237, 110] on button "29" at bounding box center [235, 112] width 12 height 12
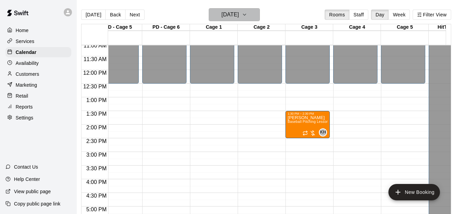
click at [247, 15] on icon "button" at bounding box center [244, 15] width 5 height 8
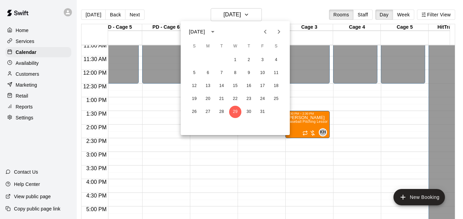
click at [46, 54] on div at bounding box center [231, 109] width 463 height 219
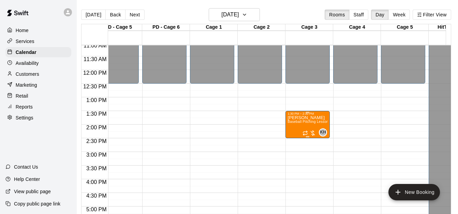
click at [304, 123] on span "Baseball Pitching Lesson - 60 minutes" at bounding box center [318, 122] width 62 height 4
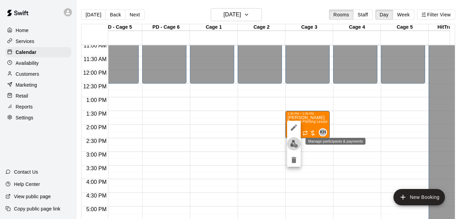
click at [292, 142] on img "edit" at bounding box center [294, 144] width 8 height 8
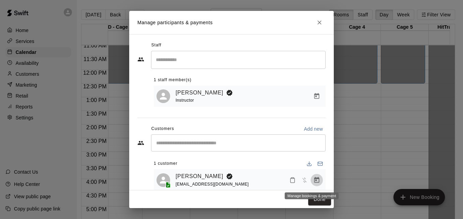
click at [313, 182] on icon "Manage bookings & payment" at bounding box center [316, 180] width 7 height 7
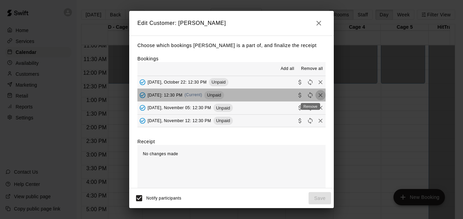
click at [317, 96] on icon "Remove" at bounding box center [320, 95] width 7 height 7
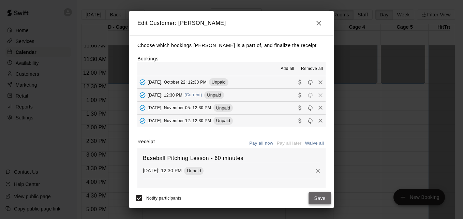
click at [318, 197] on button "Save" at bounding box center [319, 198] width 22 height 13
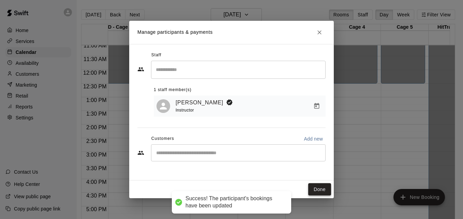
click at [313, 189] on button "Done" at bounding box center [319, 189] width 23 height 13
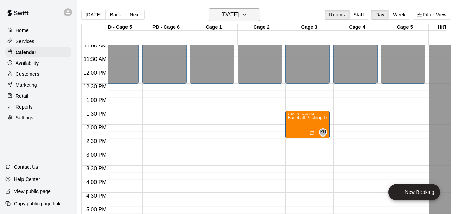
click at [247, 13] on icon "button" at bounding box center [244, 15] width 5 height 8
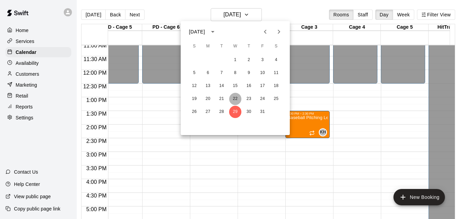
click at [235, 97] on button "22" at bounding box center [235, 99] width 12 height 12
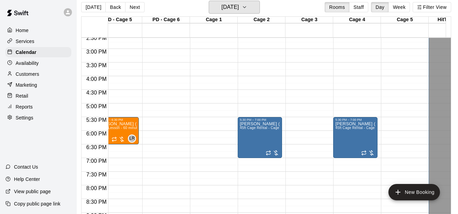
scroll to position [1, 3]
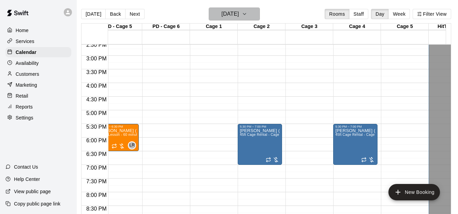
click at [257, 13] on button "Wednesday Oct 22" at bounding box center [234, 13] width 51 height 13
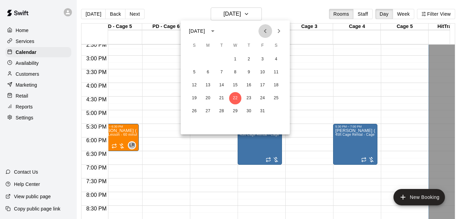
click at [265, 32] on icon "Previous month" at bounding box center [265, 31] width 2 height 4
click at [233, 97] on button "24" at bounding box center [235, 98] width 12 height 12
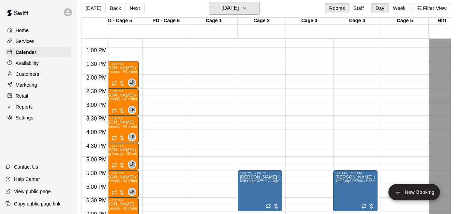
scroll to position [1, 3]
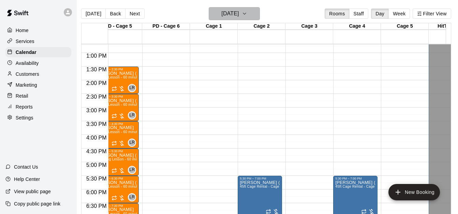
click at [247, 13] on icon "button" at bounding box center [244, 14] width 5 height 8
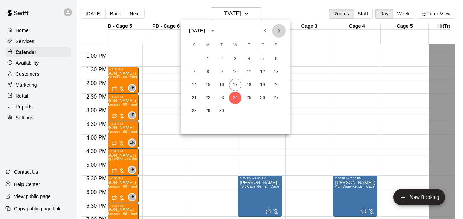
click at [279, 29] on icon "Next month" at bounding box center [279, 31] width 8 height 8
click at [237, 58] on button "1" at bounding box center [235, 59] width 12 height 12
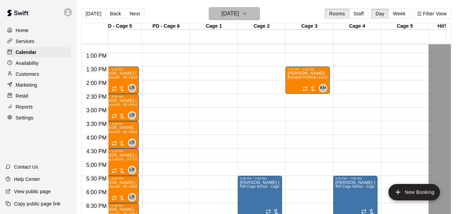
click at [247, 17] on icon "button" at bounding box center [244, 14] width 5 height 8
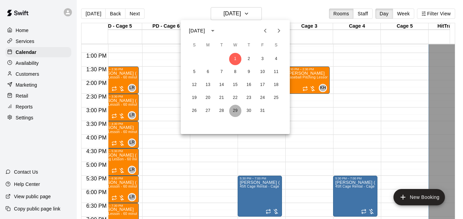
click at [234, 111] on button "29" at bounding box center [235, 111] width 12 height 12
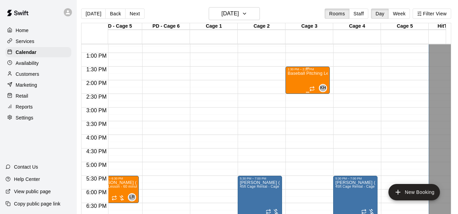
click at [306, 77] on div "Baseball Pitching Lesson - 60 minutes" at bounding box center [307, 178] width 40 height 214
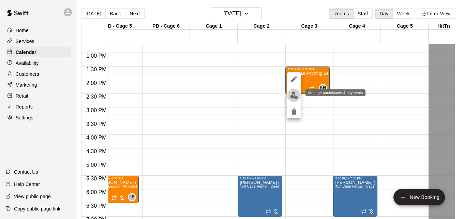
click at [294, 96] on img "edit" at bounding box center [294, 95] width 8 height 8
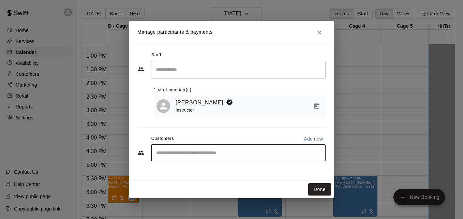
click at [247, 156] on input "Start typing to search customers..." at bounding box center [238, 152] width 168 height 7
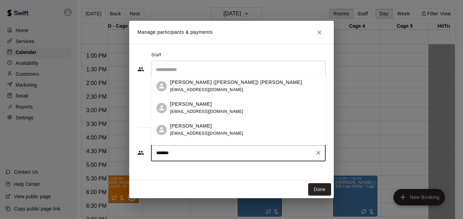
type input "********"
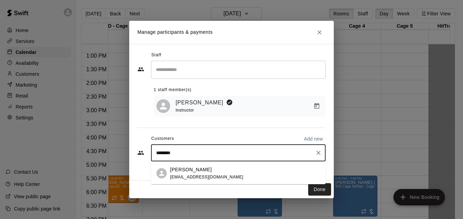
click at [256, 179] on div "Logan Dinneen christijoy02@yahoo.com" at bounding box center [245, 173] width 150 height 15
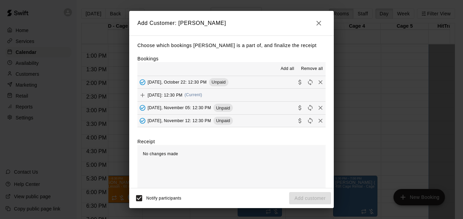
click at [249, 95] on button "Wednesday, October 29: 12:30 PM (Current)" at bounding box center [231, 95] width 188 height 13
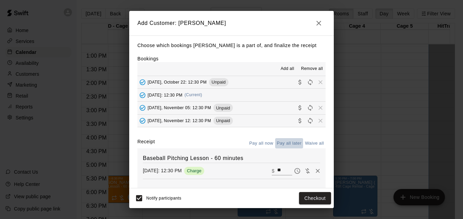
click at [285, 149] on button "Pay all later" at bounding box center [289, 143] width 28 height 11
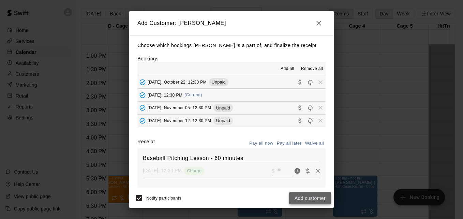
click at [318, 199] on button "Add customer" at bounding box center [310, 198] width 42 height 13
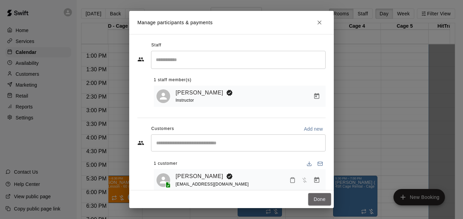
click at [318, 199] on button "Done" at bounding box center [319, 199] width 23 height 13
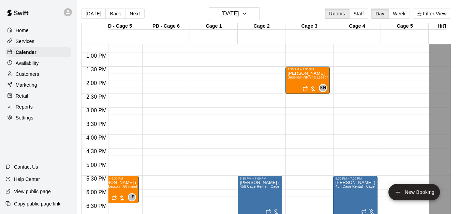
click at [42, 76] on div "Customers" at bounding box center [38, 74] width 66 height 10
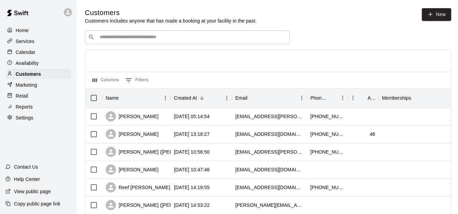
click at [213, 34] on input "Search customers by name or email" at bounding box center [191, 37] width 189 height 7
click at [32, 110] on p "Reports" at bounding box center [24, 106] width 17 height 7
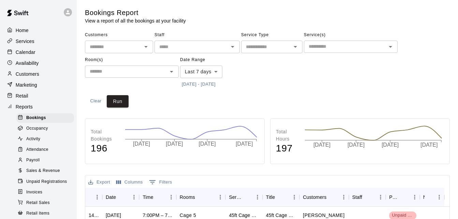
click at [38, 141] on span "Activity" at bounding box center [33, 139] width 14 height 7
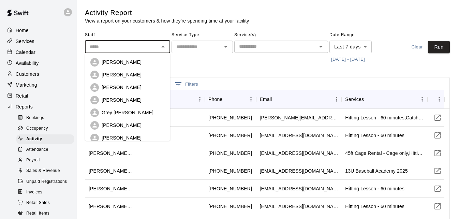
click at [140, 49] on input "text" at bounding box center [122, 47] width 70 height 9
click at [137, 63] on div "[PERSON_NAME]" at bounding box center [133, 62] width 63 height 7
type input "**********"
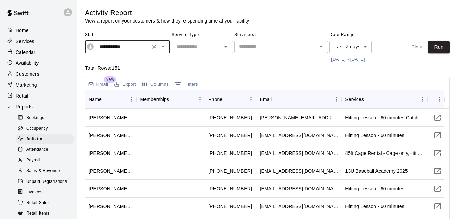
click at [190, 49] on input "text" at bounding box center [196, 47] width 46 height 9
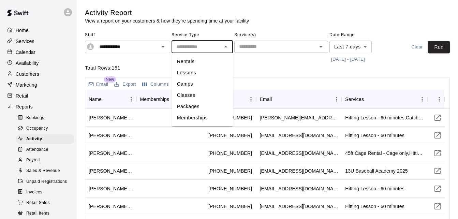
click at [194, 71] on li "Lessons" at bounding box center [201, 72] width 61 height 11
type input "*******"
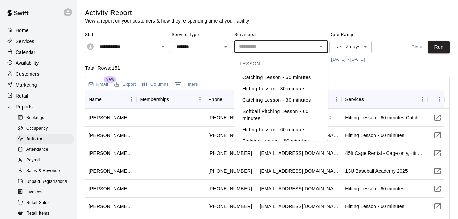
click at [265, 50] on input "text" at bounding box center [275, 46] width 78 height 9
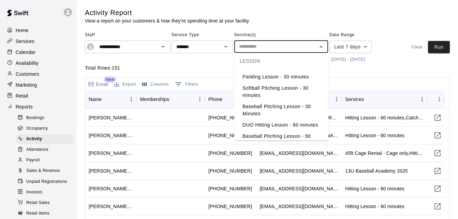
scroll to position [82, 0]
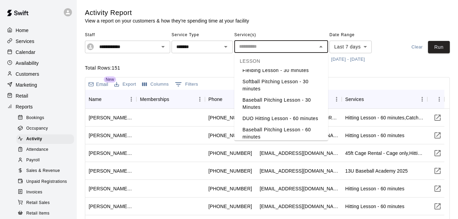
click at [297, 133] on li "Baseball Pitching Lesson - 60 minutes" at bounding box center [281, 133] width 94 height 18
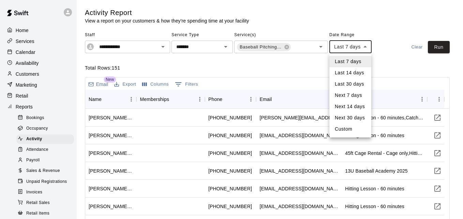
click at [366, 46] on body "**********" at bounding box center [231, 159] width 463 height 318
click at [360, 84] on li "Last 30 days" at bounding box center [350, 83] width 42 height 11
type input "*****"
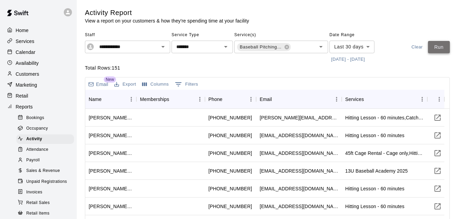
click at [435, 48] on button "Run" at bounding box center [439, 47] width 22 height 13
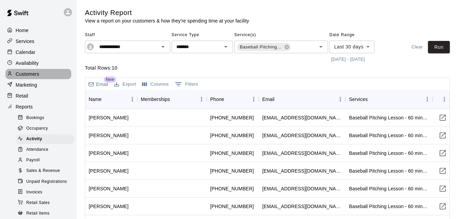
click at [44, 74] on div "Customers" at bounding box center [38, 74] width 66 height 10
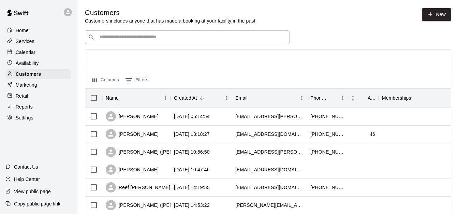
click at [109, 42] on div "​ ​" at bounding box center [187, 37] width 204 height 14
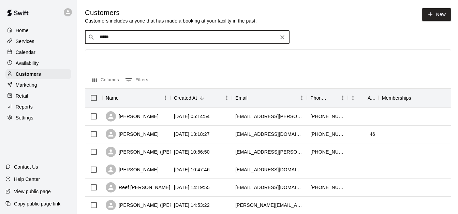
type input "******"
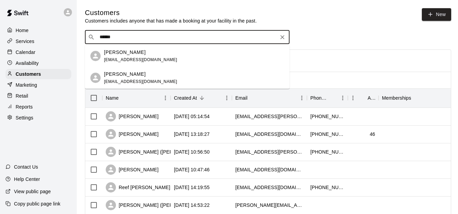
click at [150, 75] on div "[PERSON_NAME]" at bounding box center [140, 74] width 73 height 7
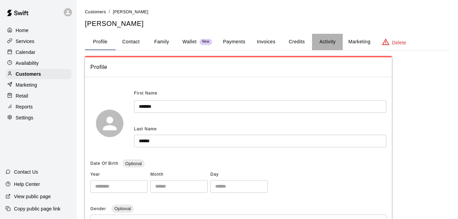
click at [322, 40] on button "Activity" at bounding box center [327, 42] width 31 height 16
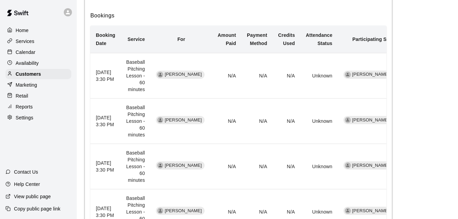
scroll to position [164, 0]
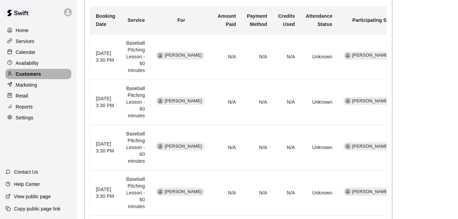
click at [58, 76] on div "Customers" at bounding box center [38, 74] width 66 height 10
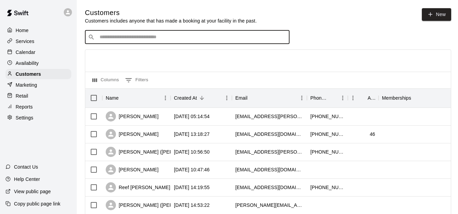
click at [202, 39] on input "Search customers by name or email" at bounding box center [191, 37] width 189 height 7
type input "*****"
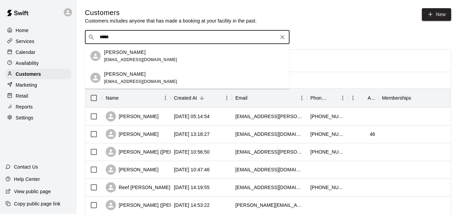
click at [187, 71] on div "Nolan Woodling swoodling@certpah.com" at bounding box center [194, 78] width 180 height 15
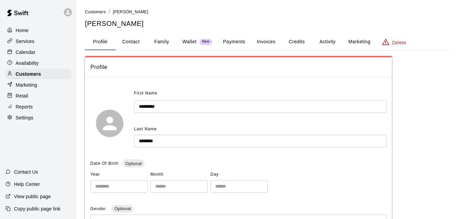
click at [326, 35] on button "Activity" at bounding box center [327, 42] width 31 height 16
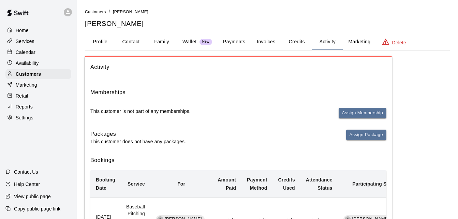
click at [58, 75] on div "Customers" at bounding box center [38, 74] width 66 height 10
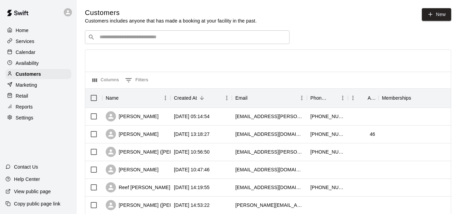
click at [172, 40] on input "Search customers by name or email" at bounding box center [191, 37] width 189 height 7
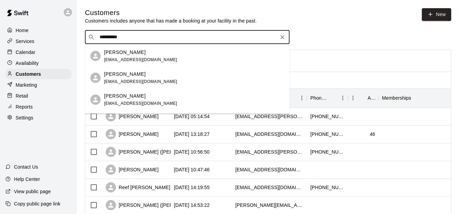
click at [172, 40] on input "**********" at bounding box center [186, 37] width 179 height 7
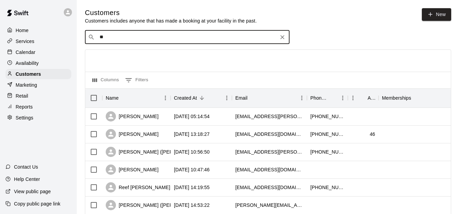
type input "*"
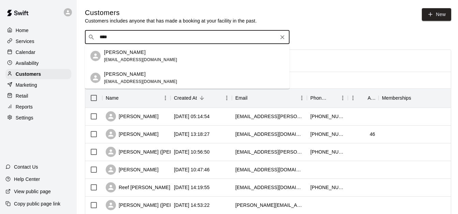
type input "*****"
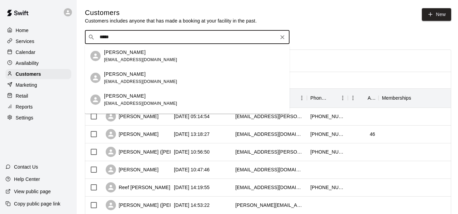
click at [169, 55] on div "Eric Gomez ericg@climaticsolar.com" at bounding box center [194, 56] width 180 height 15
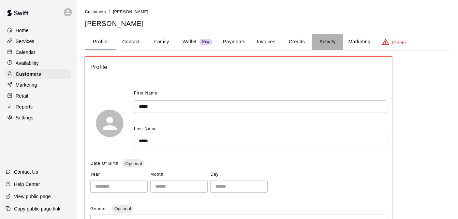
click at [327, 40] on button "Activity" at bounding box center [327, 42] width 31 height 16
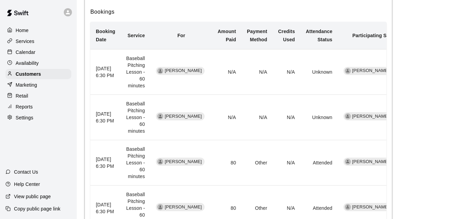
scroll to position [136, 0]
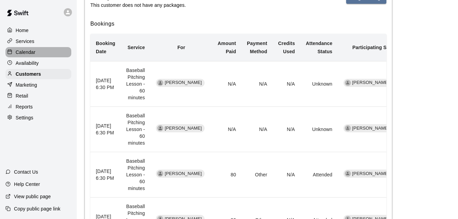
click at [46, 57] on div "Calendar" at bounding box center [38, 52] width 66 height 10
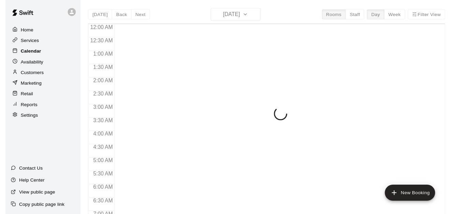
scroll to position [453, 0]
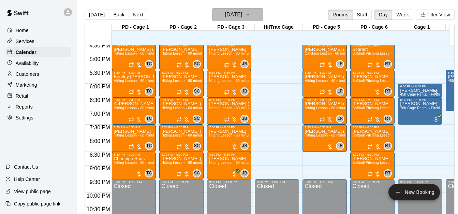
click at [249, 14] on icon "button" at bounding box center [247, 14] width 3 height 1
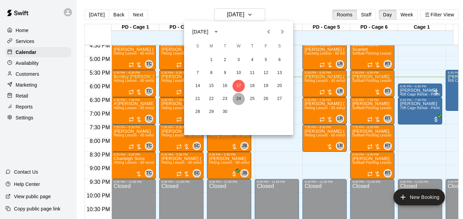
click at [240, 99] on button "24" at bounding box center [238, 99] width 12 height 12
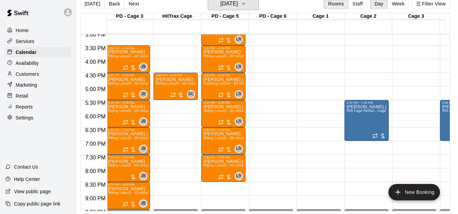
scroll to position [0, 104]
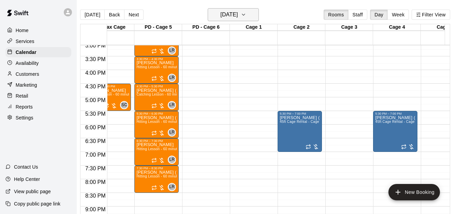
click at [237, 15] on h6 "Wednesday Sep 24" at bounding box center [228, 15] width 17 height 10
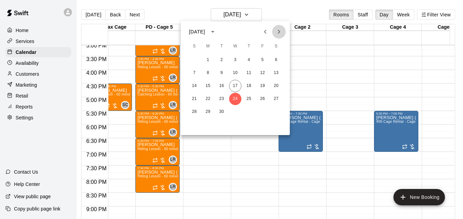
click at [281, 30] on icon "Next month" at bounding box center [279, 32] width 8 height 8
click at [234, 62] on button "1" at bounding box center [235, 60] width 12 height 12
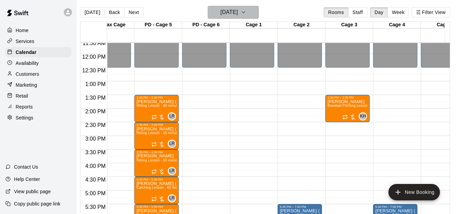
click at [246, 11] on icon "button" at bounding box center [243, 12] width 5 height 8
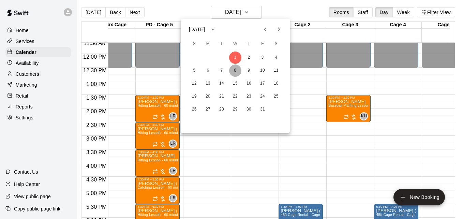
click at [234, 74] on button "8" at bounding box center [235, 70] width 12 height 12
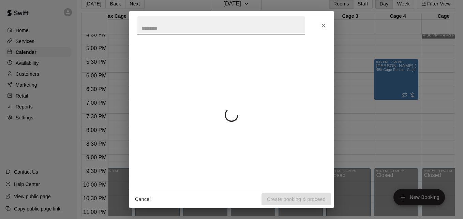
click at [450, 34] on body "Home Services Calendar Availability Customers Marketing Retail Reports Settings…" at bounding box center [228, 104] width 463 height 230
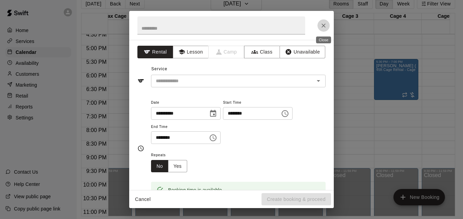
click at [319, 26] on button "Close" at bounding box center [323, 25] width 12 height 12
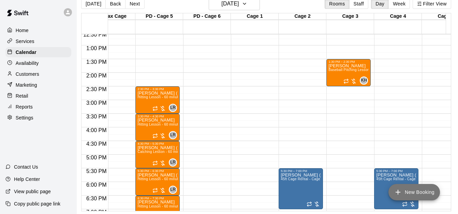
click at [409, 193] on button "New Booking" at bounding box center [413, 192] width 51 height 16
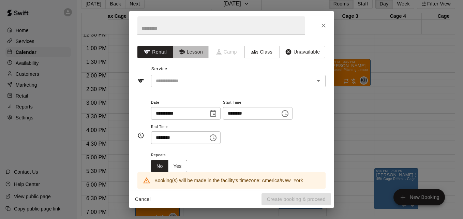
click at [191, 53] on button "Lesson" at bounding box center [191, 52] width 36 height 13
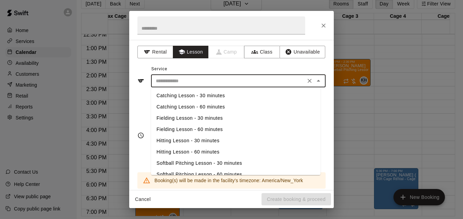
click at [213, 82] on input "text" at bounding box center [228, 81] width 150 height 9
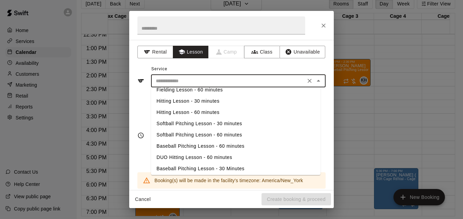
scroll to position [42, 0]
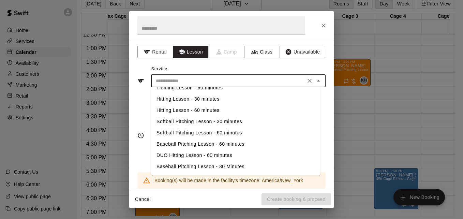
click at [222, 142] on li "Baseball Pitching Lesson - 60 minutes" at bounding box center [235, 143] width 169 height 11
type input "**********"
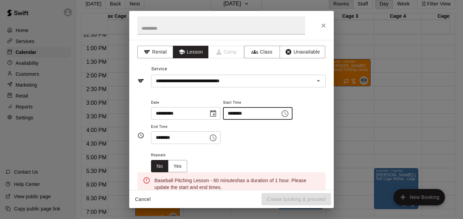
click at [236, 114] on input "********" at bounding box center [249, 113] width 52 height 13
type input "********"
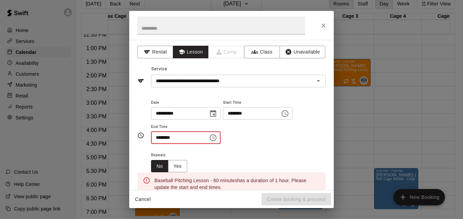
click at [159, 140] on input "********" at bounding box center [177, 137] width 52 height 13
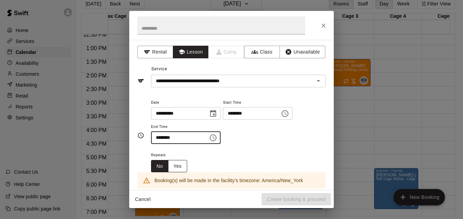
type input "********"
click at [183, 164] on button "Yes" at bounding box center [177, 166] width 19 height 13
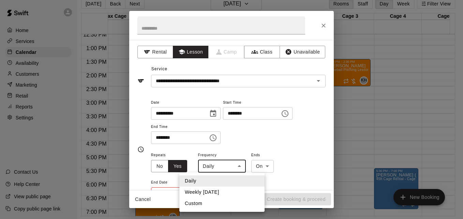
click at [237, 167] on body "Home Services Calendar Availability Customers Marketing Retail Reports Settings…" at bounding box center [228, 104] width 463 height 230
click at [236, 188] on li "Weekly on Wednesday" at bounding box center [221, 191] width 85 height 11
type input "******"
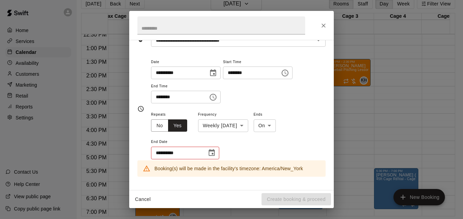
scroll to position [55, 0]
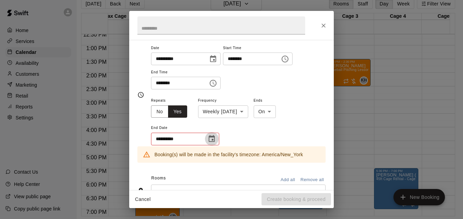
click at [215, 137] on icon "Choose date" at bounding box center [212, 139] width 8 height 8
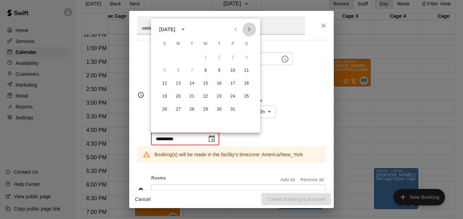
click at [248, 28] on icon "Next month" at bounding box center [249, 29] width 8 height 8
click at [205, 108] on button "26" at bounding box center [205, 109] width 12 height 12
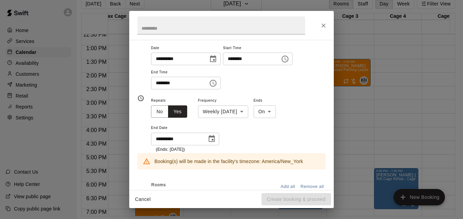
type input "**********"
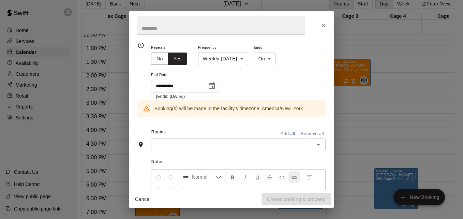
scroll to position [109, 0]
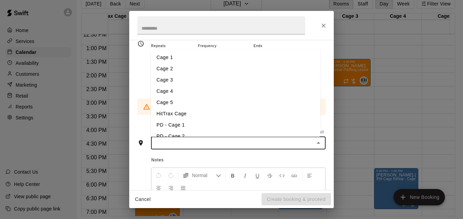
click at [239, 142] on input "text" at bounding box center [232, 143] width 159 height 9
click at [192, 81] on li "Cage 3" at bounding box center [235, 79] width 169 height 11
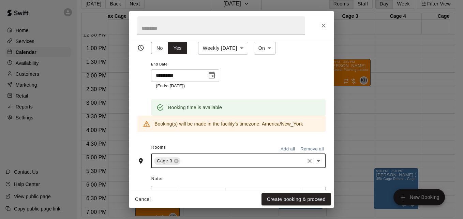
scroll to position [122, 0]
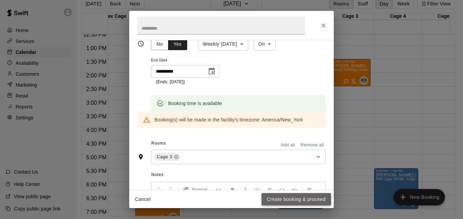
click at [321, 197] on button "Create booking & proceed" at bounding box center [296, 199] width 70 height 13
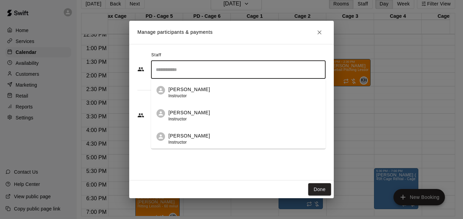
click at [223, 70] on input "Search staff" at bounding box center [238, 70] width 168 height 12
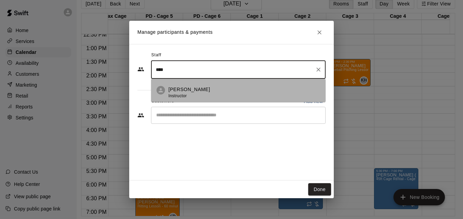
click at [230, 85] on li "Kyle Huckaby Instructor" at bounding box center [238, 90] width 174 height 23
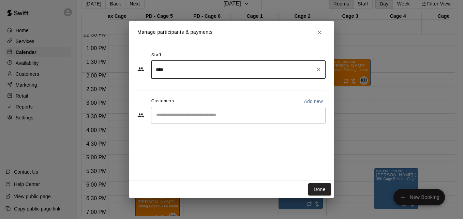
type input "****"
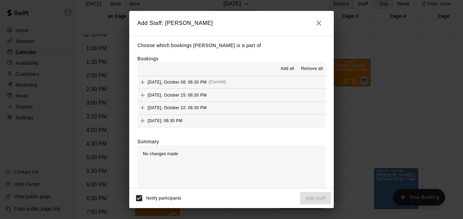
click at [281, 69] on span "Add all" at bounding box center [287, 68] width 14 height 7
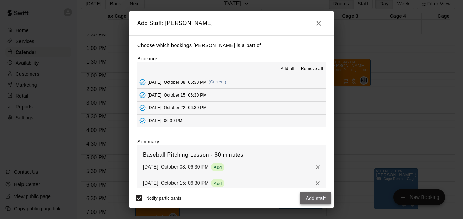
click at [318, 197] on button "Add staff" at bounding box center [315, 198] width 31 height 13
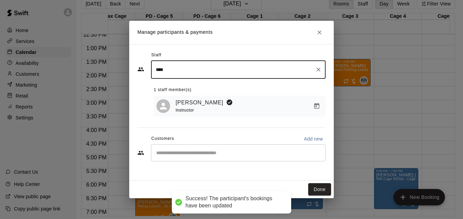
click at [235, 161] on div "​" at bounding box center [238, 152] width 174 height 17
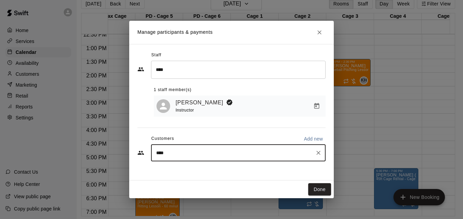
type input "*****"
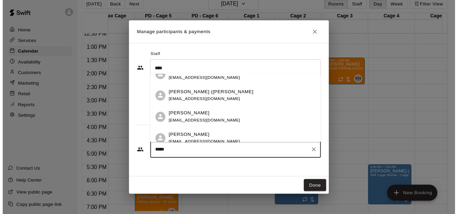
scroll to position [55, 0]
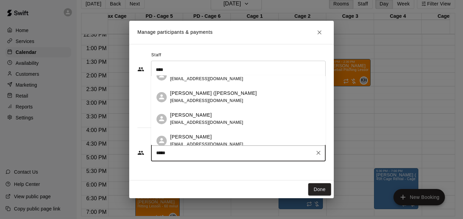
click at [251, 115] on div "Kyle Gomez ericg@climaticsolar.com" at bounding box center [245, 118] width 150 height 15
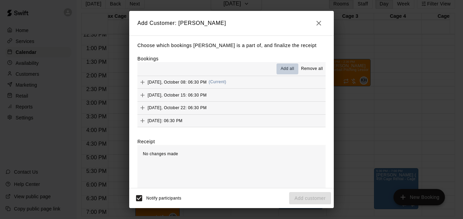
click at [282, 65] on button "Add all" at bounding box center [287, 68] width 22 height 11
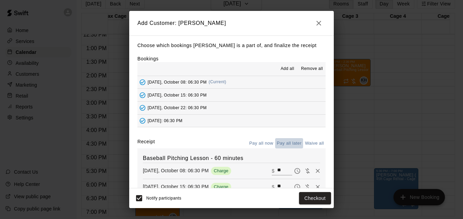
click at [286, 143] on button "Pay all later" at bounding box center [289, 143] width 28 height 11
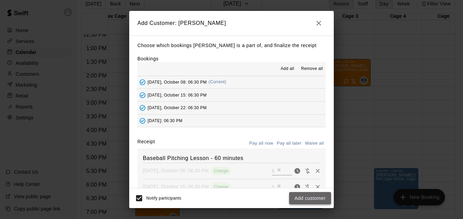
click at [316, 198] on button "Add customer" at bounding box center [310, 198] width 42 height 13
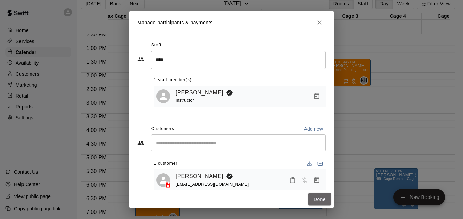
click at [316, 198] on button "Done" at bounding box center [319, 199] width 23 height 13
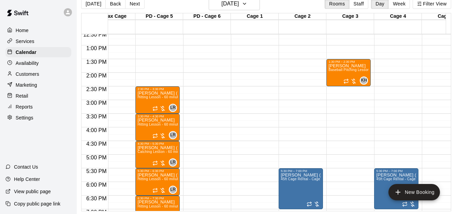
scroll to position [330, 164]
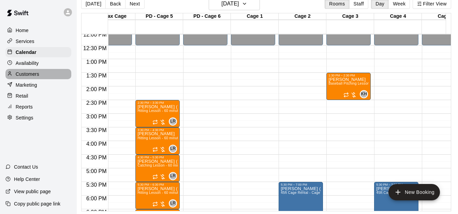
click at [44, 73] on div "Customers" at bounding box center [38, 74] width 66 height 10
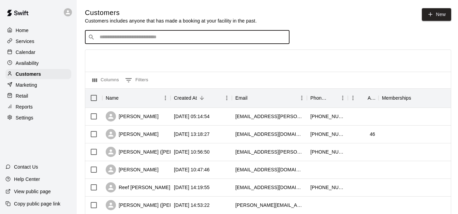
click at [163, 35] on input "Search customers by name or email" at bounding box center [191, 37] width 189 height 7
type input "******"
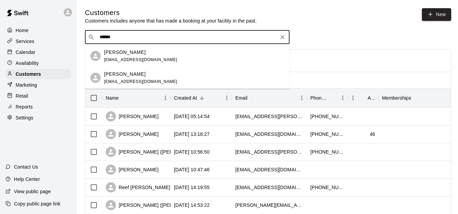
click at [170, 79] on div "Gavin Cerato kariane.cerato@gmail.com" at bounding box center [194, 78] width 180 height 15
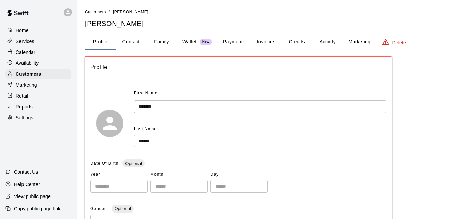
click at [325, 41] on button "Activity" at bounding box center [327, 42] width 31 height 16
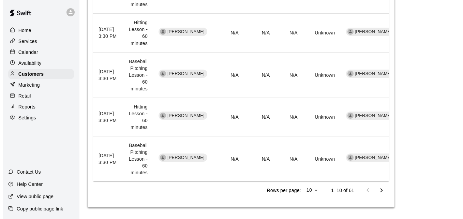
scroll to position [458, 0]
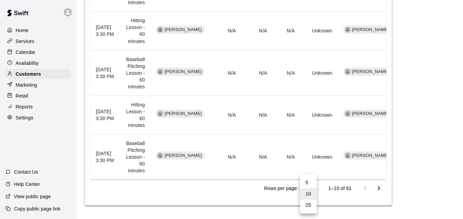
click at [312, 205] on li "25" at bounding box center [308, 204] width 17 height 11
type input "**"
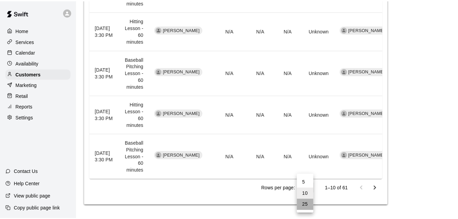
scroll to position [1089, 0]
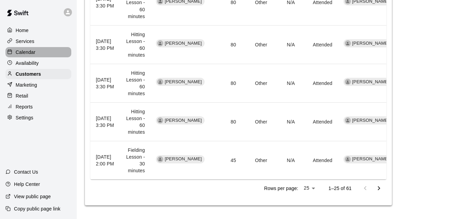
click at [40, 52] on div "Calendar" at bounding box center [38, 52] width 66 height 10
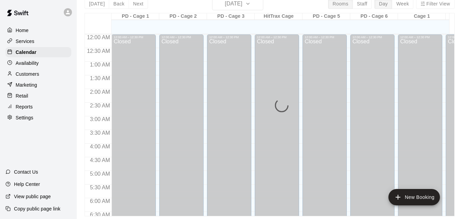
click at [256, 17] on div "Today Back Next Wednesday Sep 17 Rooms Staff Day Week Filter View PD - Cage 1 1…" at bounding box center [270, 106] width 370 height 219
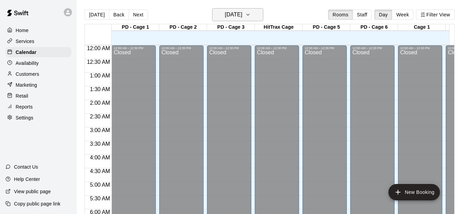
scroll to position [453, 0]
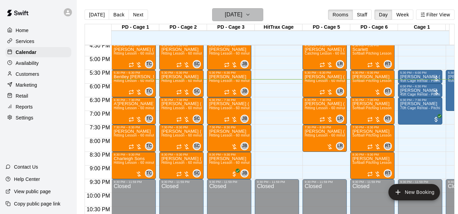
click at [250, 15] on icon "button" at bounding box center [247, 15] width 5 height 8
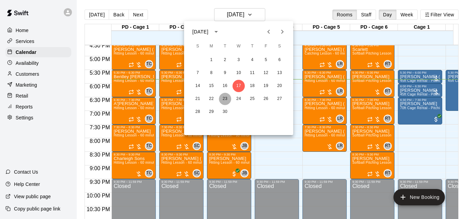
click at [221, 99] on button "23" at bounding box center [225, 99] width 12 height 12
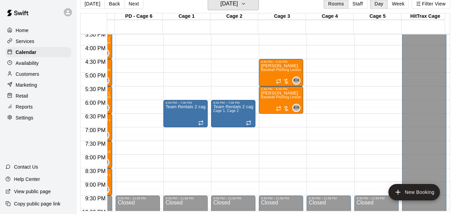
scroll to position [1, 9]
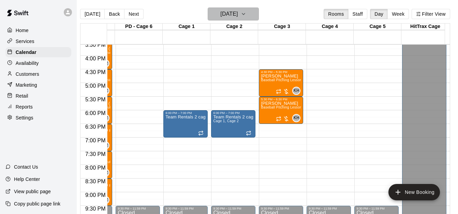
click at [246, 15] on icon "button" at bounding box center [243, 14] width 5 height 8
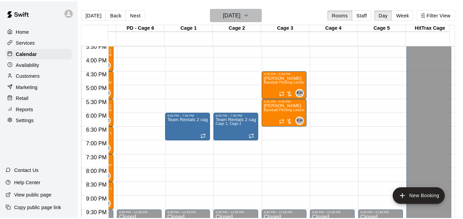
scroll to position [1, 3]
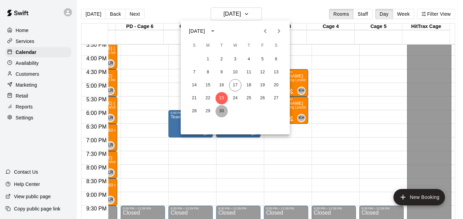
click at [224, 112] on button "30" at bounding box center [221, 111] width 12 height 12
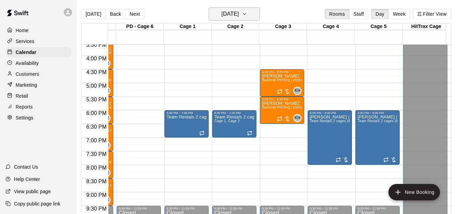
click at [256, 10] on button "Tuesday Sep 30" at bounding box center [234, 13] width 51 height 13
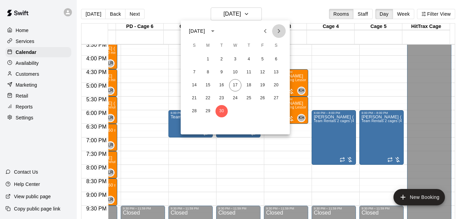
click at [277, 33] on icon "Next month" at bounding box center [279, 31] width 8 height 8
click at [221, 74] on button "7" at bounding box center [221, 72] width 12 height 12
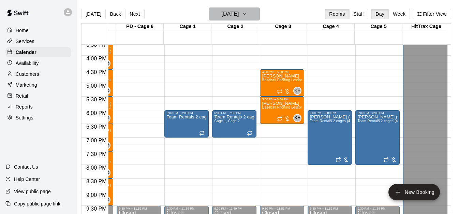
click at [247, 13] on icon "button" at bounding box center [244, 14] width 5 height 8
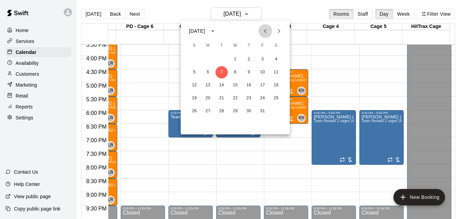
click at [264, 30] on icon "Previous month" at bounding box center [265, 31] width 8 height 8
click at [222, 111] on button "30" at bounding box center [221, 111] width 12 height 12
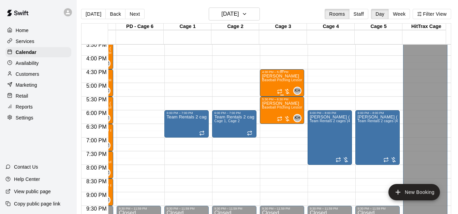
click at [285, 76] on p "[PERSON_NAME]" at bounding box center [282, 76] width 40 height 0
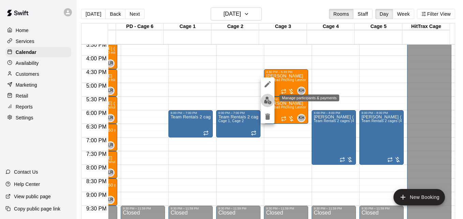
click at [267, 101] on img "edit" at bounding box center [268, 100] width 8 height 8
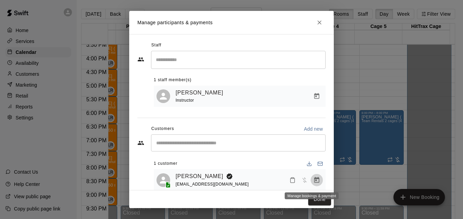
click at [314, 181] on icon "Manage bookings & payment" at bounding box center [316, 180] width 5 height 6
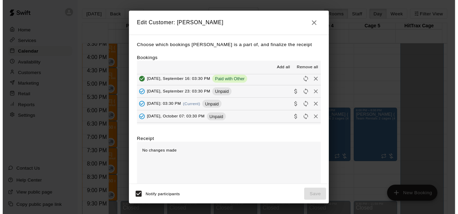
scroll to position [41, 0]
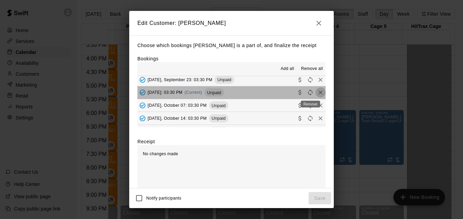
click at [317, 93] on icon "Remove" at bounding box center [320, 92] width 7 height 7
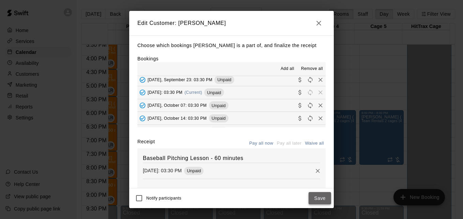
click at [312, 199] on button "Save" at bounding box center [319, 198] width 22 height 13
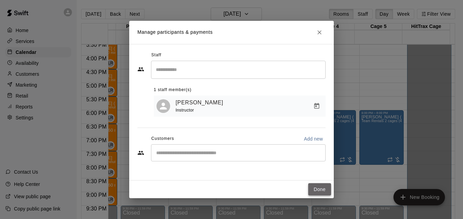
click at [313, 190] on button "Done" at bounding box center [319, 189] width 23 height 13
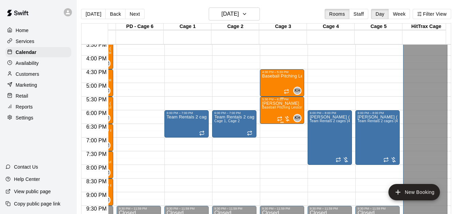
click at [276, 109] on span "Baseball Pitching Lesson - 60 minutes" at bounding box center [293, 107] width 62 height 4
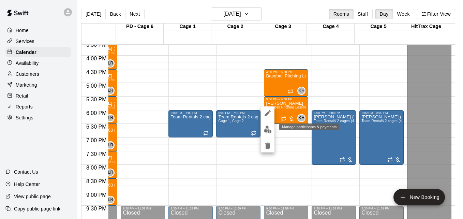
click at [269, 131] on img "edit" at bounding box center [268, 129] width 8 height 8
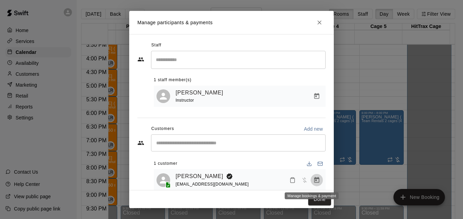
click at [314, 179] on icon "Manage bookings & payment" at bounding box center [316, 180] width 5 height 6
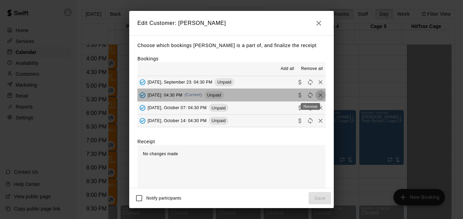
click at [317, 96] on icon "Remove" at bounding box center [320, 95] width 7 height 7
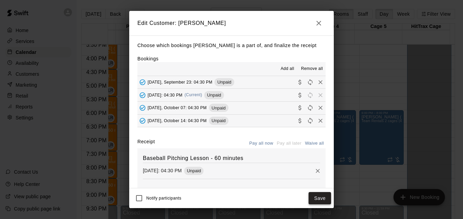
click at [316, 197] on button "Save" at bounding box center [319, 198] width 22 height 13
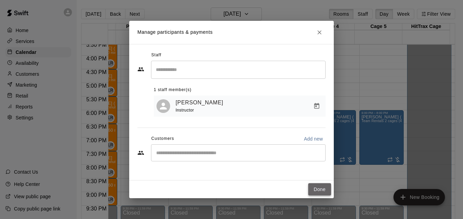
click at [318, 194] on button "Done" at bounding box center [319, 189] width 23 height 13
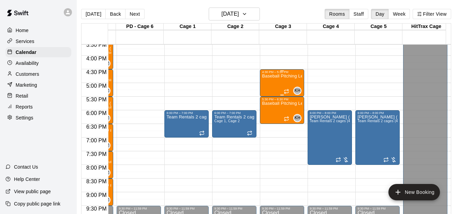
click at [282, 84] on div "Baseball Pitching Lesson - 60 minutes" at bounding box center [282, 181] width 40 height 214
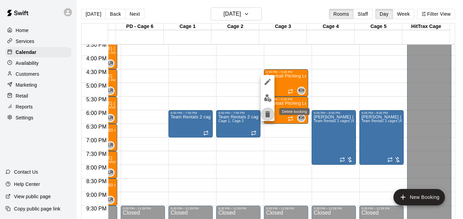
click at [271, 113] on icon "delete" at bounding box center [267, 114] width 8 height 8
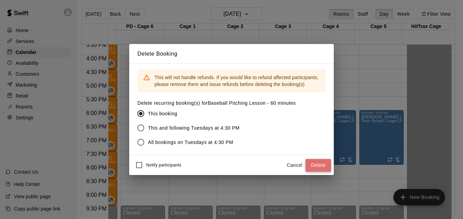
click at [306, 164] on button "Delete" at bounding box center [318, 165] width 26 height 13
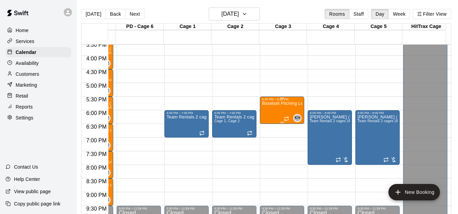
click at [275, 112] on div "Baseball Pitching Lesson - 60 minutes" at bounding box center [282, 208] width 40 height 214
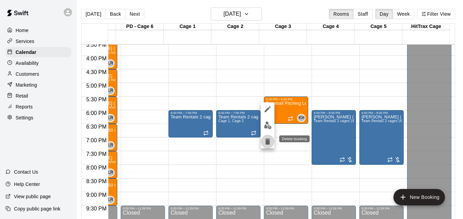
click at [268, 142] on icon "delete" at bounding box center [267, 141] width 5 height 6
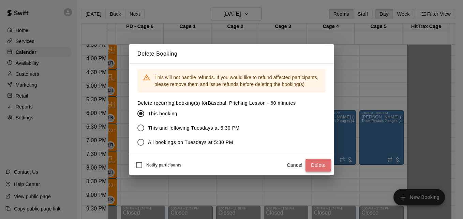
click at [313, 167] on button "Delete" at bounding box center [318, 165] width 26 height 13
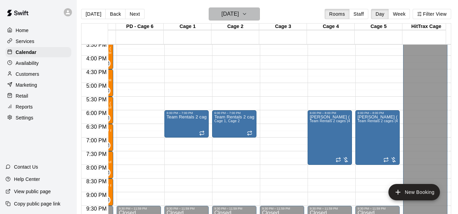
click at [239, 15] on h6 "Tuesday Sep 30" at bounding box center [229, 14] width 17 height 10
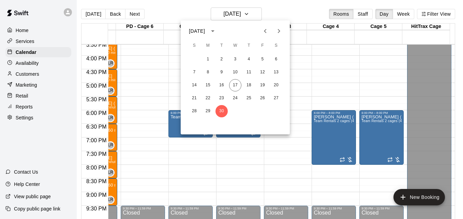
click at [304, 77] on div at bounding box center [231, 109] width 463 height 219
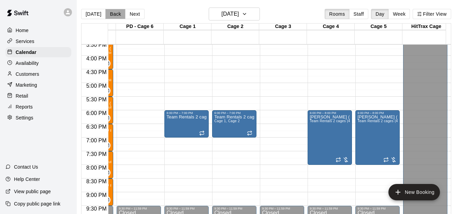
click at [114, 14] on button "Back" at bounding box center [115, 14] width 20 height 10
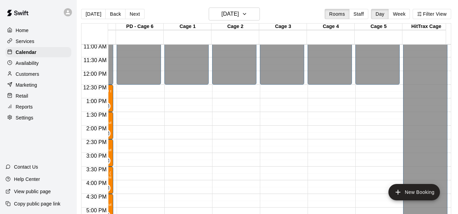
scroll to position [298, 231]
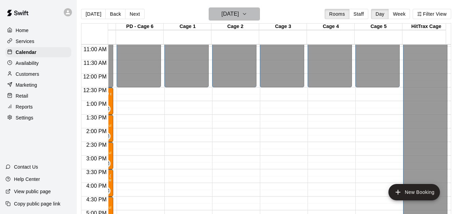
click at [247, 13] on icon "button" at bounding box center [244, 14] width 5 height 8
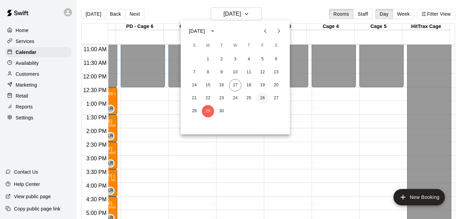
click at [261, 97] on button "26" at bounding box center [262, 98] width 12 height 12
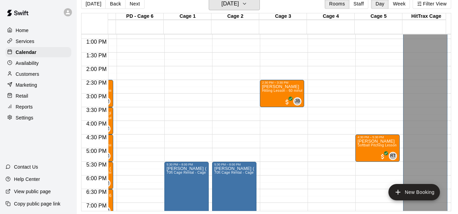
scroll to position [353, 231]
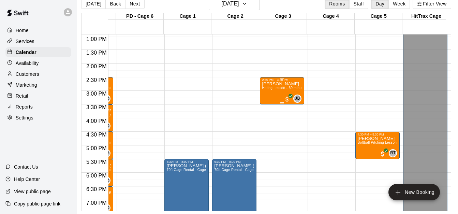
click at [279, 86] on span "Hitting Lesson - 60 minutes" at bounding box center [284, 88] width 44 height 4
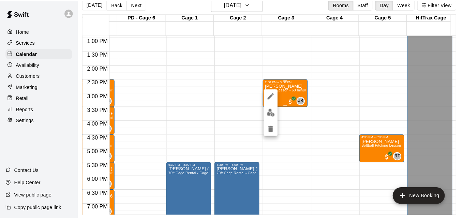
scroll to position [11, 3]
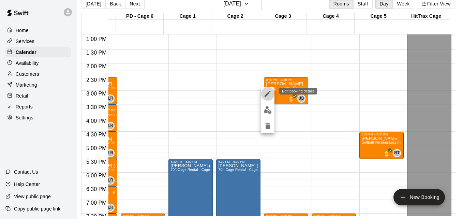
click at [268, 92] on icon "edit" at bounding box center [267, 94] width 8 height 8
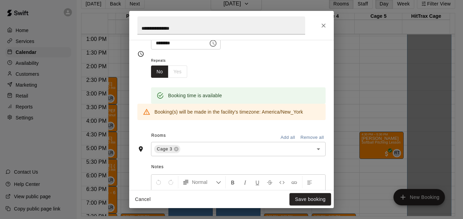
scroll to position [95, 0]
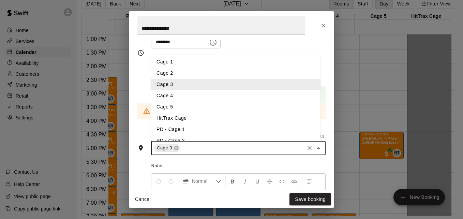
click at [254, 149] on input "text" at bounding box center [242, 148] width 122 height 9
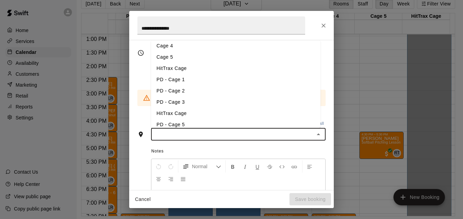
scroll to position [41, 0]
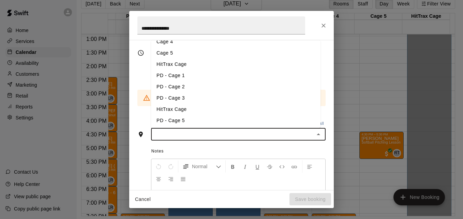
click at [234, 96] on li "PD - Cage 3" at bounding box center [235, 97] width 169 height 11
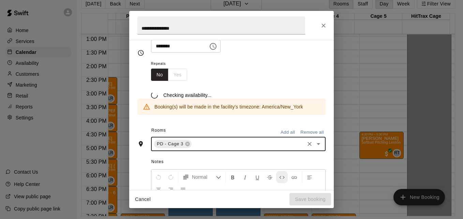
scroll to position [95, 0]
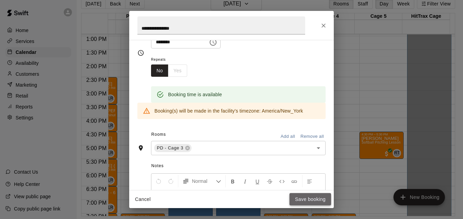
click at [310, 201] on button "Save booking" at bounding box center [310, 199] width 42 height 13
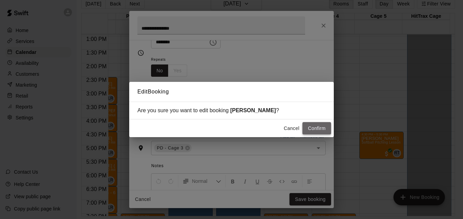
click at [316, 128] on button "Confirm" at bounding box center [316, 128] width 29 height 13
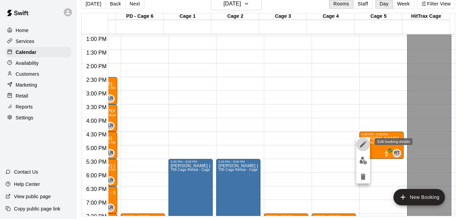
click at [362, 145] on icon "edit" at bounding box center [363, 144] width 6 height 6
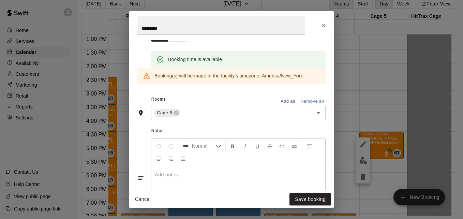
scroll to position [131, 0]
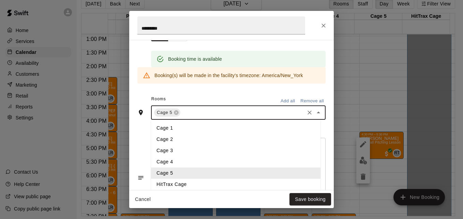
click at [231, 114] on input "text" at bounding box center [242, 112] width 122 height 9
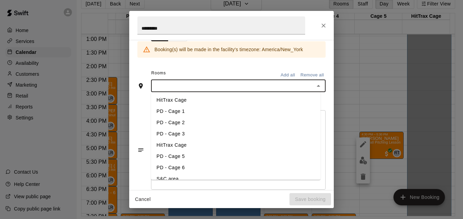
scroll to position [64, 0]
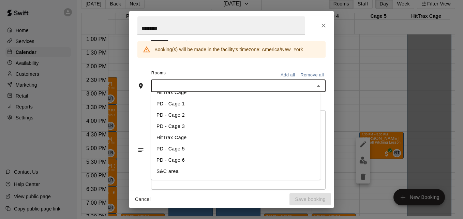
click at [182, 158] on li "PD - Cage 6" at bounding box center [235, 159] width 169 height 11
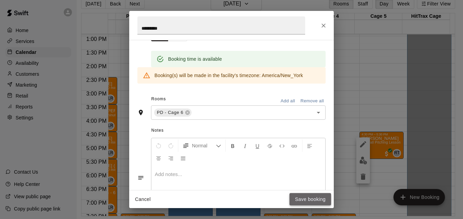
click at [309, 199] on button "Save booking" at bounding box center [310, 199] width 42 height 13
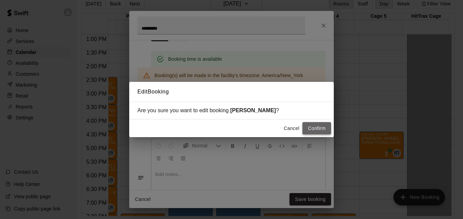
click at [318, 123] on button "Confirm" at bounding box center [316, 128] width 29 height 13
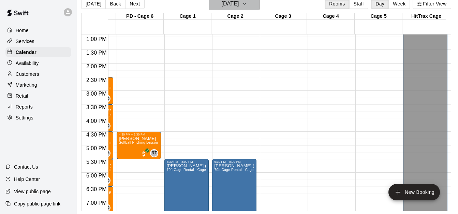
click at [247, 3] on icon "button" at bounding box center [244, 4] width 5 height 8
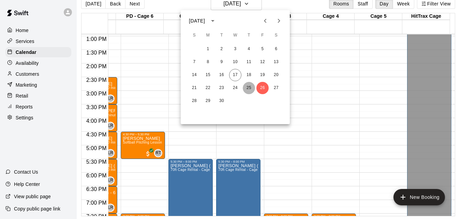
click at [246, 86] on button "25" at bounding box center [249, 88] width 12 height 12
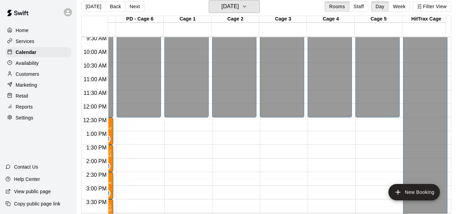
scroll to position [257, 231]
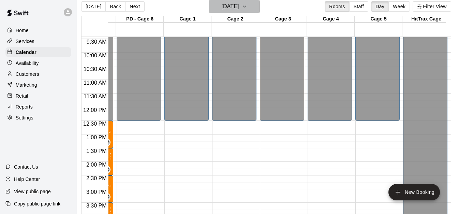
click at [260, 7] on button "Thursday Sep 25" at bounding box center [234, 6] width 51 height 13
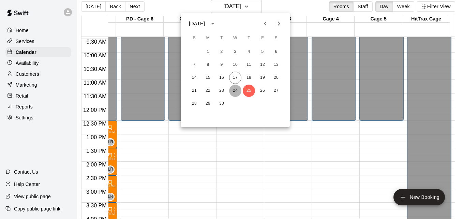
click at [235, 91] on button "24" at bounding box center [235, 91] width 12 height 12
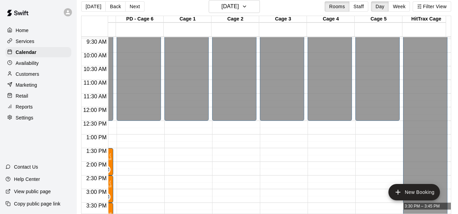
click at [450, 210] on div "12:00 AM 12:30 AM 1:00 AM 1:30 AM 2:00 AM 2:30 AM 3:00 AM 3:30 AM 4:00 AM 4:30 …" at bounding box center [265, 124] width 369 height 177
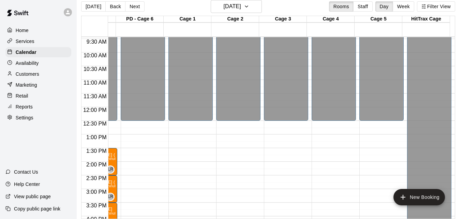
click at [452, 210] on div "**********" at bounding box center [231, 109] width 463 height 219
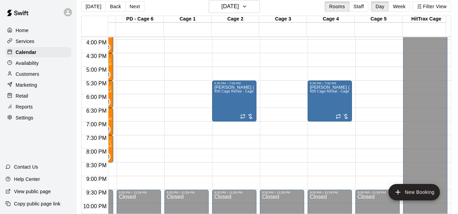
scroll to position [434, 231]
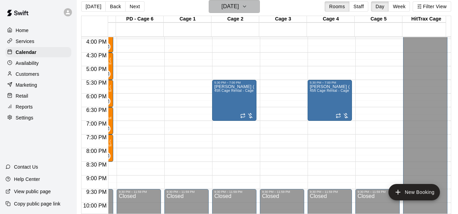
click at [239, 10] on h6 "Wednesday Sep 24" at bounding box center [229, 7] width 17 height 10
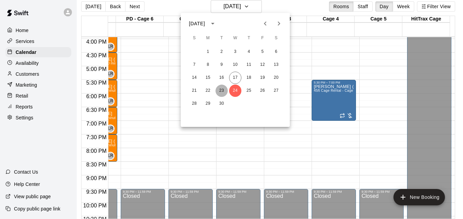
click at [222, 88] on button "23" at bounding box center [221, 91] width 12 height 12
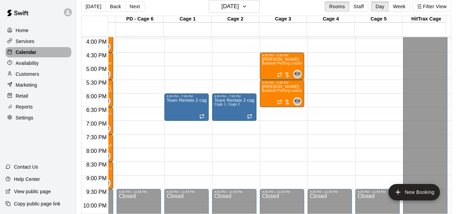
click at [46, 53] on div "Calendar" at bounding box center [38, 52] width 66 height 10
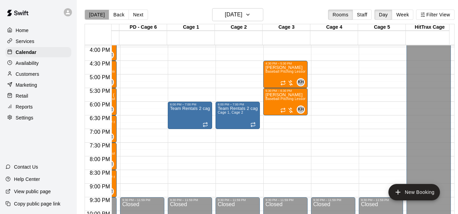
click at [97, 14] on button "[DATE]" at bounding box center [97, 15] width 25 height 10
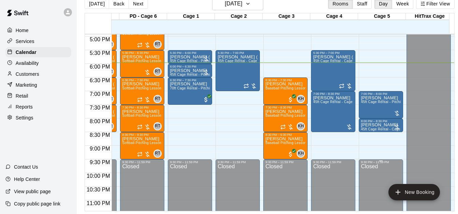
scroll to position [462, 231]
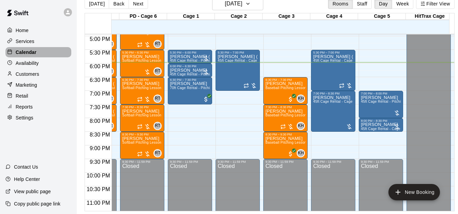
click at [67, 54] on div "Calendar" at bounding box center [38, 52] width 66 height 10
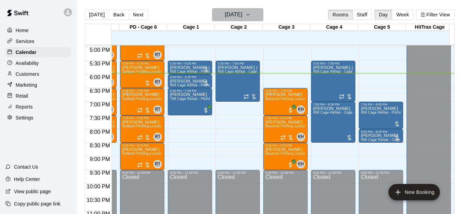
click at [250, 13] on icon "button" at bounding box center [247, 15] width 5 height 8
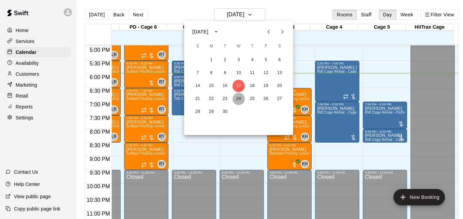
click at [239, 97] on button "24" at bounding box center [238, 99] width 12 height 12
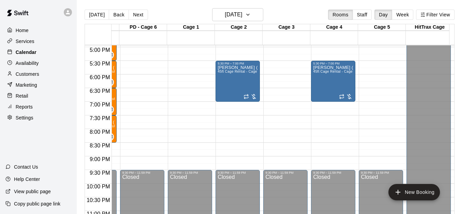
click at [52, 53] on div "Calendar" at bounding box center [38, 52] width 66 height 10
click at [94, 18] on button "[DATE]" at bounding box center [97, 15] width 25 height 10
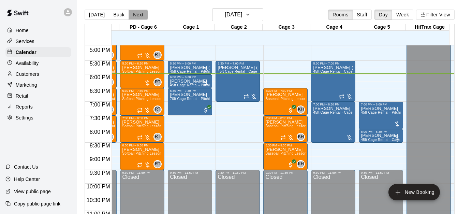
click at [140, 15] on button "Next" at bounding box center [137, 15] width 19 height 10
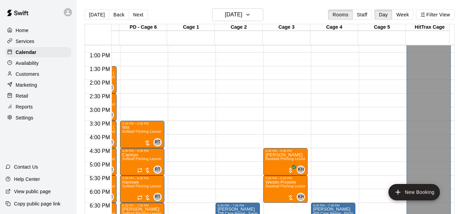
scroll to position [339, 231]
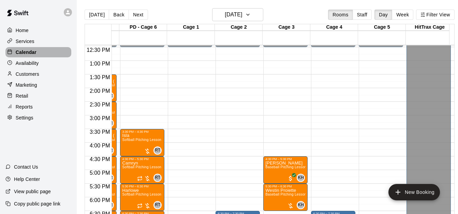
click at [38, 51] on div "Calendar" at bounding box center [38, 52] width 66 height 10
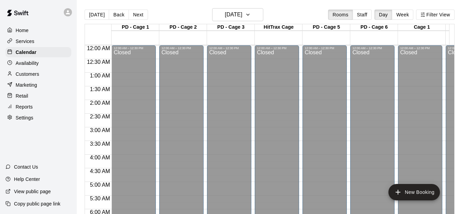
scroll to position [339, 231]
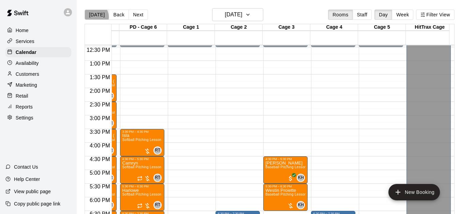
click at [94, 16] on button "[DATE]" at bounding box center [97, 15] width 25 height 10
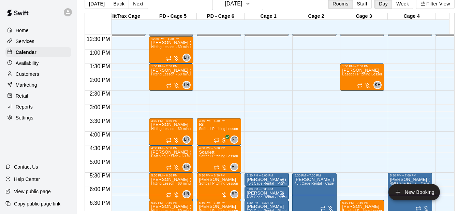
scroll to position [0, 0]
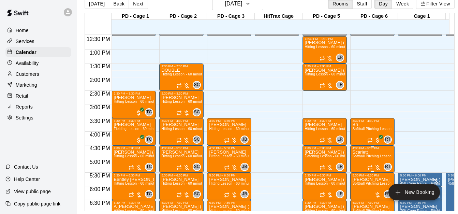
click at [367, 154] on span "Softball Pitching Lesson - 60 minutes" at bounding box center [382, 156] width 60 height 4
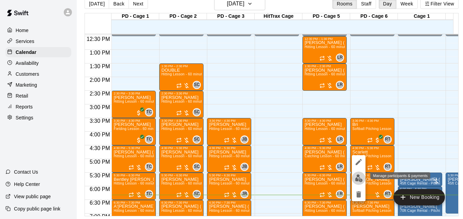
click at [358, 179] on img "edit" at bounding box center [359, 178] width 8 height 8
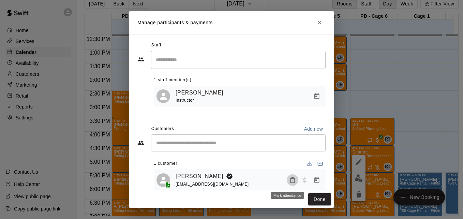
click at [289, 182] on icon "Mark attendance" at bounding box center [292, 180] width 6 height 6
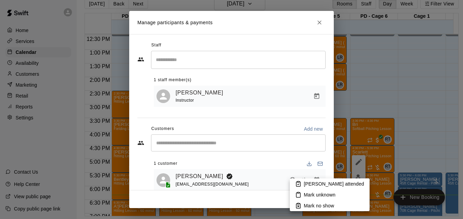
click at [308, 183] on p "[PERSON_NAME] attended" at bounding box center [334, 183] width 60 height 7
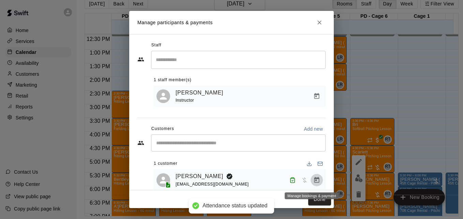
click at [314, 181] on icon "Manage bookings & payment" at bounding box center [316, 180] width 5 height 6
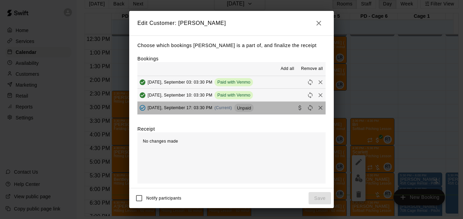
click at [269, 111] on button "Wednesday, September 17: 03:30 PM (Current) Unpaid" at bounding box center [231, 108] width 188 height 13
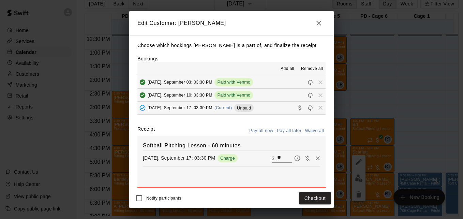
click at [277, 159] on input "**" at bounding box center [284, 158] width 15 height 9
type input "*"
type input "**"
click at [318, 194] on button "Checkout" at bounding box center [315, 198] width 32 height 13
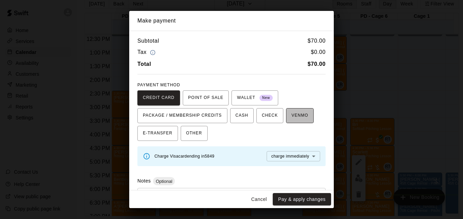
click at [292, 114] on span "VENMO" at bounding box center [299, 115] width 17 height 11
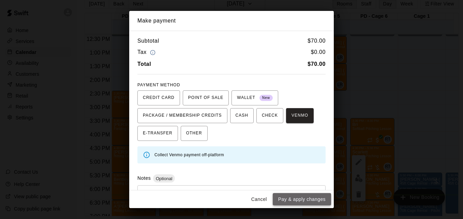
click at [311, 198] on button "Pay & apply changes" at bounding box center [302, 199] width 58 height 13
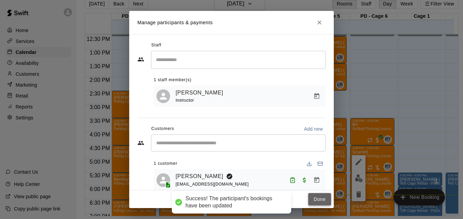
click at [315, 199] on button "Done" at bounding box center [319, 199] width 23 height 13
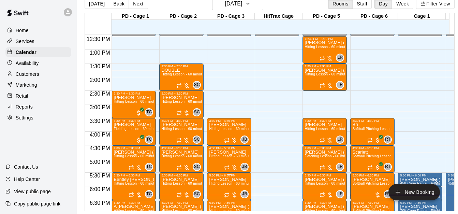
click at [223, 185] on span "Hitting Lesson - 60 minutes" at bounding box center [231, 183] width 44 height 4
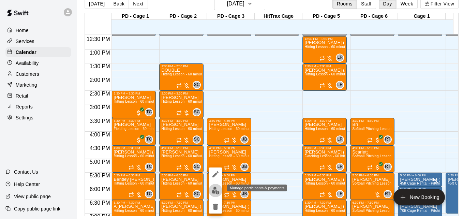
click at [212, 190] on img "edit" at bounding box center [216, 190] width 8 height 8
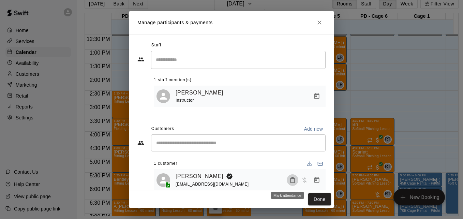
click at [289, 182] on icon "Mark attendance" at bounding box center [292, 180] width 6 height 6
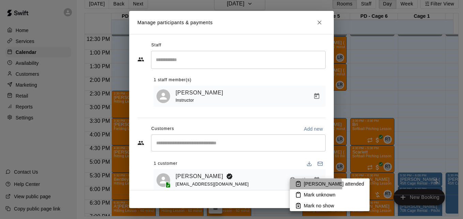
click at [305, 186] on p "[PERSON_NAME] attended" at bounding box center [334, 183] width 60 height 7
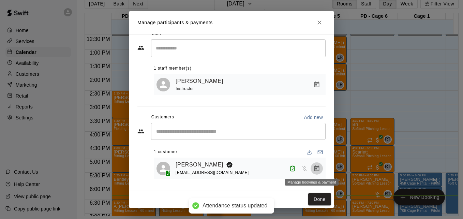
click at [314, 167] on icon "Manage bookings & payment" at bounding box center [316, 168] width 5 height 6
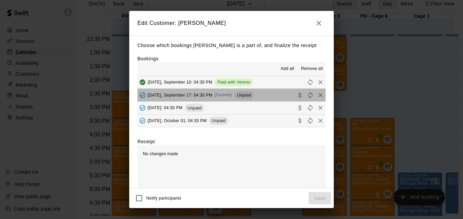
click at [270, 93] on button "Wednesday, September 17: 04:30 PM (Current) Unpaid" at bounding box center [231, 95] width 188 height 13
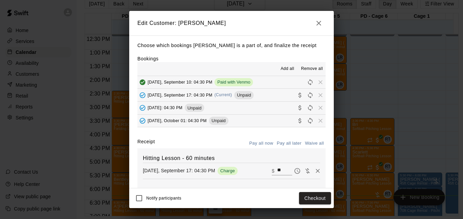
click at [277, 172] on input "**" at bounding box center [284, 170] width 15 height 9
type input "*"
type input "**"
click at [316, 200] on button "Checkout" at bounding box center [315, 198] width 32 height 13
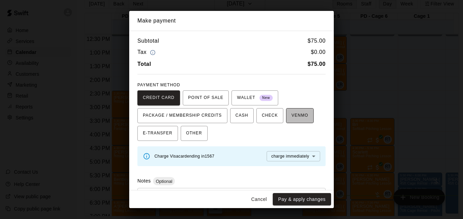
click at [293, 120] on span "VENMO" at bounding box center [299, 115] width 17 height 11
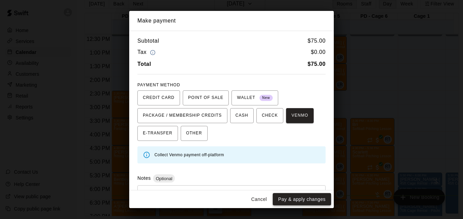
click at [301, 196] on button "Pay & apply changes" at bounding box center [302, 199] width 58 height 13
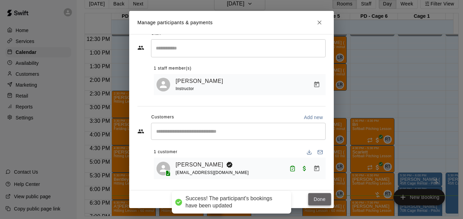
click at [316, 198] on button "Done" at bounding box center [319, 199] width 23 height 13
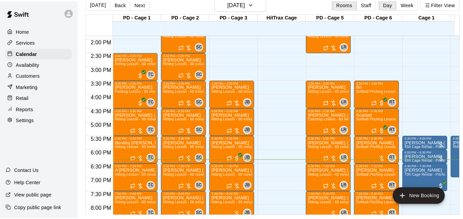
scroll to position [380, 0]
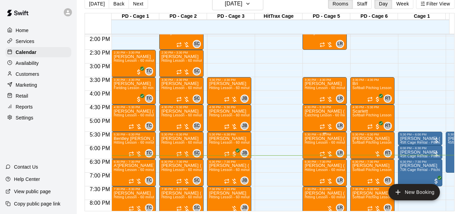
click at [327, 138] on p "[PERSON_NAME] ([PERSON_NAME]) Weeks & 1 other" at bounding box center [324, 138] width 40 height 0
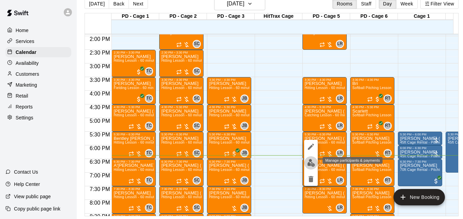
click at [310, 166] on img "edit" at bounding box center [311, 163] width 8 height 8
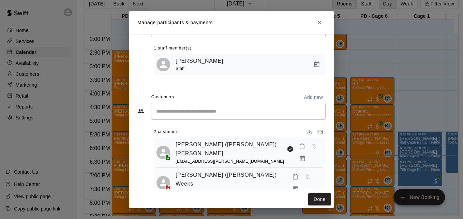
scroll to position [39, 0]
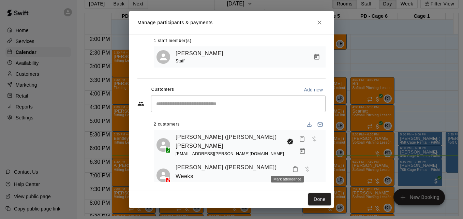
click at [292, 166] on icon "Mark attendance" at bounding box center [295, 169] width 6 height 6
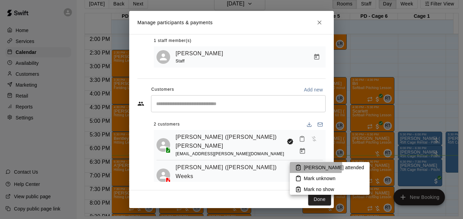
click at [313, 166] on p "[PERSON_NAME] attended" at bounding box center [334, 167] width 60 height 7
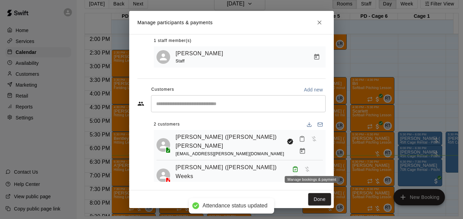
click at [298, 178] on icon "Manage bookings & payment" at bounding box center [295, 181] width 5 height 6
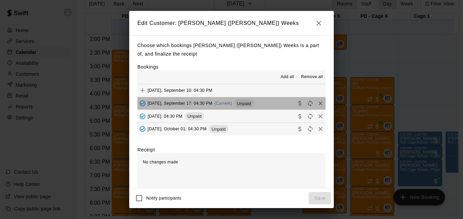
click at [265, 105] on button "Wednesday, September 17: 04:30 PM (Current) Unpaid" at bounding box center [231, 103] width 188 height 13
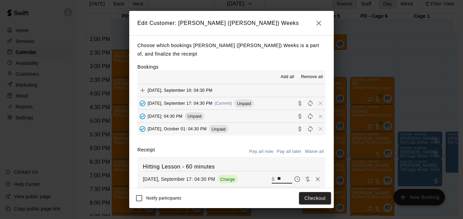
click at [277, 178] on input "**" at bounding box center [284, 178] width 15 height 9
type input "*"
type input "**"
click at [311, 197] on button "Checkout" at bounding box center [315, 198] width 32 height 13
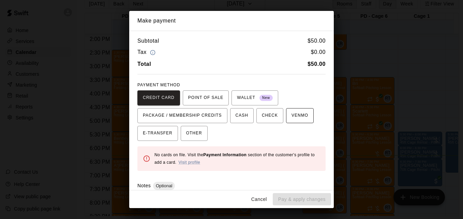
click at [291, 120] on span "VENMO" at bounding box center [299, 115] width 17 height 11
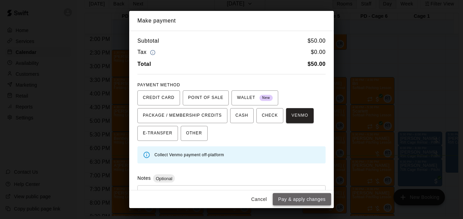
click at [302, 200] on button "Pay & apply changes" at bounding box center [302, 199] width 58 height 13
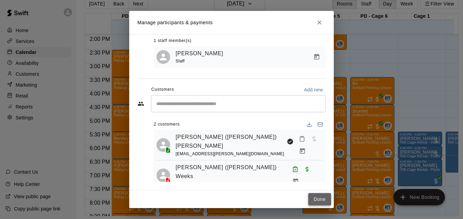
click at [321, 196] on button "Done" at bounding box center [319, 199] width 23 height 13
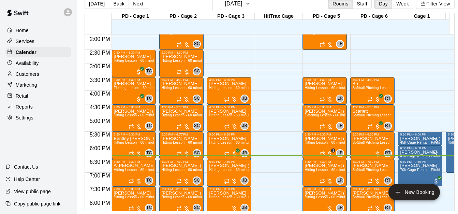
click at [177, 144] on span "Hitting Lesson - 60 minutes" at bounding box center [183, 142] width 44 height 4
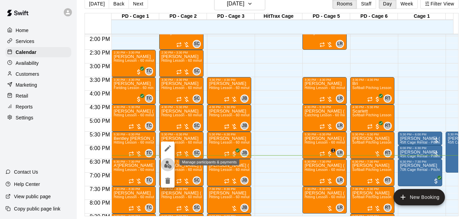
click at [165, 167] on img "edit" at bounding box center [168, 164] width 8 height 8
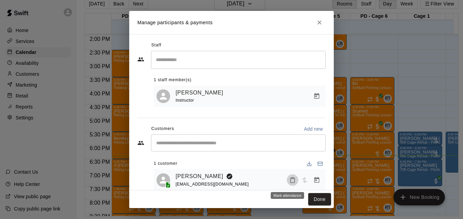
click at [289, 181] on icon "Mark attendance" at bounding box center [292, 180] width 6 height 6
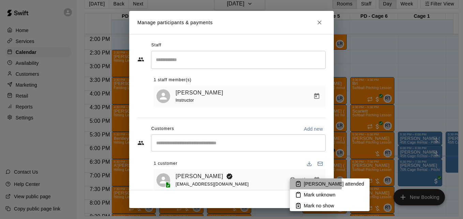
click at [307, 184] on p "[PERSON_NAME] attended" at bounding box center [334, 183] width 60 height 7
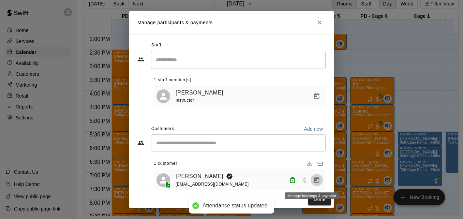
click at [313, 182] on icon "Manage bookings & payment" at bounding box center [316, 180] width 7 height 7
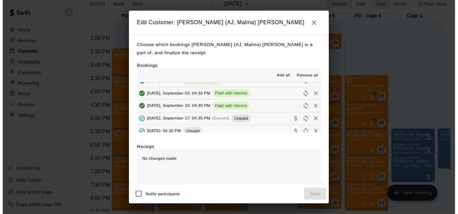
scroll to position [150, 0]
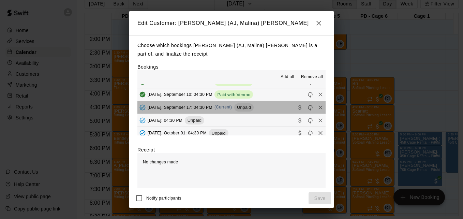
click at [273, 109] on button "Wednesday, September 17: 04:30 PM (Current) Unpaid" at bounding box center [231, 107] width 188 height 13
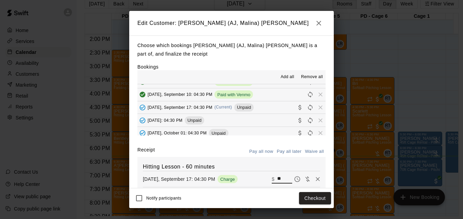
click at [277, 178] on input "**" at bounding box center [284, 178] width 15 height 9
type input "*"
type input "**"
click at [311, 198] on button "Checkout" at bounding box center [315, 198] width 32 height 13
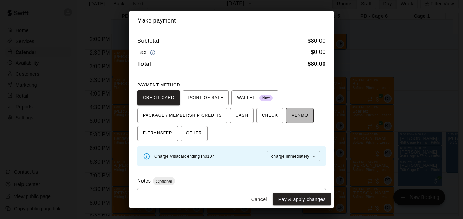
click at [299, 118] on span "VENMO" at bounding box center [299, 115] width 17 height 11
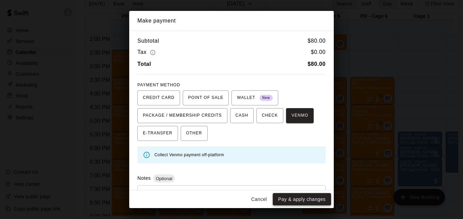
click at [292, 202] on button "Pay & apply changes" at bounding box center [302, 199] width 58 height 13
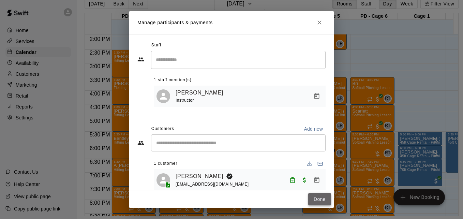
click at [325, 202] on button "Done" at bounding box center [319, 199] width 23 height 13
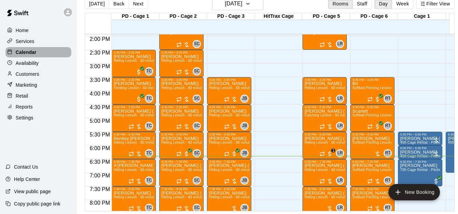
click at [53, 51] on div "Calendar" at bounding box center [38, 52] width 66 height 10
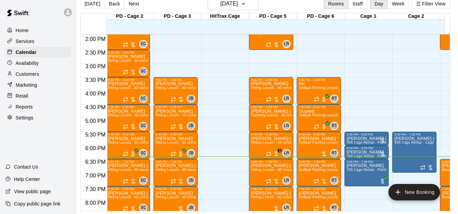
scroll to position [0, 60]
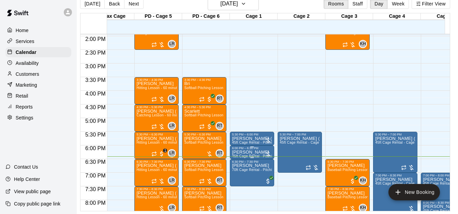
click at [247, 152] on p "[PERSON_NAME]" at bounding box center [252, 152] width 40 height 0
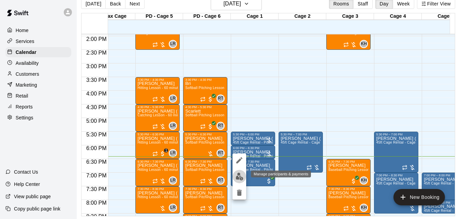
click at [238, 176] on img "edit" at bounding box center [239, 176] width 8 height 8
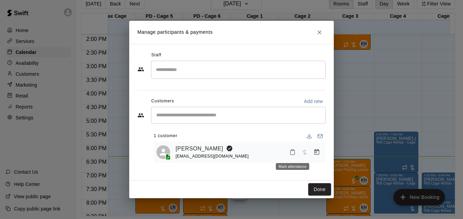
click at [292, 153] on icon "Mark attendance" at bounding box center [292, 152] width 6 height 6
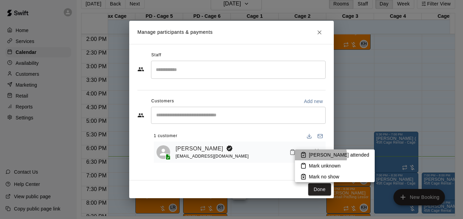
click at [319, 156] on p "[PERSON_NAME] attended" at bounding box center [339, 154] width 60 height 7
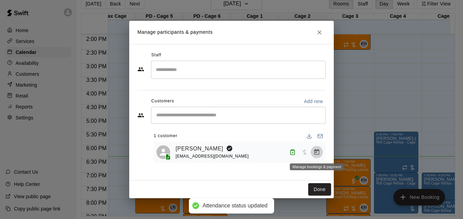
click at [316, 152] on icon "Manage bookings & payment" at bounding box center [316, 152] width 5 height 6
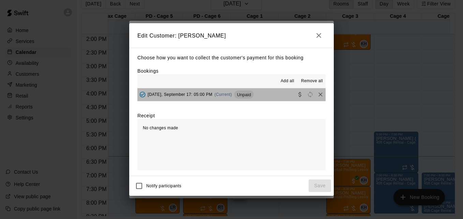
click at [272, 98] on button "Wednesday, September 17: 05:00 PM (Current) Unpaid" at bounding box center [231, 94] width 188 height 13
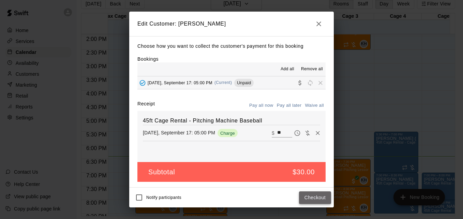
click at [317, 197] on button "Checkout" at bounding box center [315, 197] width 32 height 13
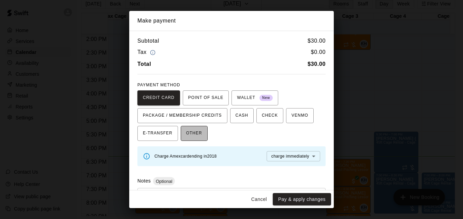
click at [194, 138] on span "OTHER" at bounding box center [194, 133] width 16 height 11
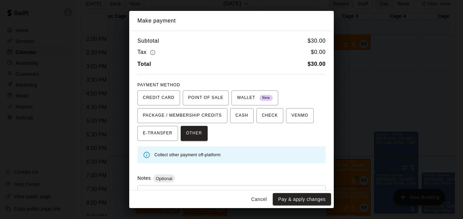
click at [213, 186] on div "* ​" at bounding box center [231, 201] width 188 height 32
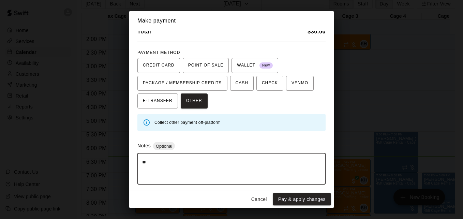
type textarea "*"
type textarea "*****"
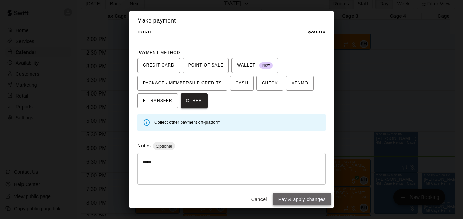
click at [280, 198] on button "Pay & apply changes" at bounding box center [302, 199] width 58 height 13
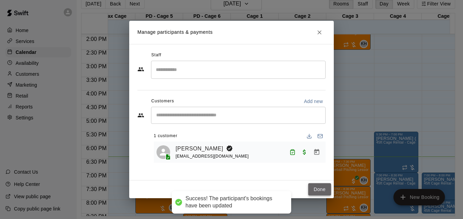
click at [325, 190] on button "Done" at bounding box center [319, 189] width 23 height 13
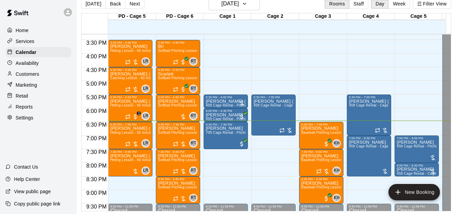
scroll to position [407, 191]
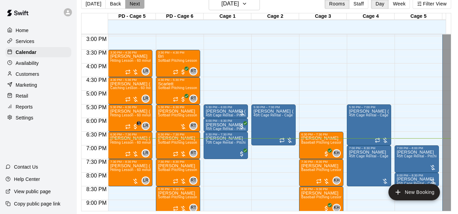
click at [132, 8] on button "Next" at bounding box center [134, 4] width 19 height 10
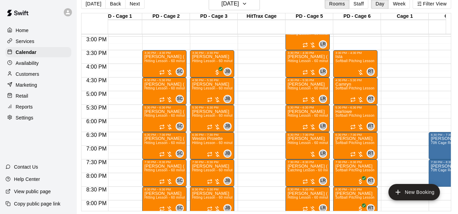
scroll to position [394, 14]
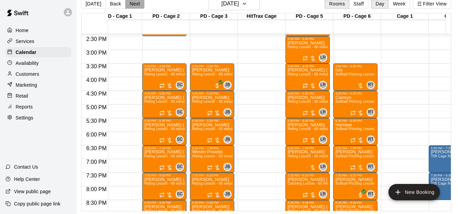
click at [133, 4] on button "Next" at bounding box center [134, 4] width 19 height 10
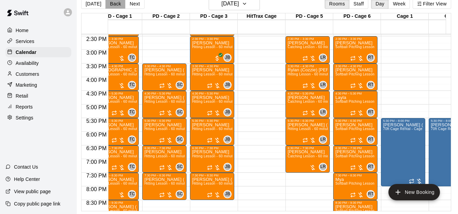
click at [110, 8] on button "Back" at bounding box center [115, 4] width 20 height 10
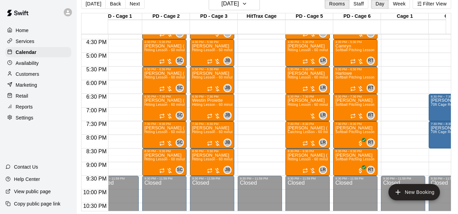
scroll to position [462, 14]
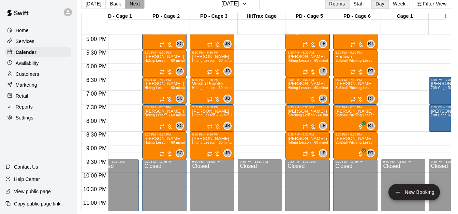
click at [136, 4] on button "Next" at bounding box center [134, 4] width 19 height 10
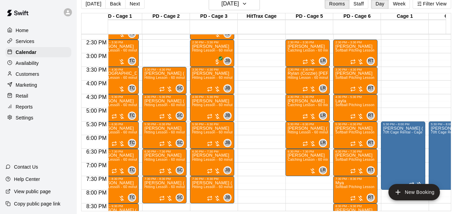
scroll to position [380, 14]
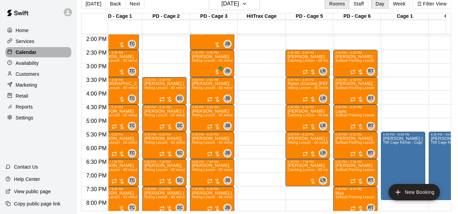
click at [48, 51] on div "Calendar" at bounding box center [38, 52] width 66 height 10
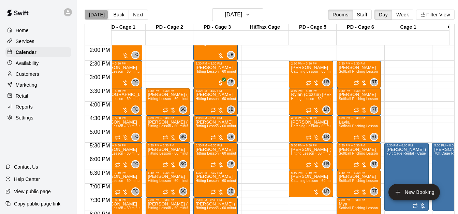
click at [93, 14] on button "[DATE]" at bounding box center [97, 15] width 25 height 10
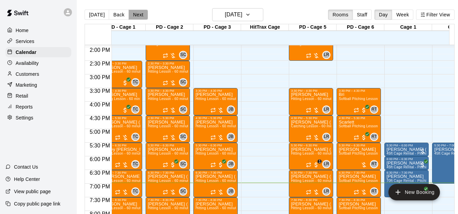
click at [134, 16] on button "Next" at bounding box center [137, 15] width 19 height 10
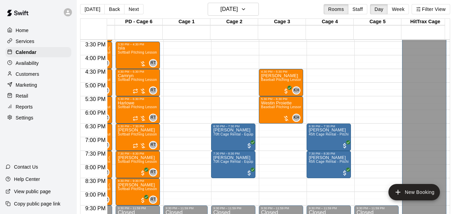
scroll to position [0, 9]
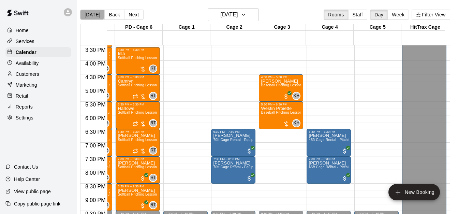
click at [87, 12] on button "[DATE]" at bounding box center [92, 15] width 25 height 10
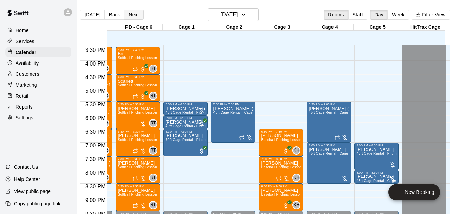
click at [128, 16] on button "Next" at bounding box center [133, 15] width 19 height 10
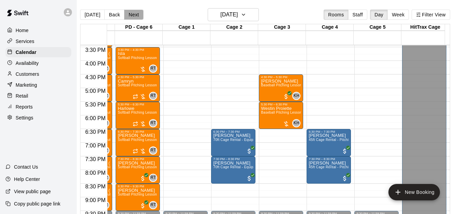
click at [129, 17] on button "Next" at bounding box center [133, 15] width 19 height 10
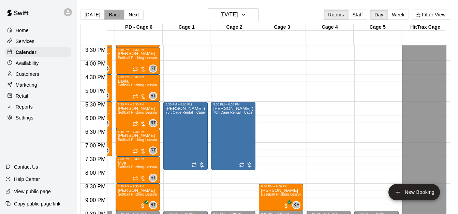
click at [112, 12] on button "Back" at bounding box center [114, 15] width 20 height 10
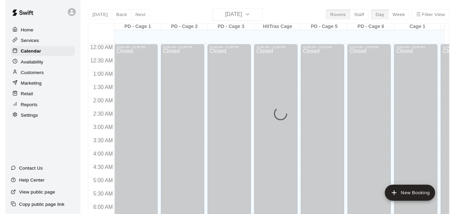
scroll to position [453, 0]
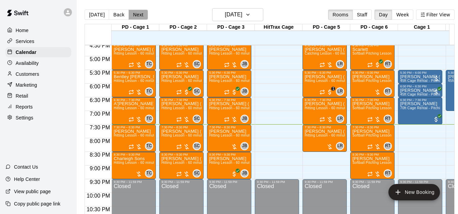
click at [137, 14] on button "Next" at bounding box center [137, 15] width 19 height 10
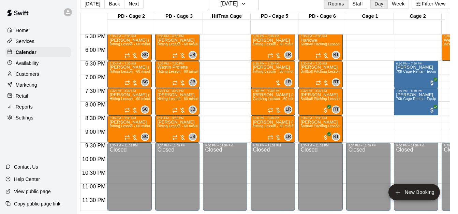
scroll to position [0, 0]
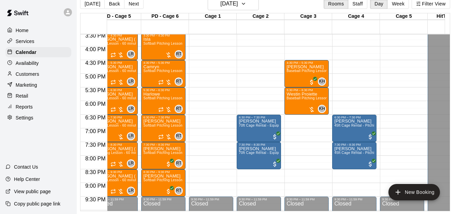
click at [232, 87] on div at bounding box center [212, 90] width 47 height 7
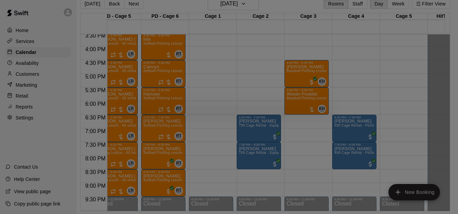
scroll to position [11, 3]
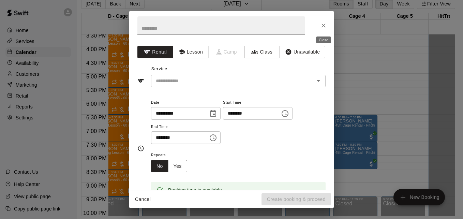
click at [326, 22] on icon "Close" at bounding box center [323, 25] width 7 height 7
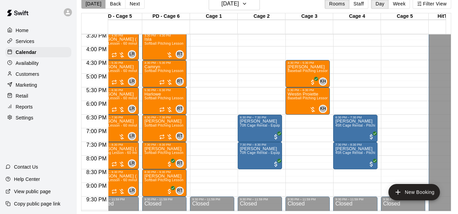
click at [97, 3] on button "[DATE]" at bounding box center [93, 4] width 25 height 10
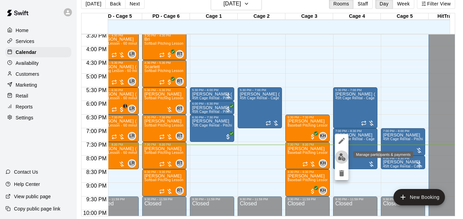
click at [343, 159] on img "edit" at bounding box center [342, 157] width 8 height 8
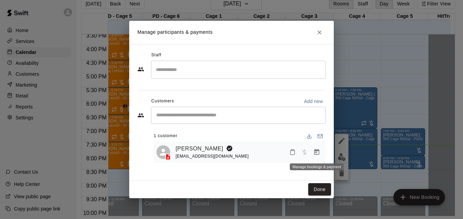
click at [316, 153] on icon "Manage bookings & payment" at bounding box center [316, 152] width 5 height 6
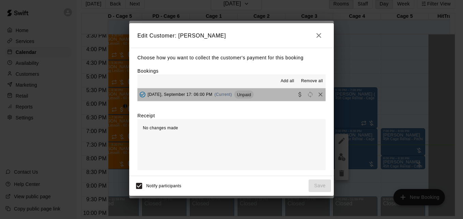
click at [272, 96] on button "[DATE], September 17: 06:00 PM (Current) Unpaid" at bounding box center [231, 94] width 188 height 13
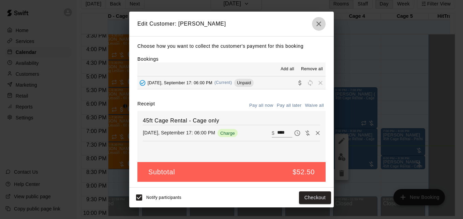
click at [314, 23] on button "button" at bounding box center [319, 24] width 14 height 14
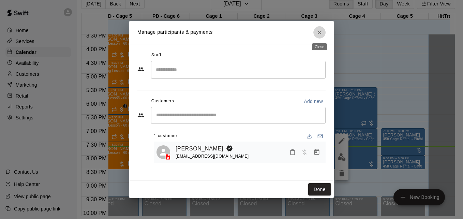
click at [321, 33] on icon "Close" at bounding box center [319, 32] width 7 height 7
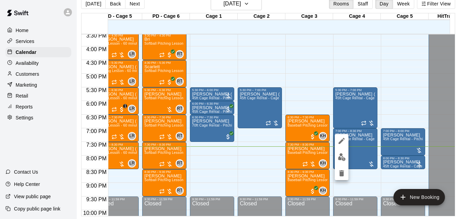
click at [400, 143] on div at bounding box center [231, 109] width 463 height 219
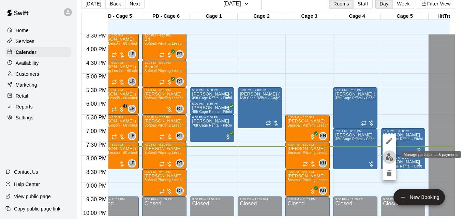
click at [388, 160] on img "edit" at bounding box center [389, 157] width 8 height 8
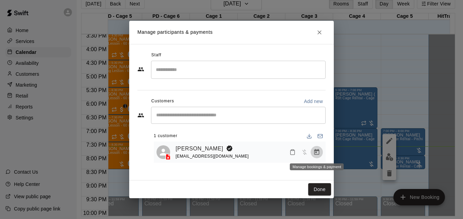
click at [318, 153] on icon "Manage bookings & payment" at bounding box center [316, 152] width 7 height 7
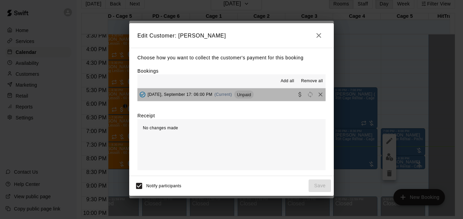
click at [280, 93] on button "[DATE], September 17: 06:00 PM (Current) Unpaid" at bounding box center [231, 94] width 188 height 13
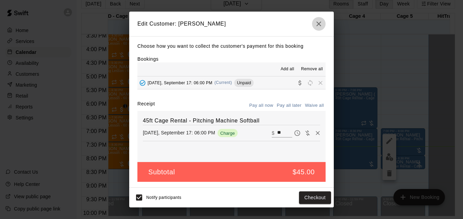
click at [317, 22] on icon "button" at bounding box center [318, 23] width 5 height 5
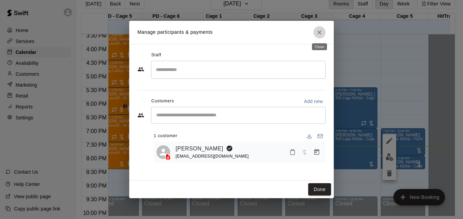
click at [322, 35] on icon "Close" at bounding box center [319, 32] width 7 height 7
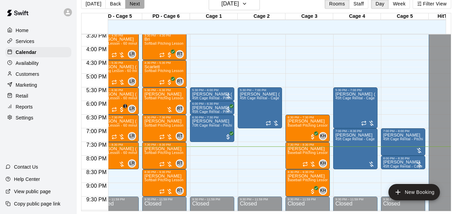
click at [134, 3] on button "Next" at bounding box center [134, 4] width 19 height 10
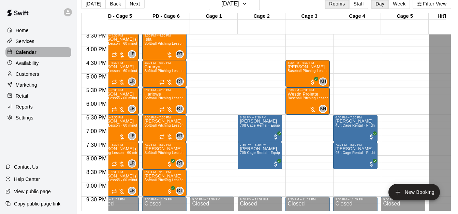
click at [44, 54] on div "Calendar" at bounding box center [38, 52] width 66 height 10
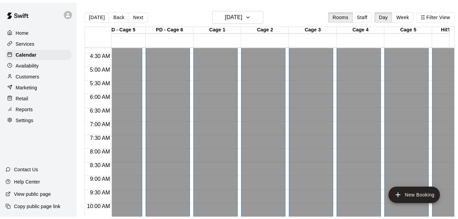
scroll to position [271, 204]
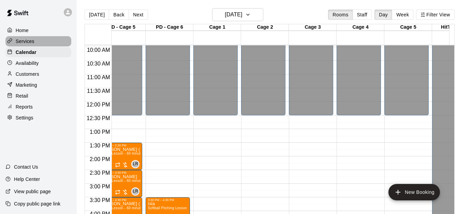
click at [37, 41] on div "Services" at bounding box center [38, 41] width 66 height 10
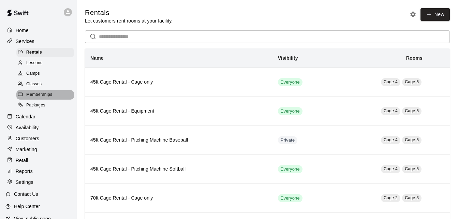
click at [45, 95] on span "Memberships" at bounding box center [39, 94] width 26 height 7
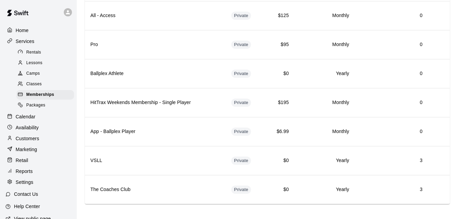
scroll to position [101, 0]
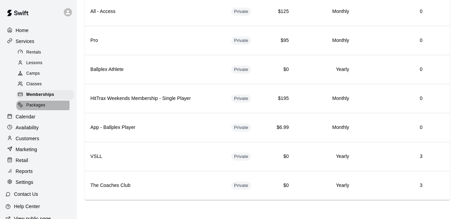
click at [31, 107] on span "Packages" at bounding box center [35, 105] width 19 height 7
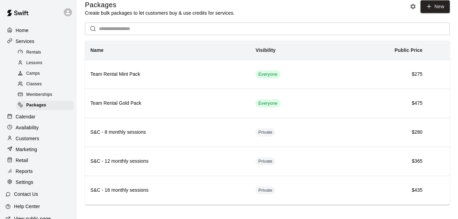
scroll to position [14, 0]
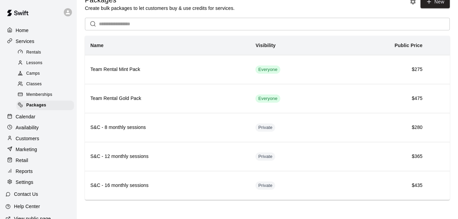
click at [32, 164] on div "Retail" at bounding box center [38, 160] width 66 height 10
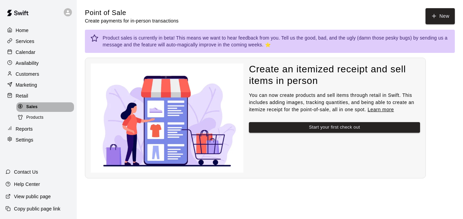
click at [43, 110] on div "Sales" at bounding box center [45, 107] width 58 height 10
click at [41, 121] on span "Products" at bounding box center [34, 117] width 17 height 7
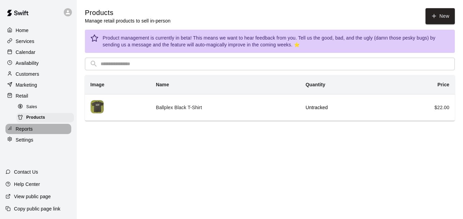
click at [42, 134] on div "Reports" at bounding box center [38, 129] width 66 height 10
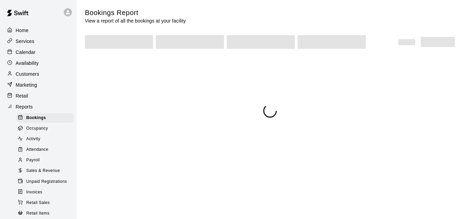
click at [42, 134] on div "Home Services Calendar Availability Customers Marketing Retail Reports Bookings…" at bounding box center [38, 133] width 77 height 216
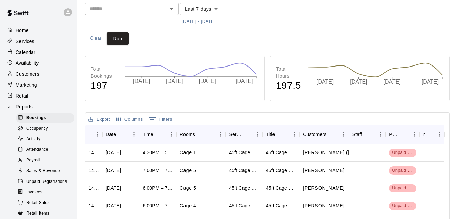
scroll to position [68, 0]
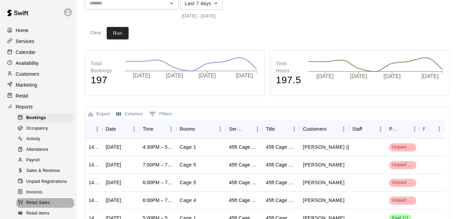
click at [53, 207] on div "Retail Sales" at bounding box center [45, 203] width 58 height 10
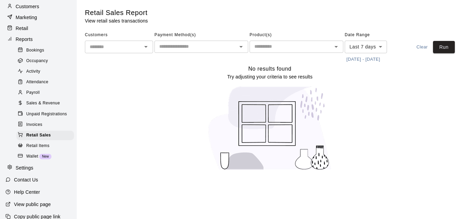
scroll to position [68, 0]
click at [44, 149] on span "Retail Items" at bounding box center [37, 145] width 23 height 7
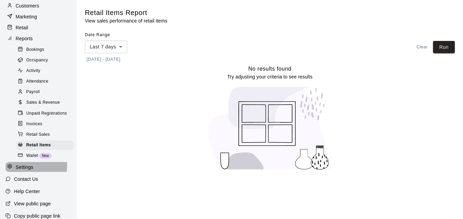
click at [28, 170] on p "Settings" at bounding box center [25, 167] width 18 height 7
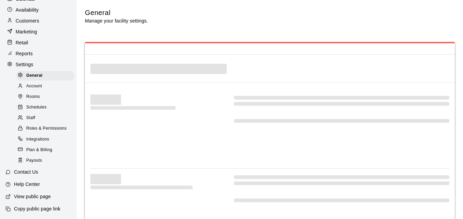
select select "**"
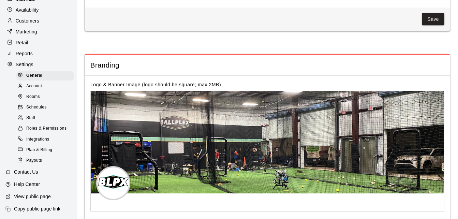
scroll to position [1470, 0]
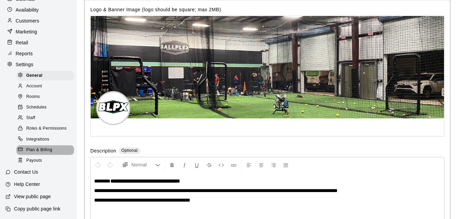
click at [50, 149] on span "Plan & Billing" at bounding box center [39, 150] width 26 height 7
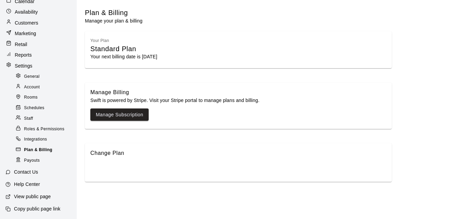
scroll to position [51, 0]
click at [46, 159] on div "Payouts" at bounding box center [44, 161] width 60 height 10
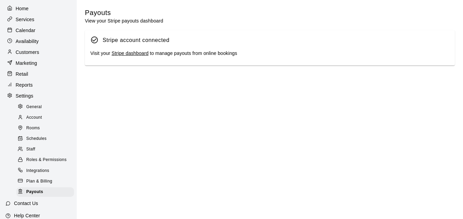
scroll to position [0, 0]
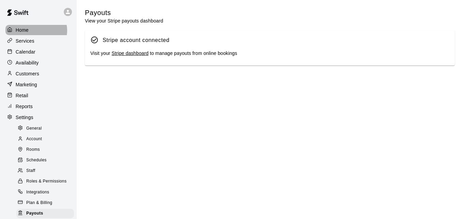
click at [36, 30] on div "Home" at bounding box center [38, 30] width 66 height 10
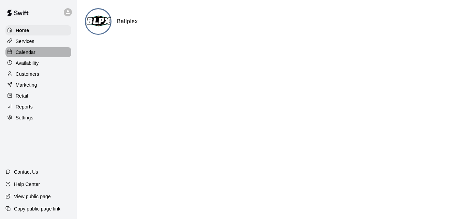
click at [37, 56] on div "Calendar" at bounding box center [38, 52] width 66 height 10
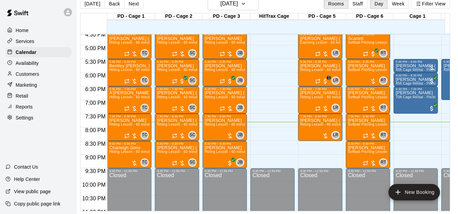
scroll to position [16, 9]
click at [45, 57] on div "Calendar" at bounding box center [38, 52] width 66 height 10
